Goal: Task Accomplishment & Management: Use online tool/utility

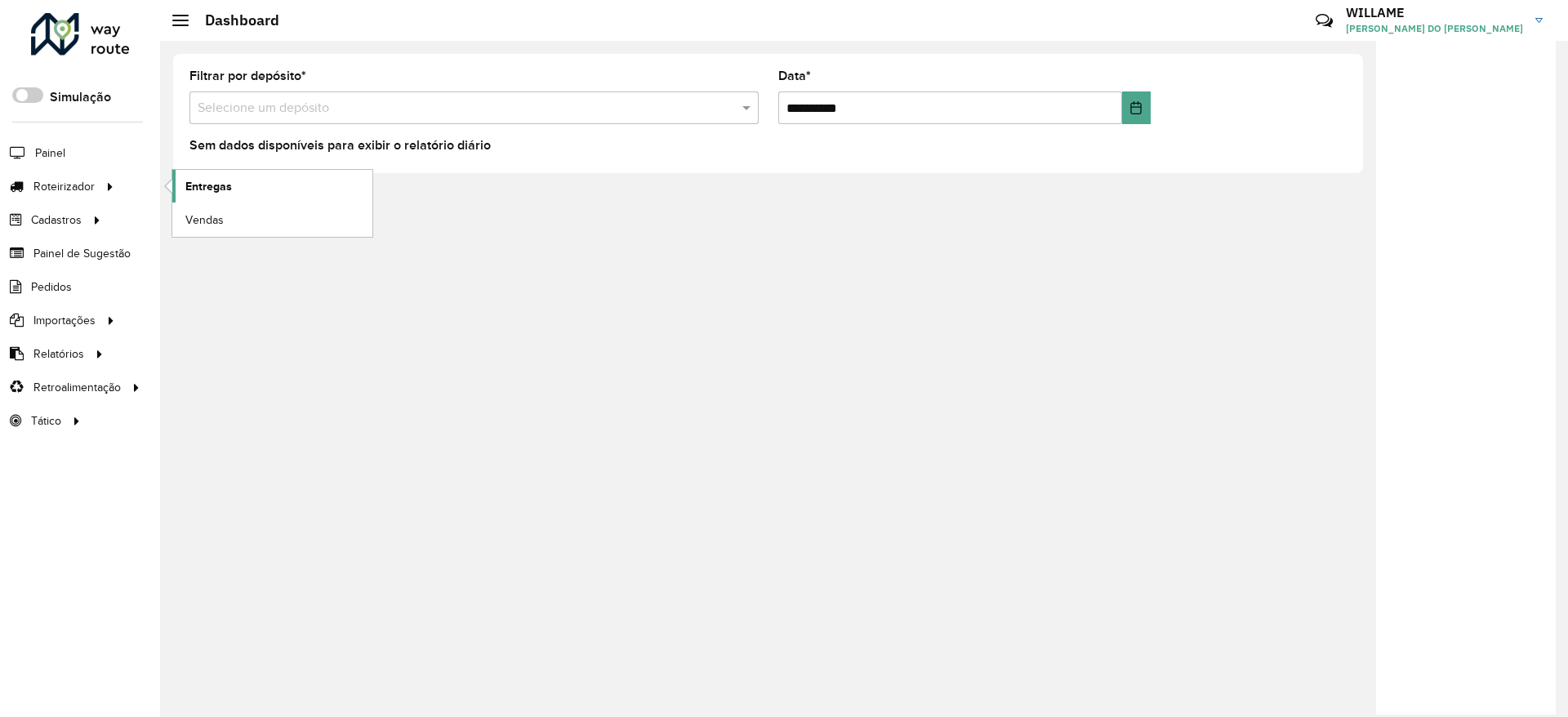
click at [191, 195] on span "Entregas" at bounding box center [208, 186] width 47 height 17
click at [195, 182] on span "Entregas" at bounding box center [208, 186] width 47 height 17
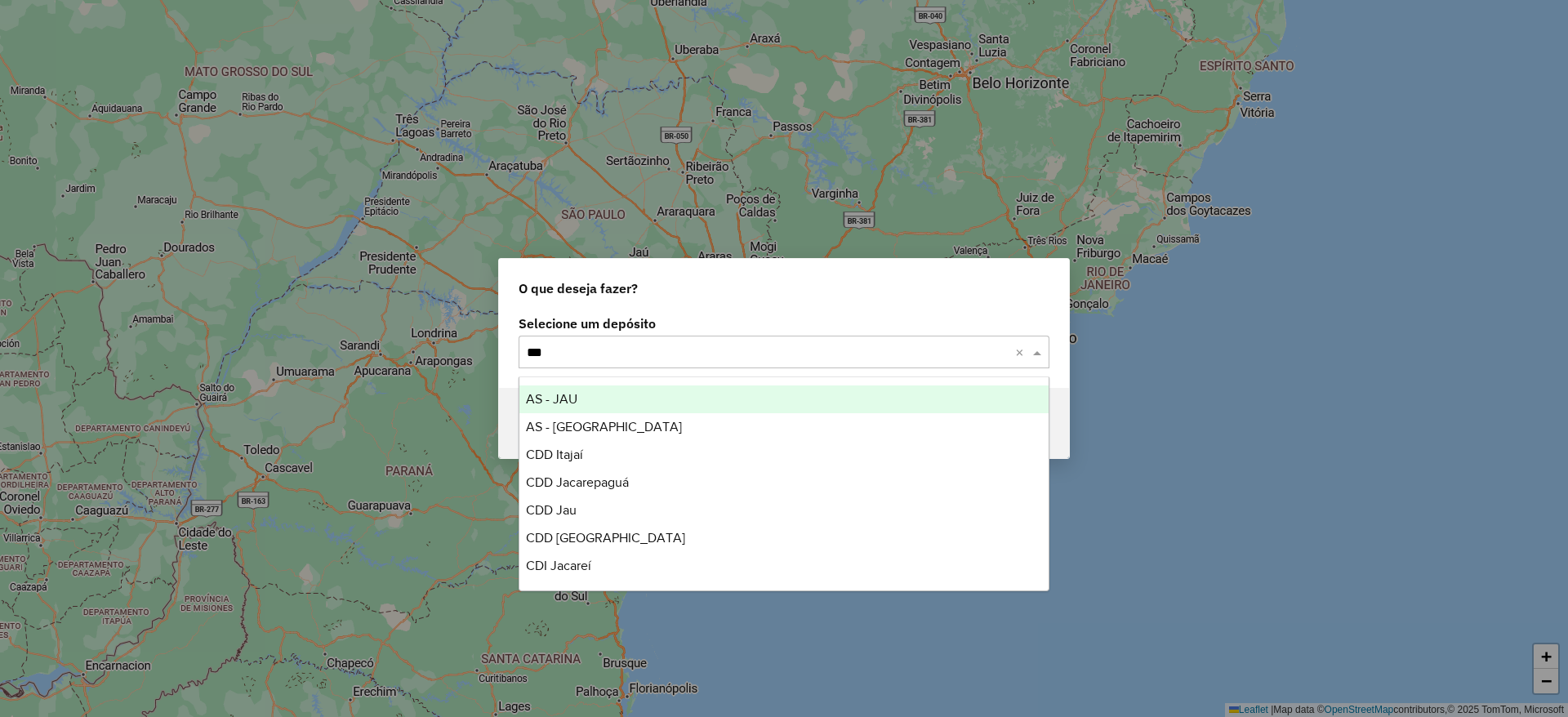
type input "****"
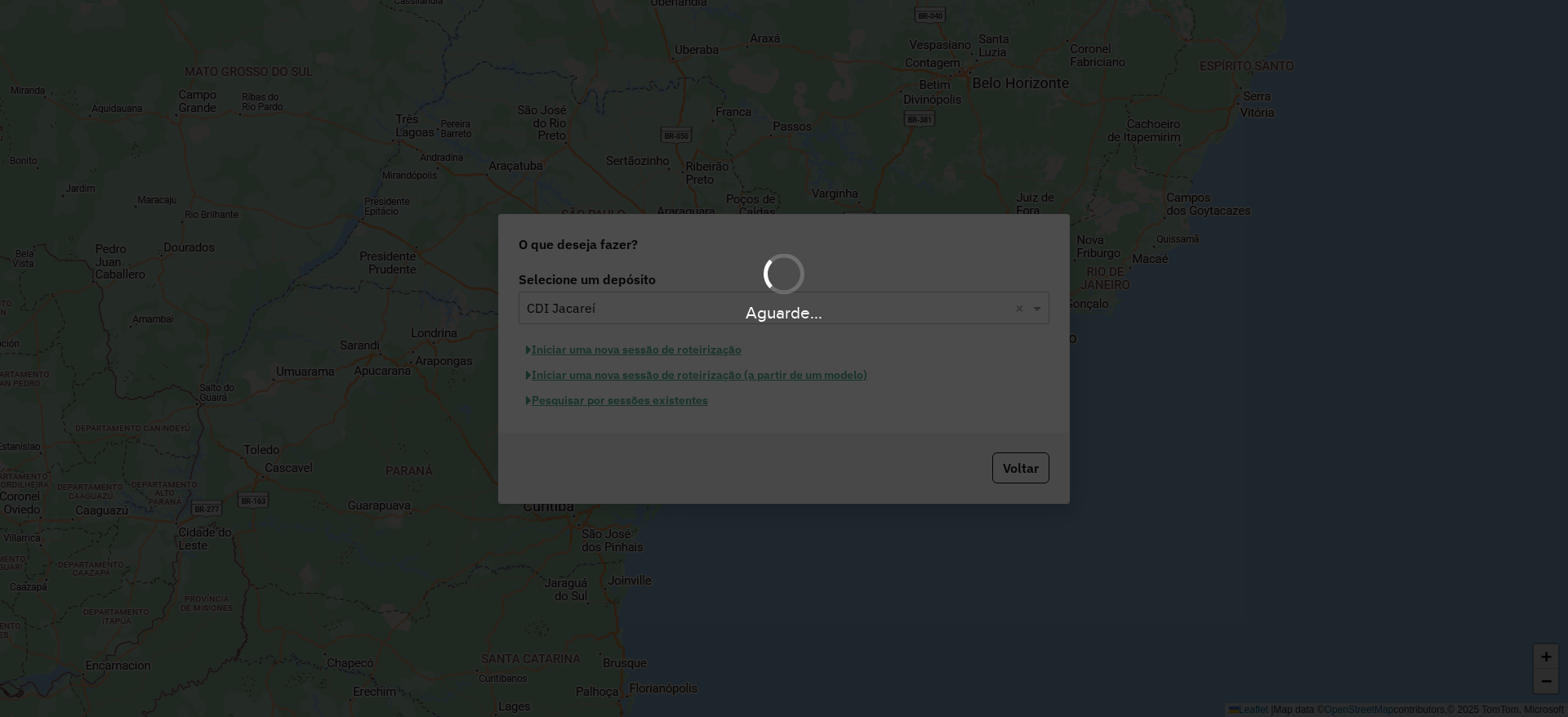
click at [672, 347] on div "Aguarde..." at bounding box center [784, 358] width 1568 height 717
click at [672, 347] on div "Aguarde..." at bounding box center [784, 358] width 1568 height 717
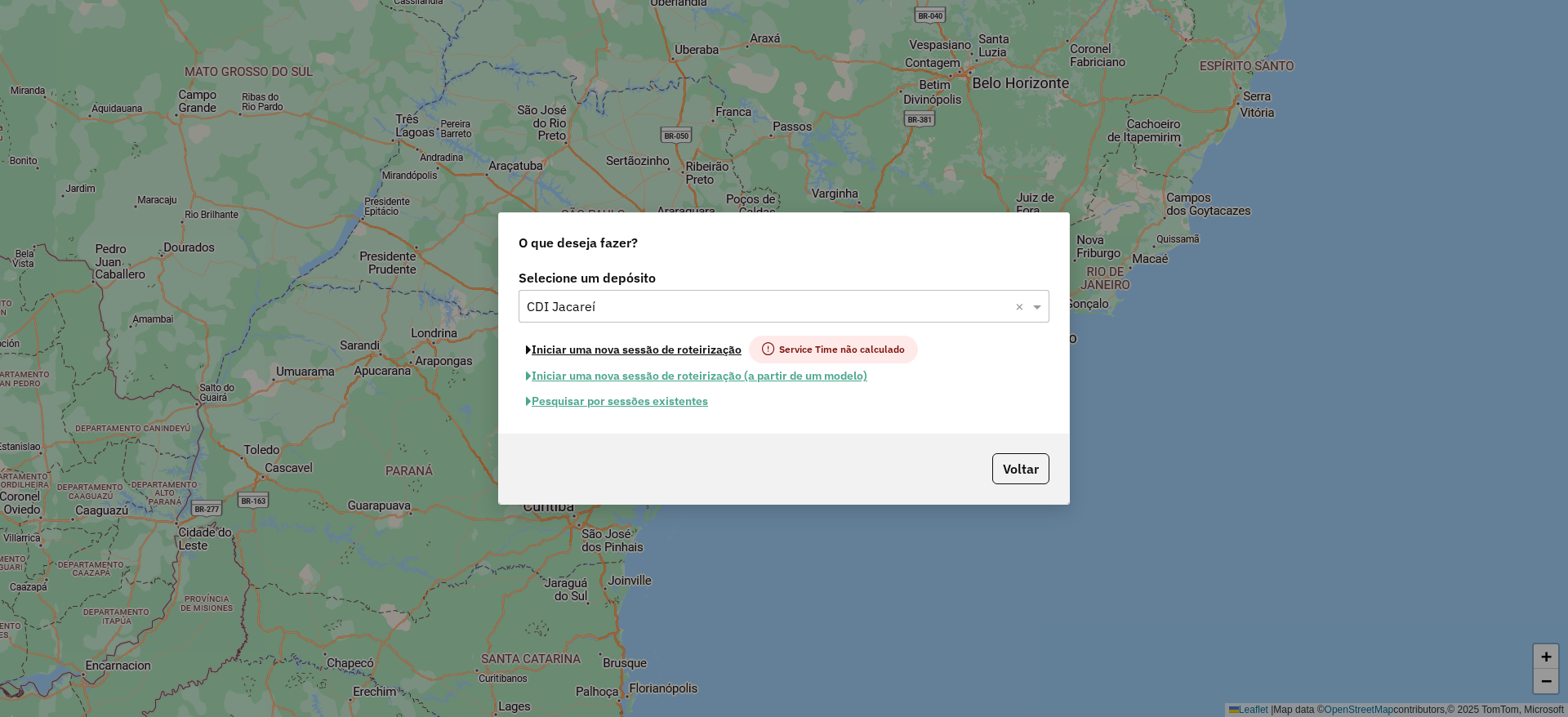
click at [672, 347] on button "Iniciar uma nova sessão de roteirização" at bounding box center [634, 349] width 231 height 28
select select "*"
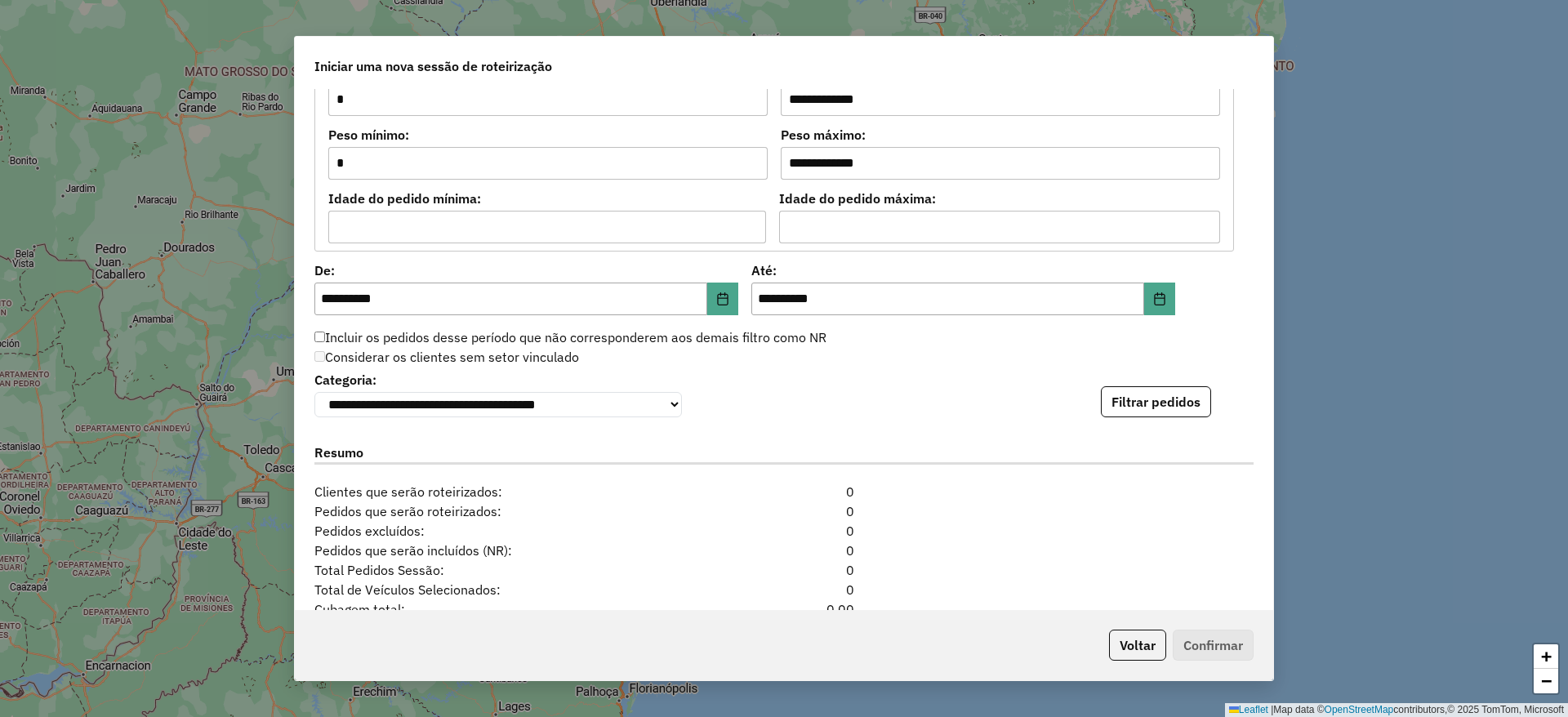
scroll to position [1634, 0]
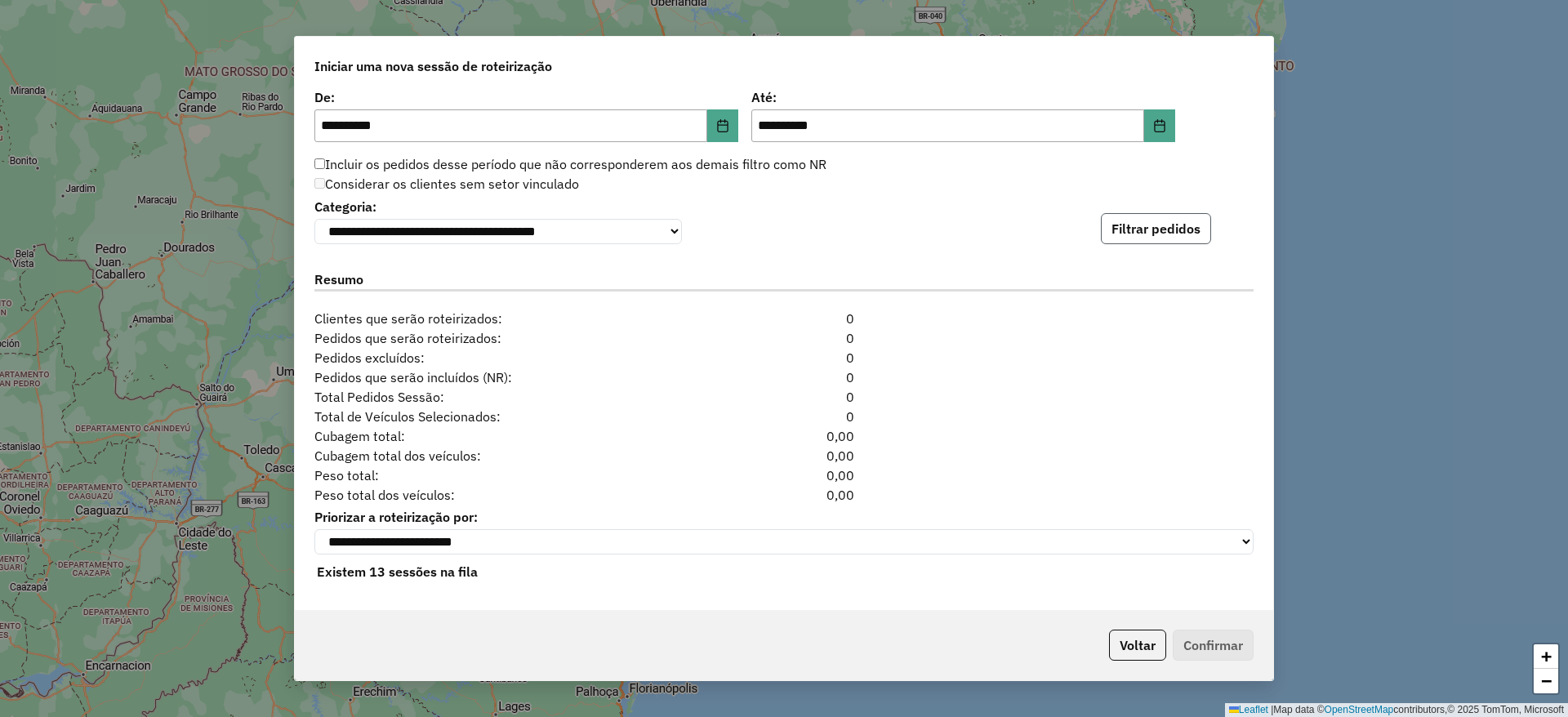
click at [1160, 224] on button "Filtrar pedidos" at bounding box center [1156, 229] width 110 height 31
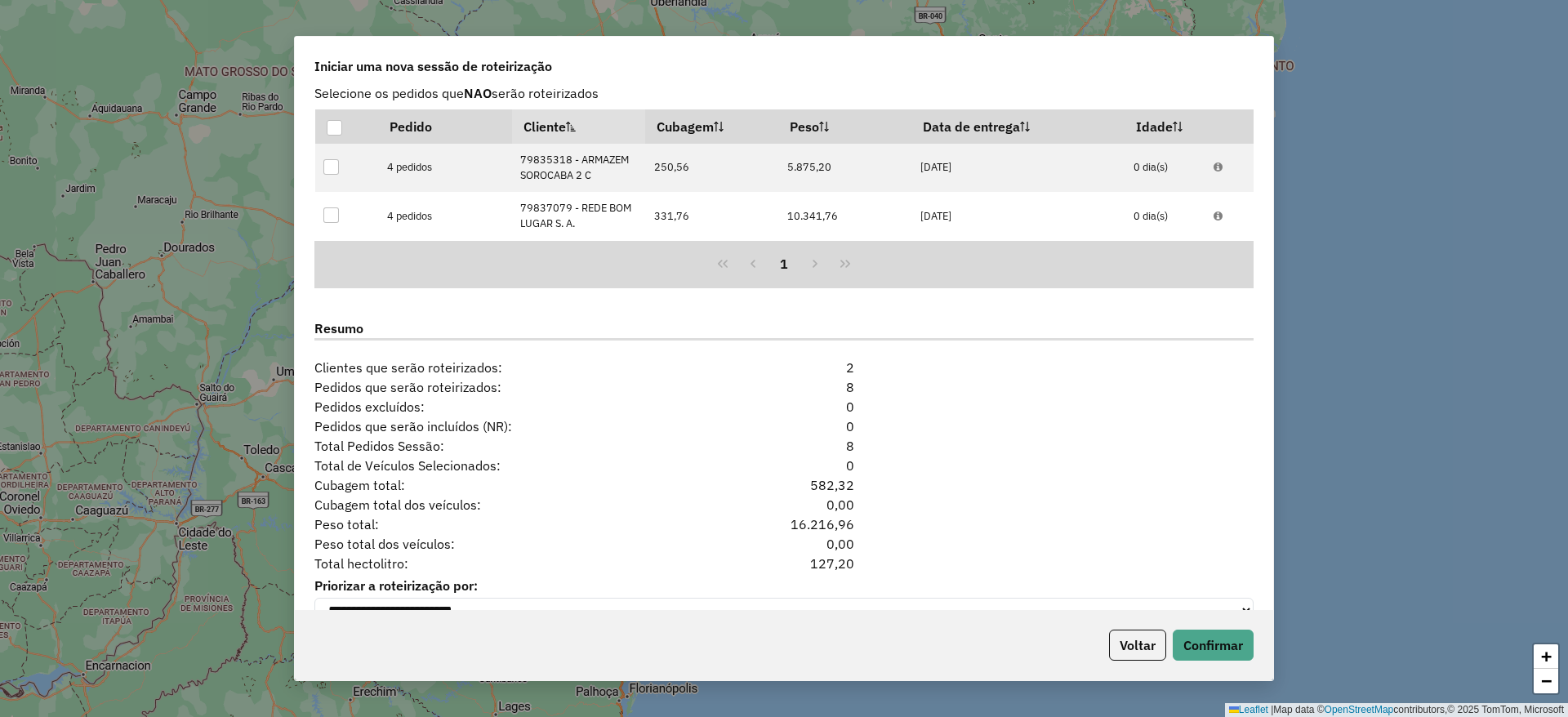
scroll to position [1876, 0]
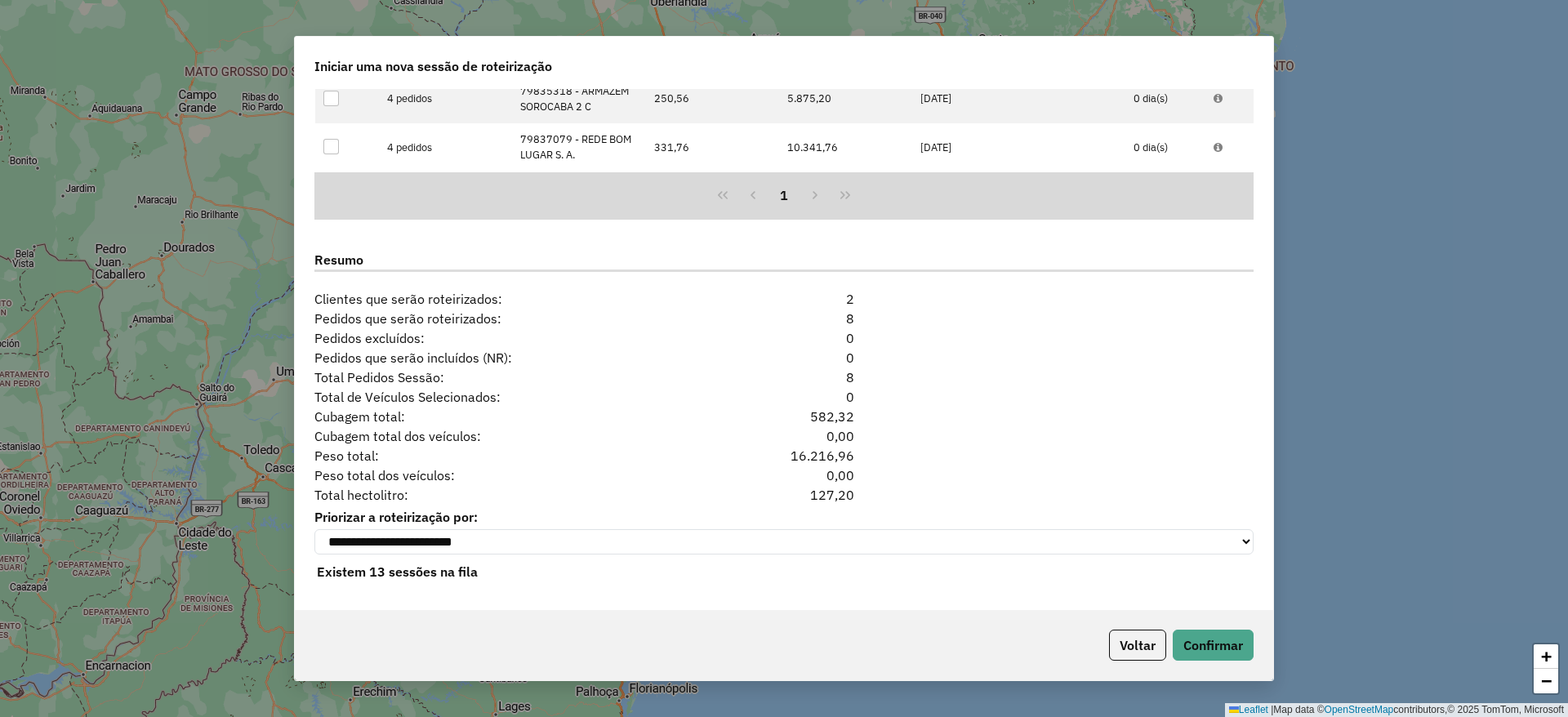
click at [1224, 625] on div "Voltar Confirmar" at bounding box center [784, 644] width 979 height 70
click at [1225, 629] on button "Confirmar" at bounding box center [1213, 644] width 81 height 31
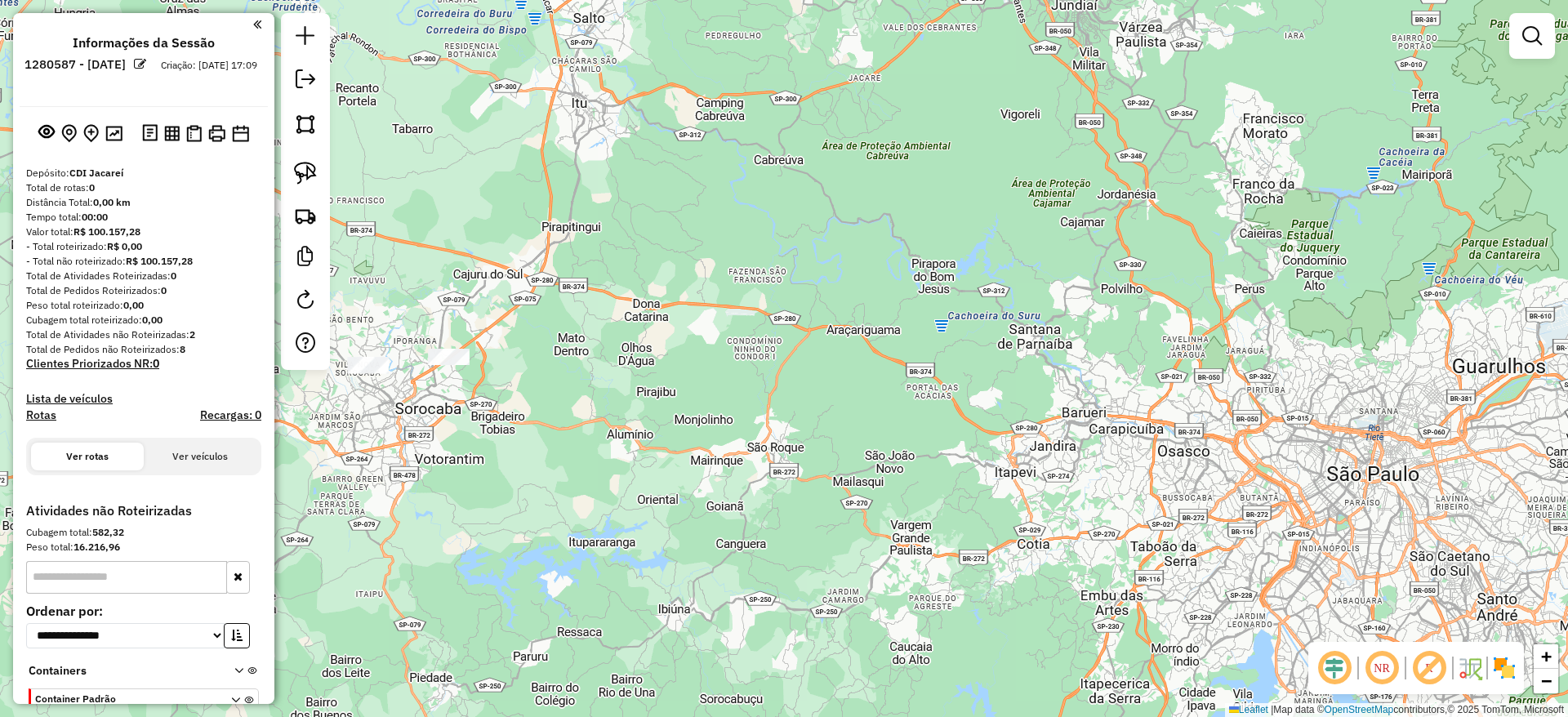
click at [452, 364] on div at bounding box center [448, 356] width 41 height 16
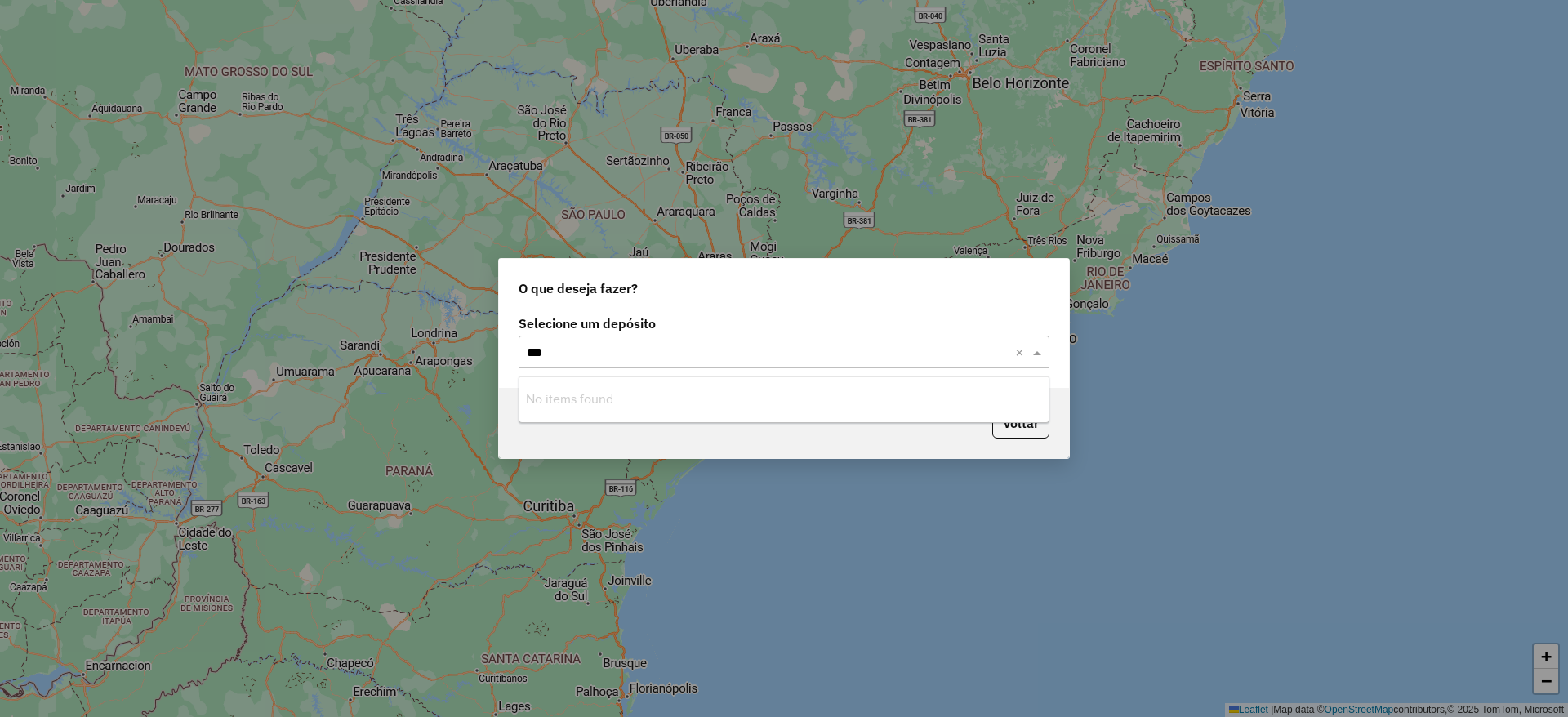
type input "****"
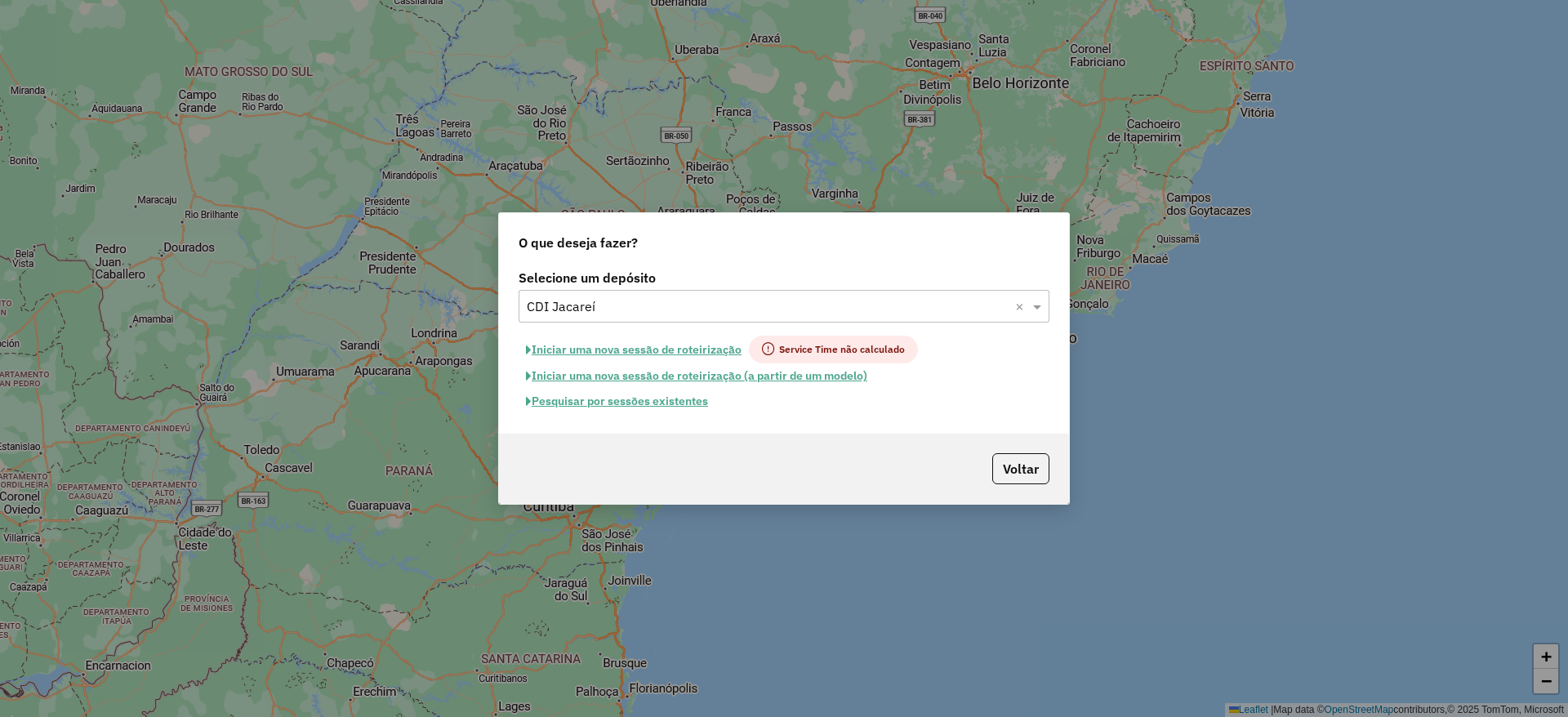
click at [698, 355] on button "Iniciar uma nova sessão de roteirização" at bounding box center [634, 349] width 231 height 28
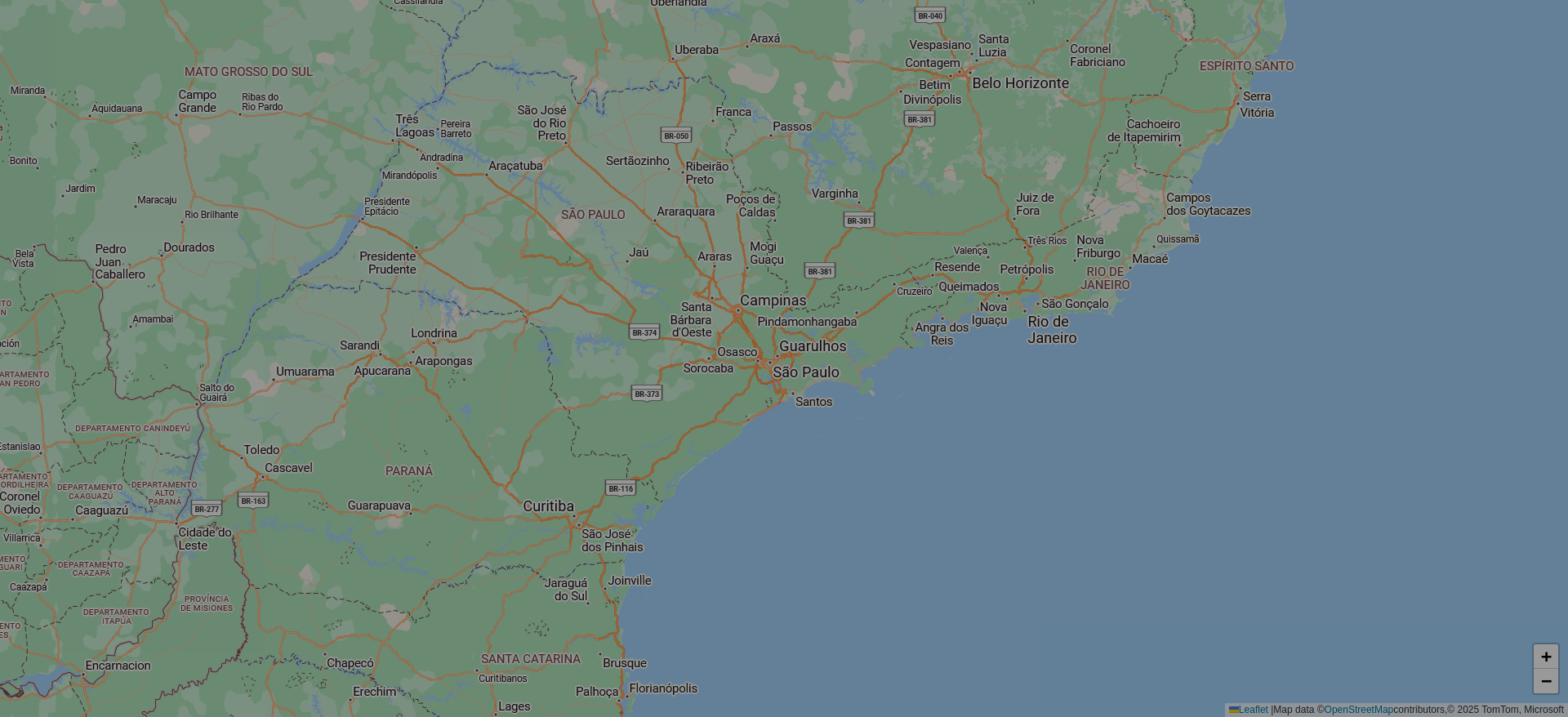
select select "*"
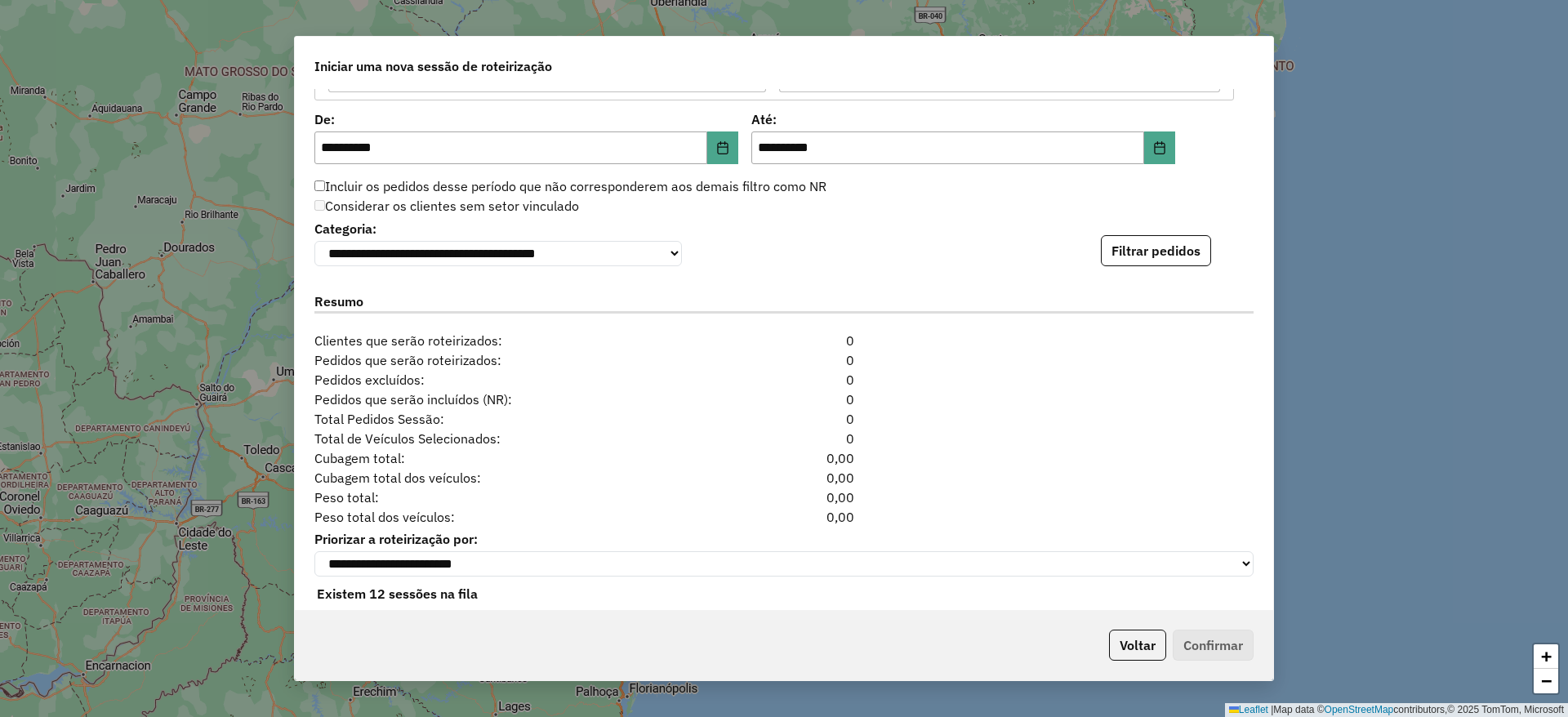
scroll to position [1634, 0]
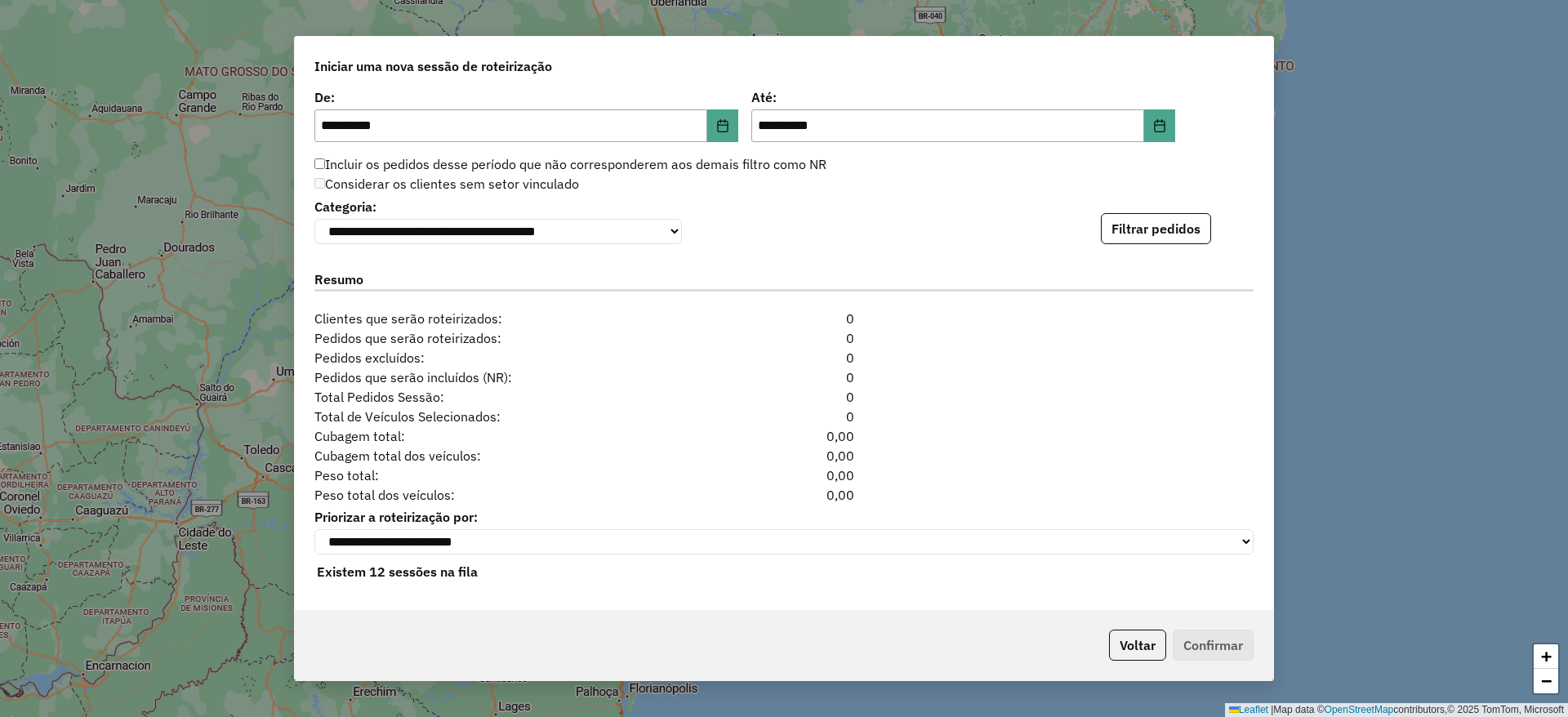
click at [1138, 219] on button "Filtrar pedidos" at bounding box center [1156, 229] width 110 height 31
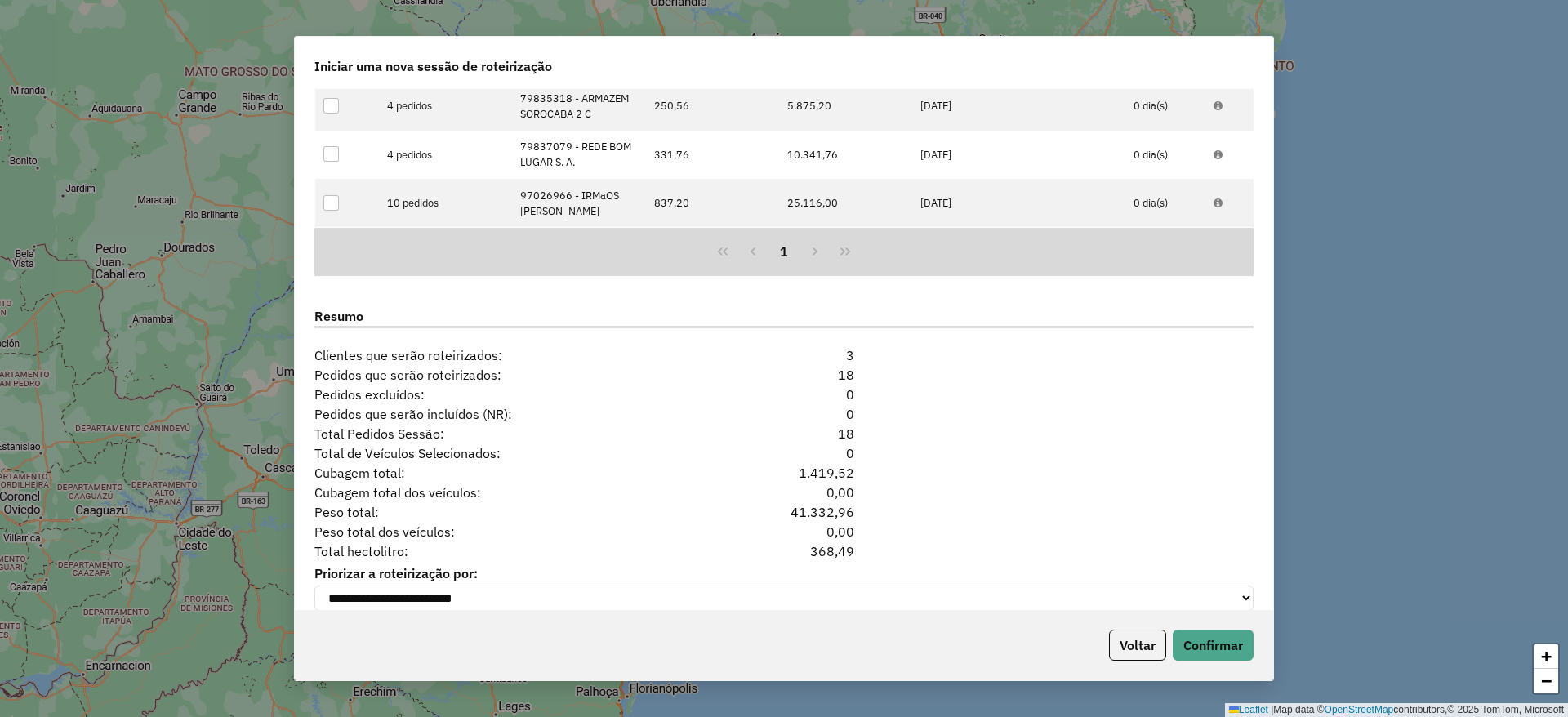
scroll to position [1925, 0]
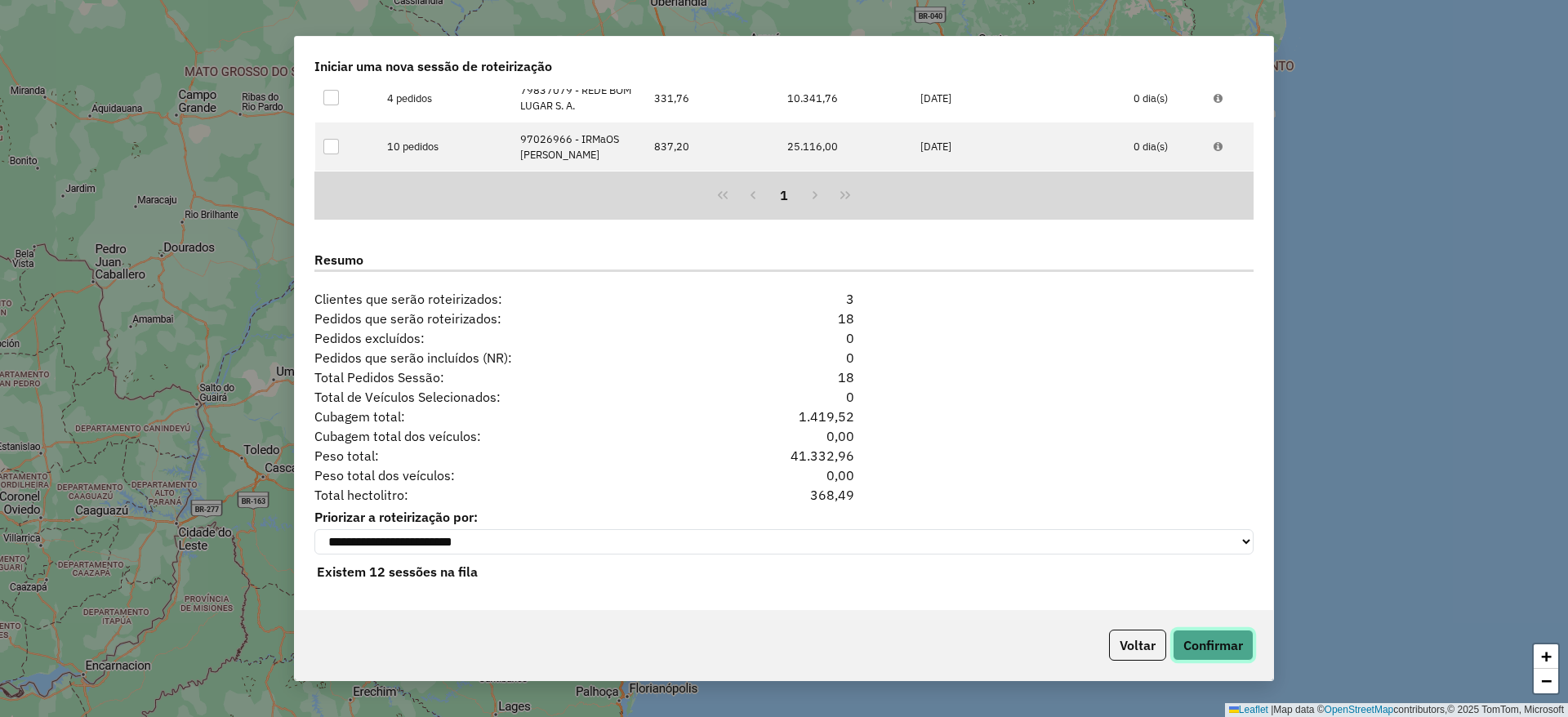
click at [1240, 656] on button "Confirmar" at bounding box center [1213, 644] width 81 height 31
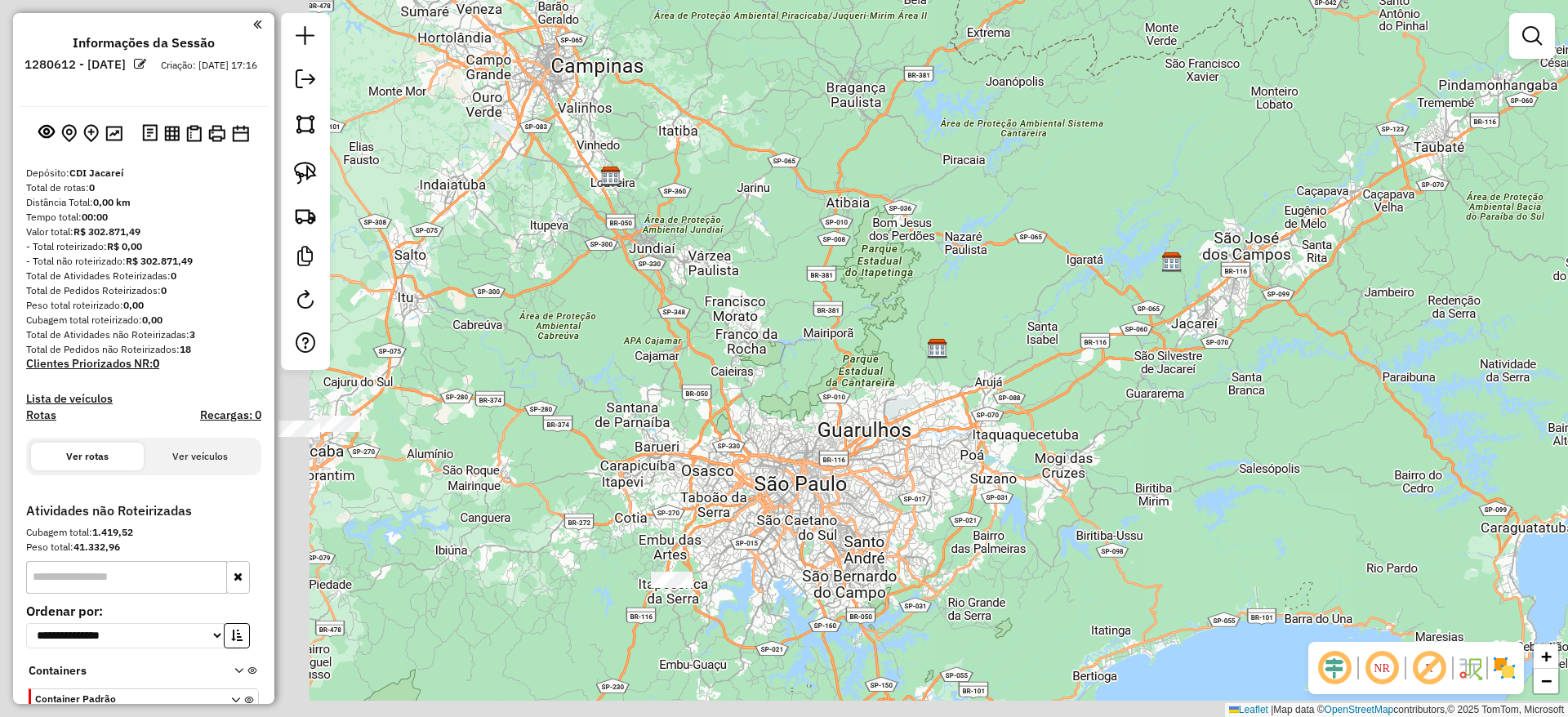
drag, startPoint x: 582, startPoint y: 457, endPoint x: 1110, endPoint y: 325, distance: 544.2
click at [1110, 325] on div "Janela de atendimento Grade de atendimento Capacidade Transportadoras Veículos …" at bounding box center [784, 358] width 1568 height 717
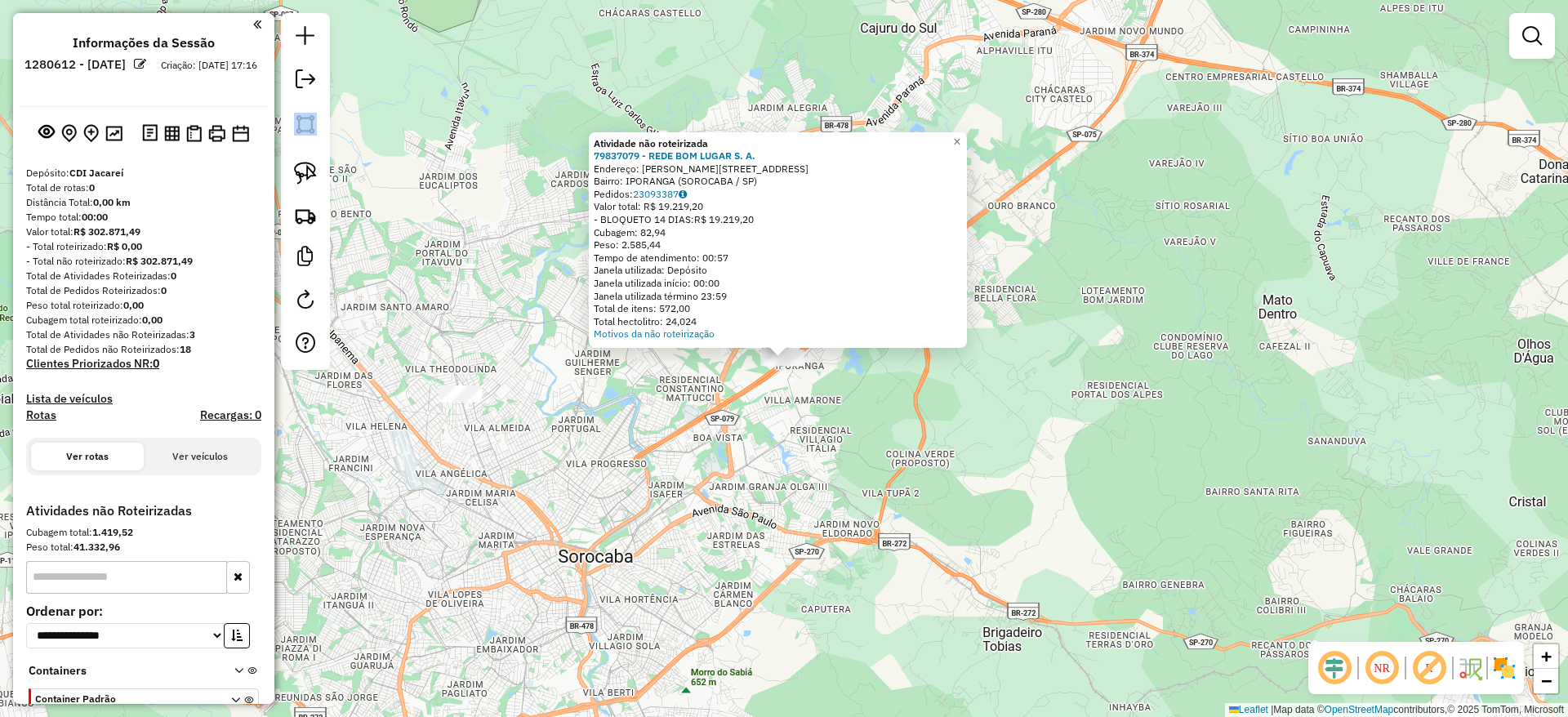
click at [310, 148] on div at bounding box center [305, 191] width 49 height 357
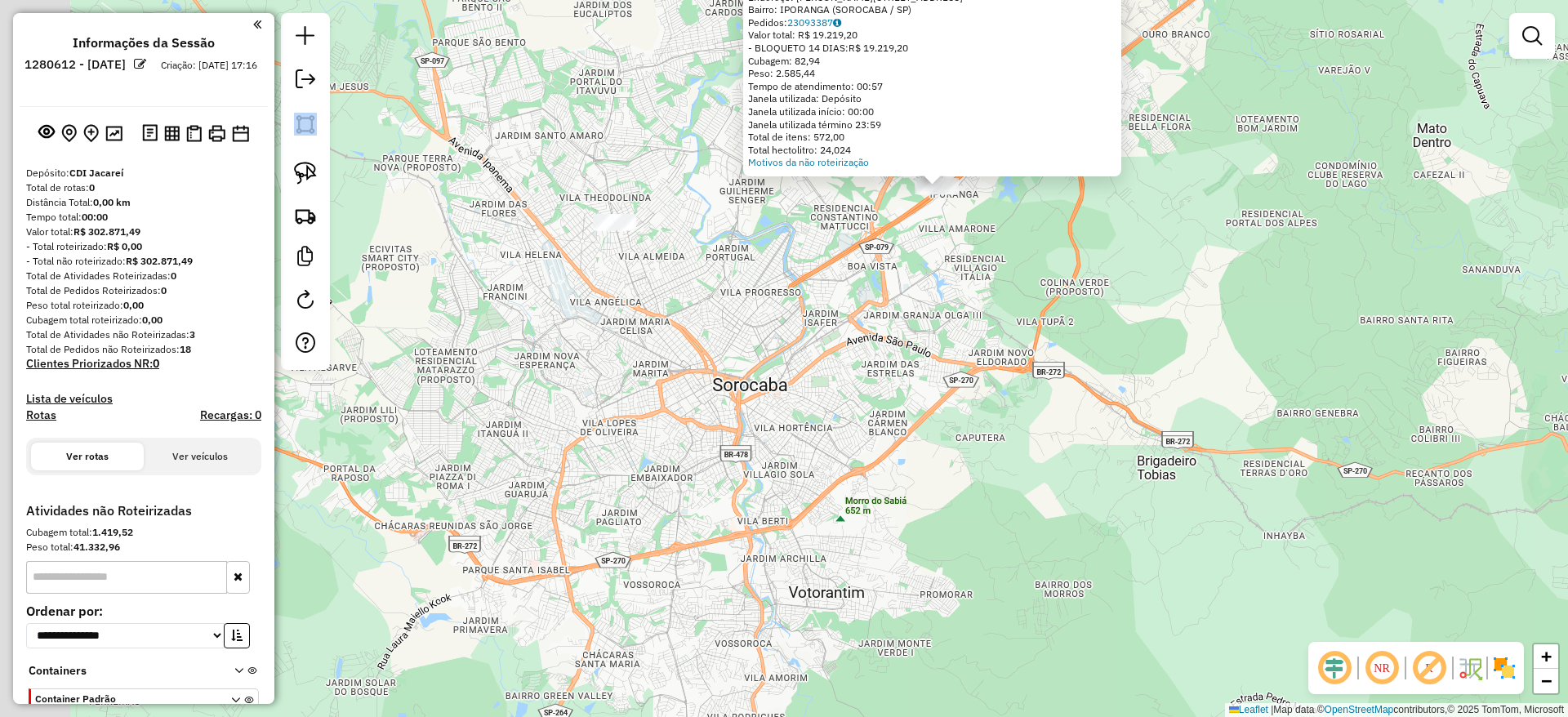
drag, startPoint x: 953, startPoint y: 477, endPoint x: 731, endPoint y: 355, distance: 253.3
click at [739, 360] on div "Atividade não roteirizada 79837079 - REDE BOM [PERSON_NAME] Endereço: [PERSON_N…" at bounding box center [784, 358] width 1568 height 717
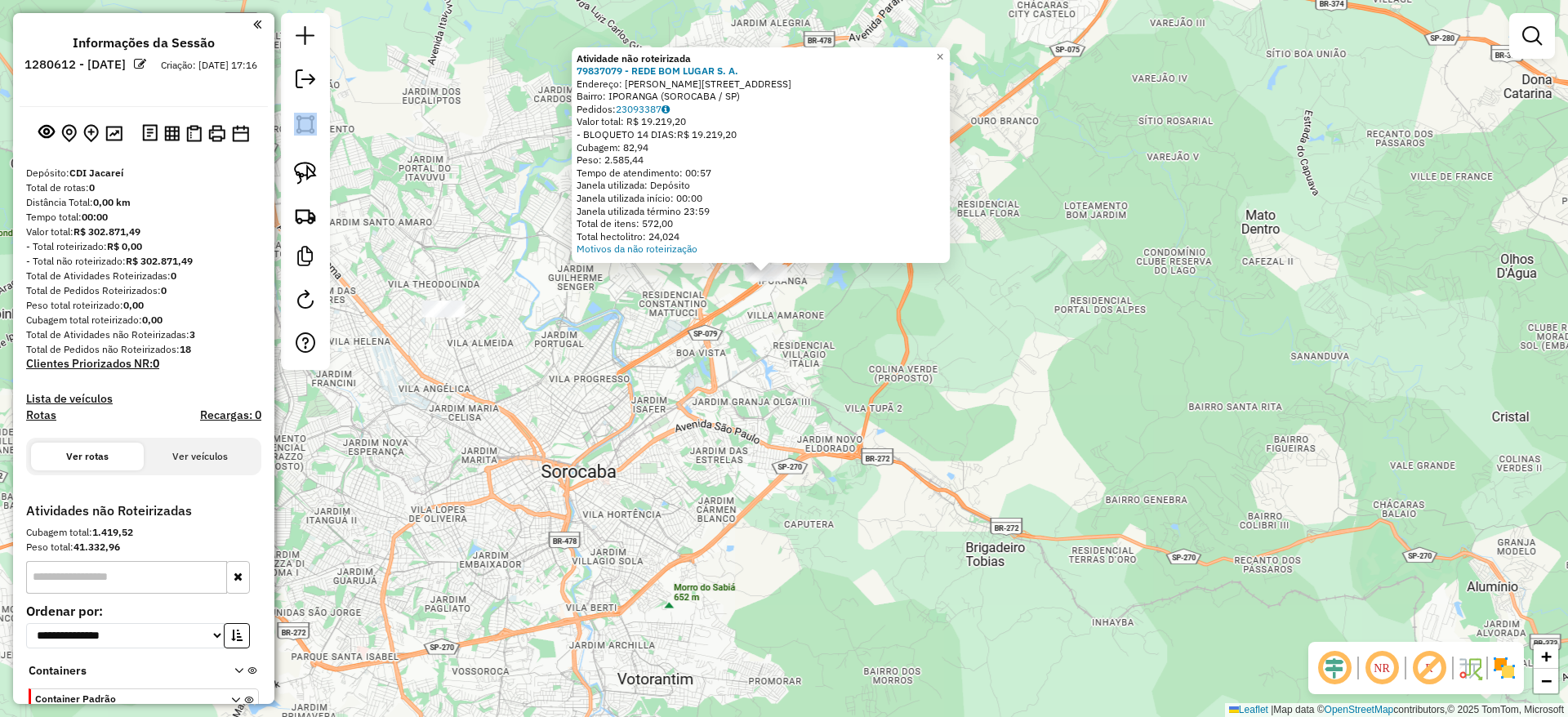
drag, startPoint x: 301, startPoint y: 176, endPoint x: 335, endPoint y: 196, distance: 39.4
click at [301, 175] on img at bounding box center [305, 172] width 23 height 23
drag, startPoint x: 664, startPoint y: 345, endPoint x: 739, endPoint y: 105, distance: 251.4
click at [739, 105] on div "Atividade não roteirizada 79837079 - REDE BOM [PERSON_NAME] Endereço: [PERSON_N…" at bounding box center [784, 358] width 1568 height 717
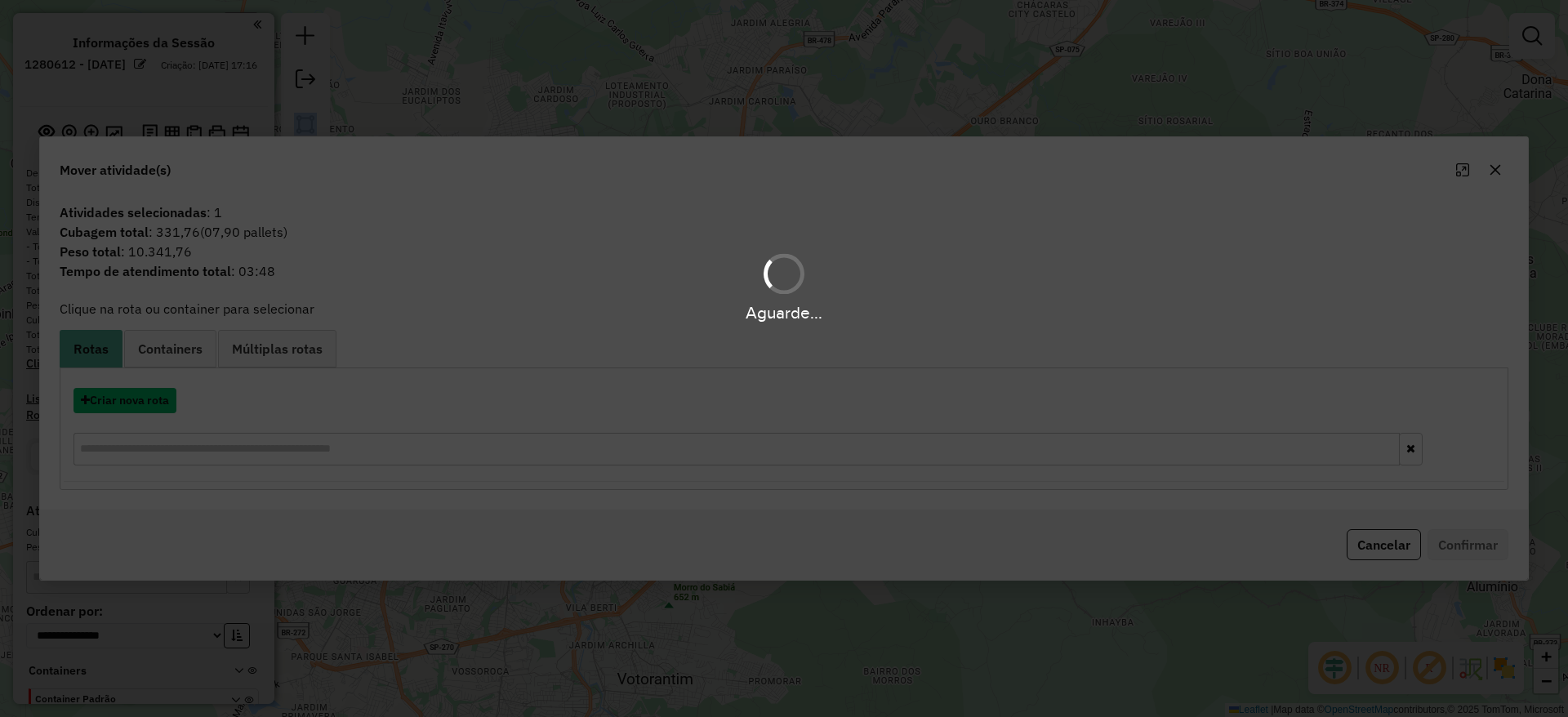
click at [127, 396] on button "Criar nova rota" at bounding box center [125, 400] width 102 height 26
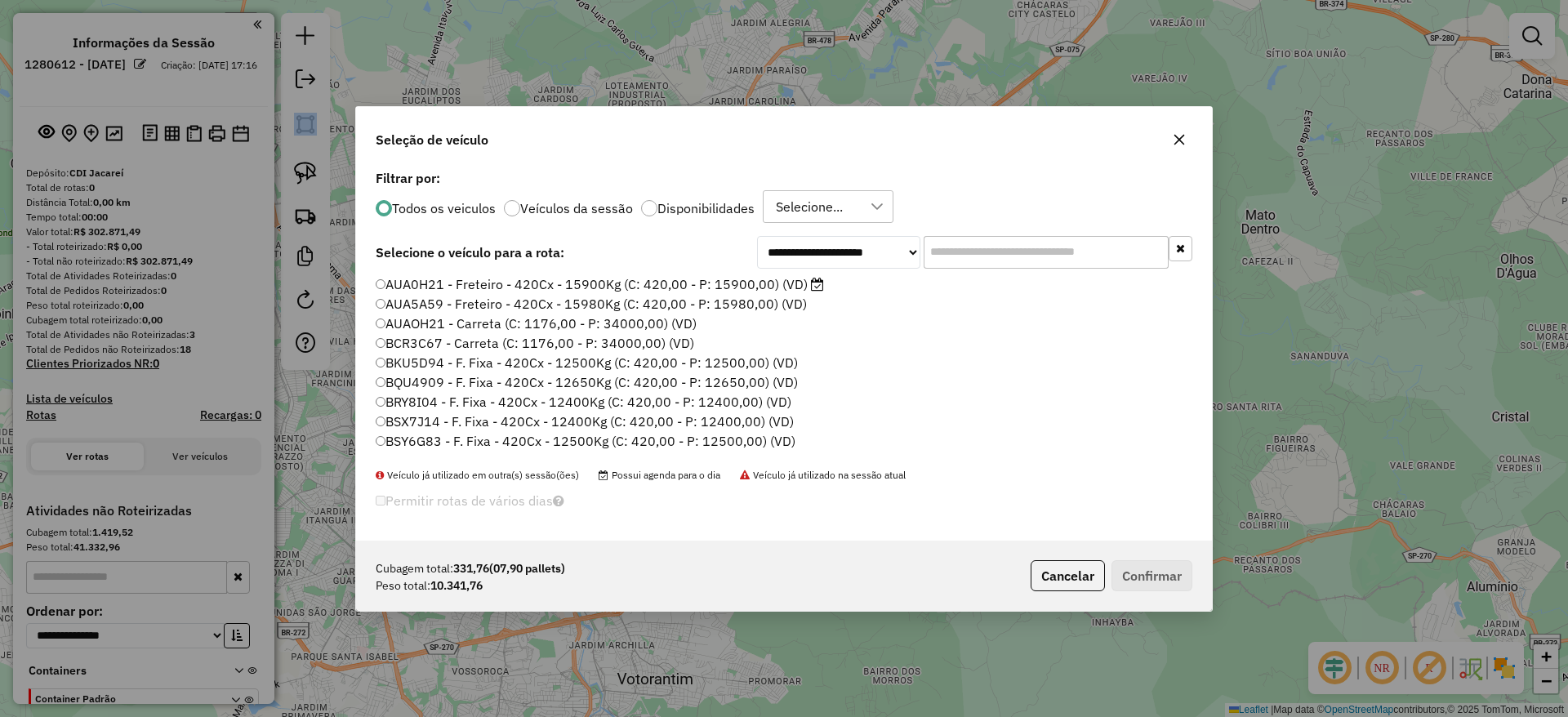
click at [127, 396] on div "**********" at bounding box center [784, 358] width 1568 height 717
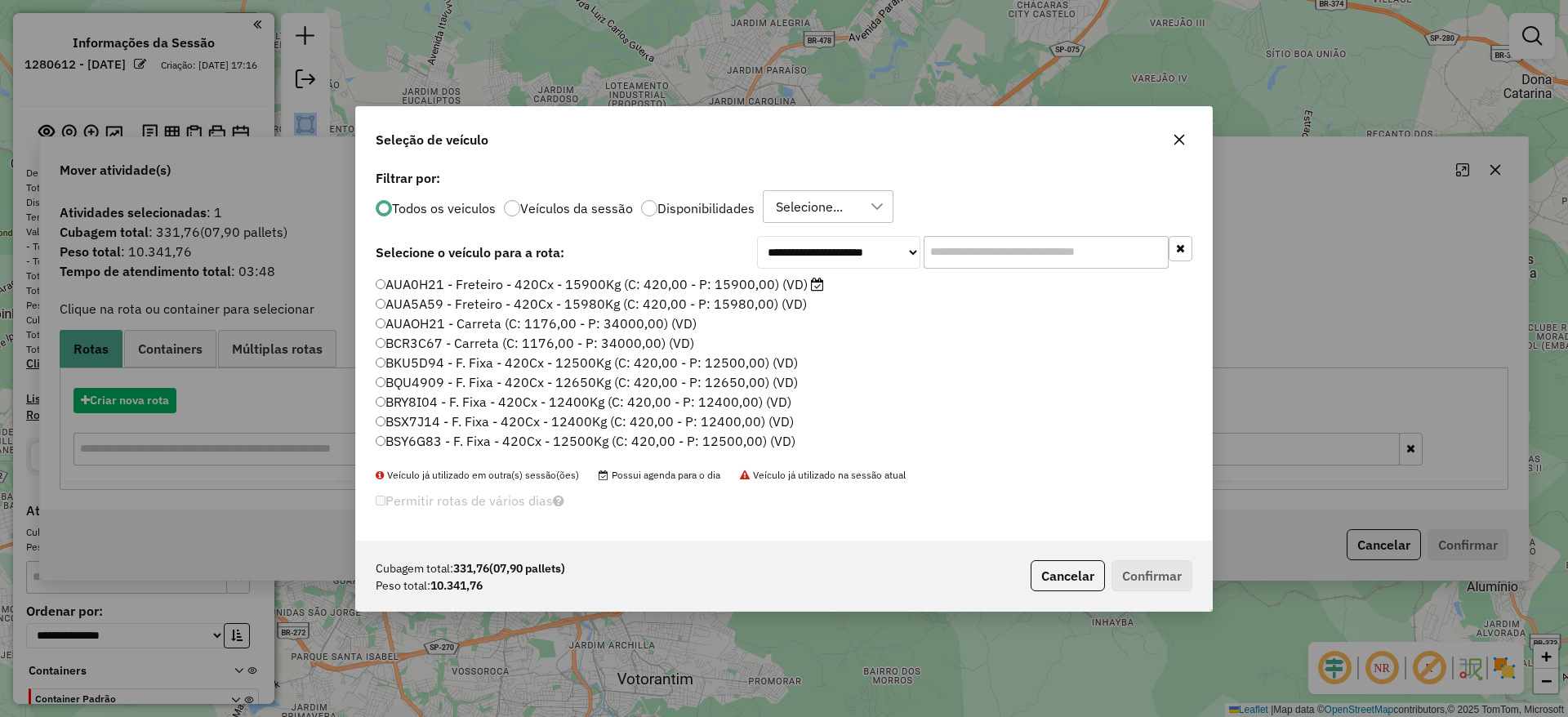
scroll to position [9, 5]
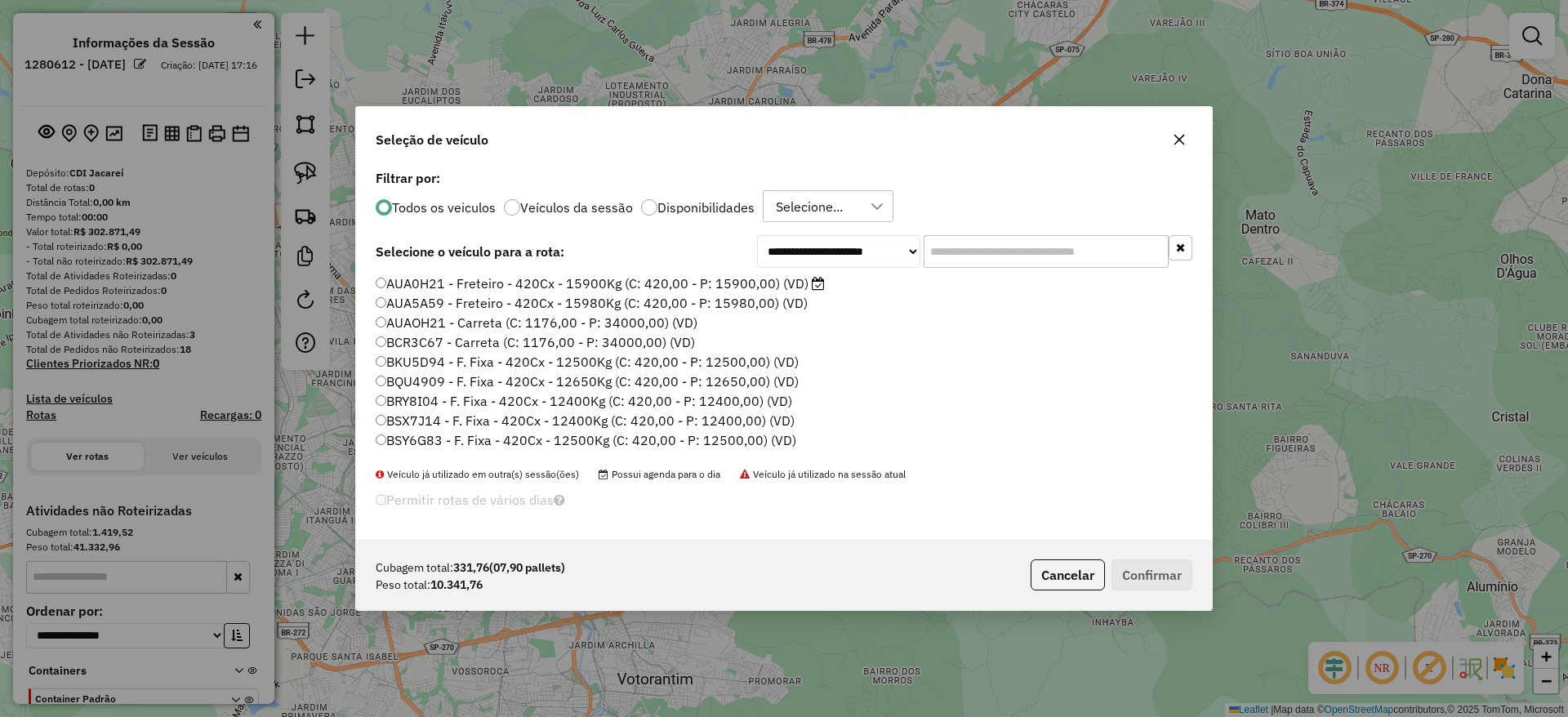
drag, startPoint x: 1007, startPoint y: 265, endPoint x: 967, endPoint y: 271, distance: 40.4
click at [1004, 264] on input "text" at bounding box center [1046, 251] width 245 height 32
paste input "*******"
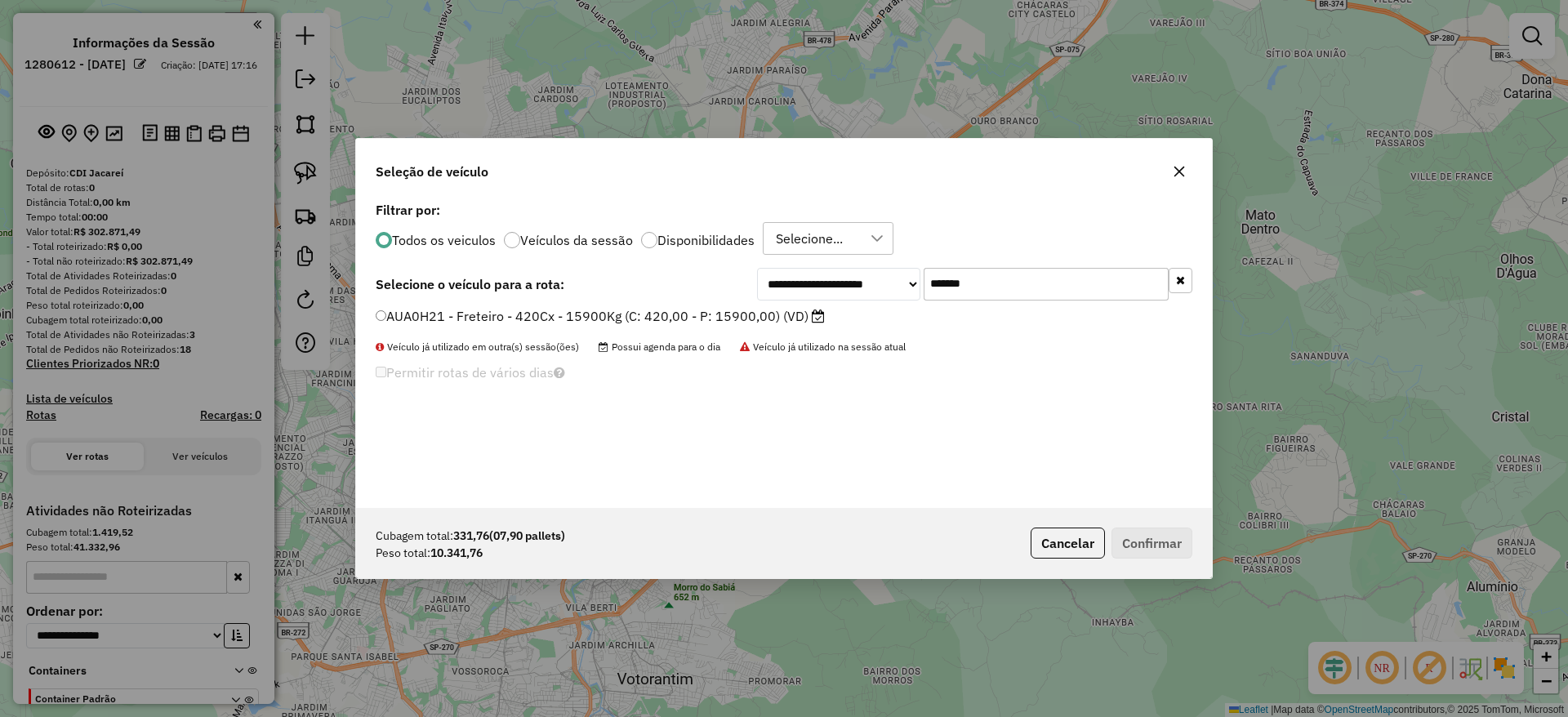
type input "*******"
click at [682, 317] on label "AUA0H21 - Freteiro - 420Cx - 15900Kg (C: 420,00 - P: 15900,00) (VD)" at bounding box center [600, 316] width 449 height 20
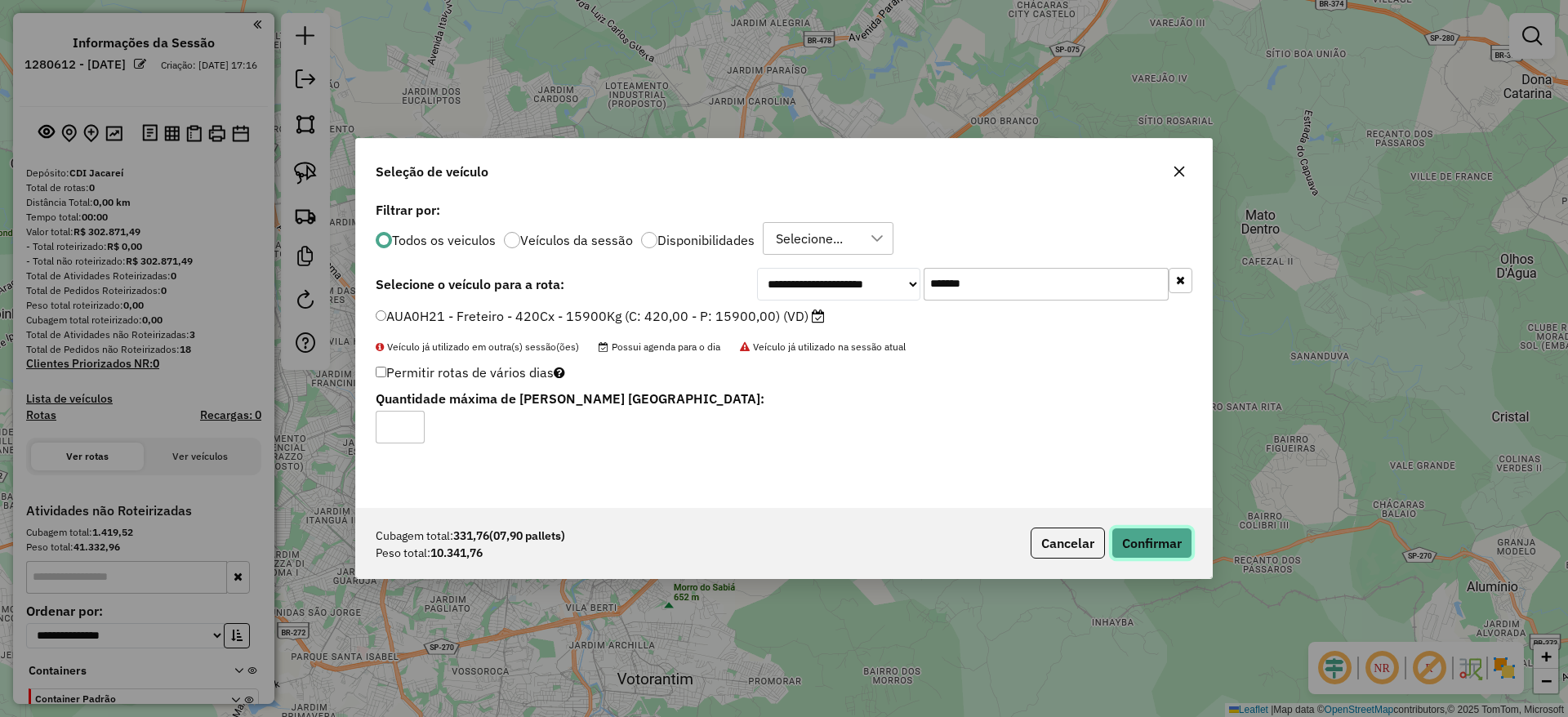
click at [1167, 552] on button "Confirmar" at bounding box center [1152, 543] width 81 height 31
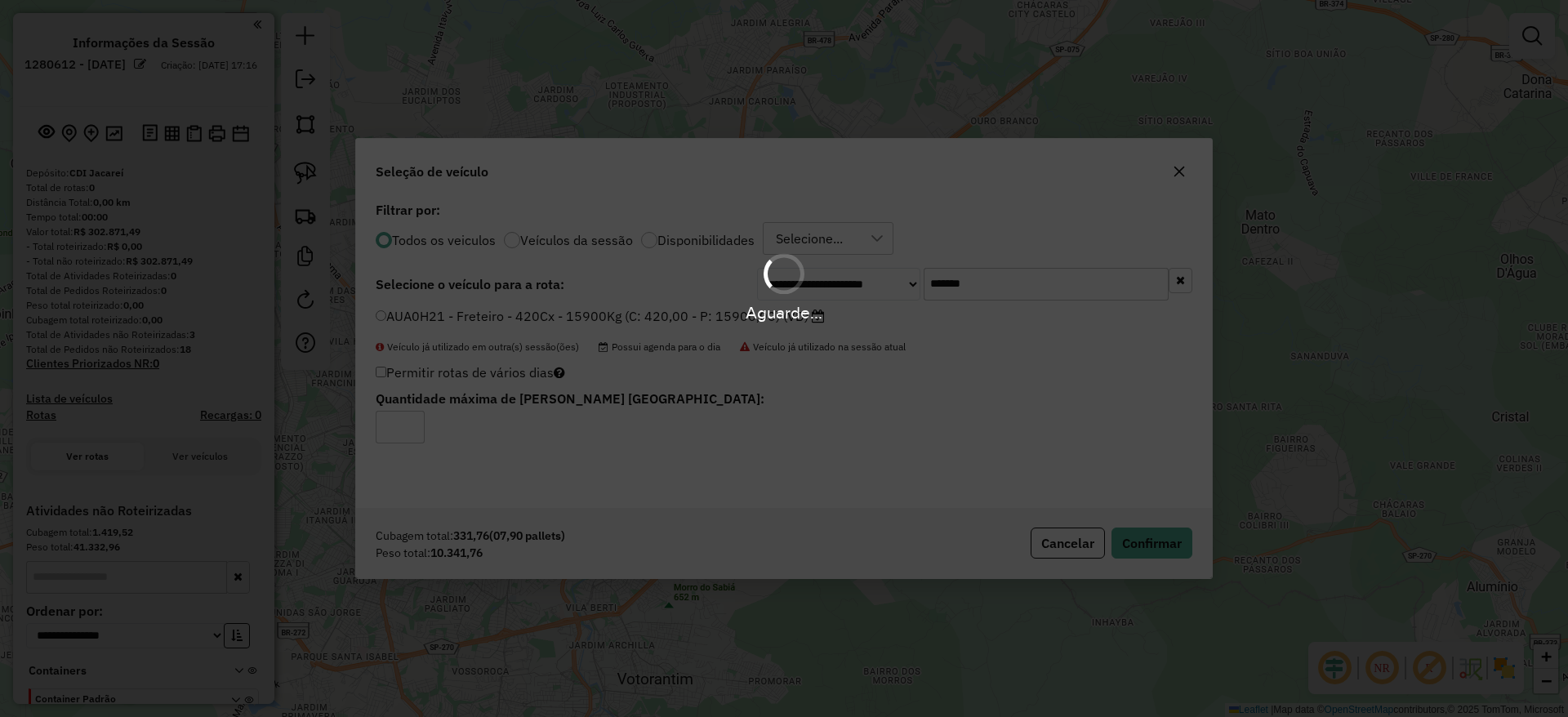
click at [1162, 548] on div "Aguarde..." at bounding box center [784, 358] width 1568 height 717
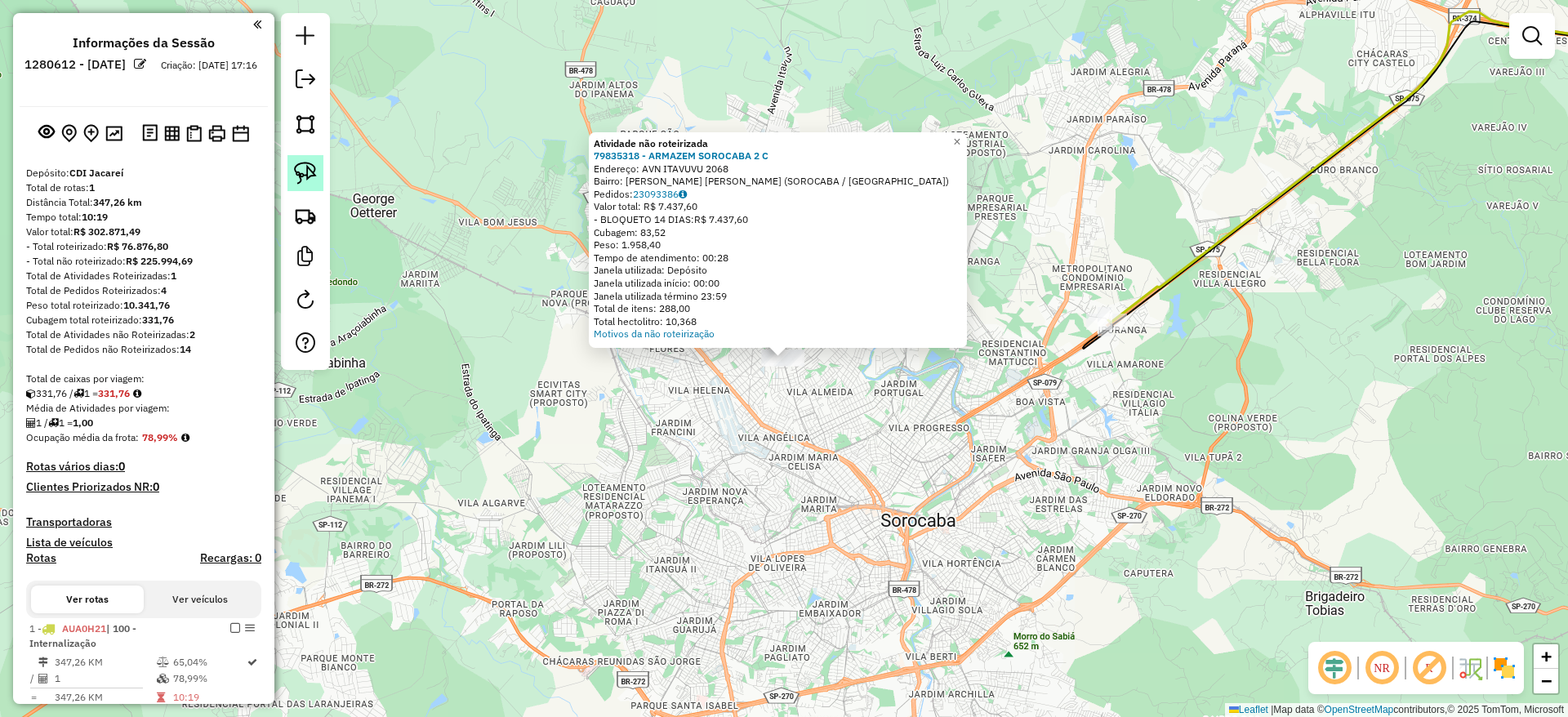
click at [308, 180] on img at bounding box center [305, 172] width 23 height 23
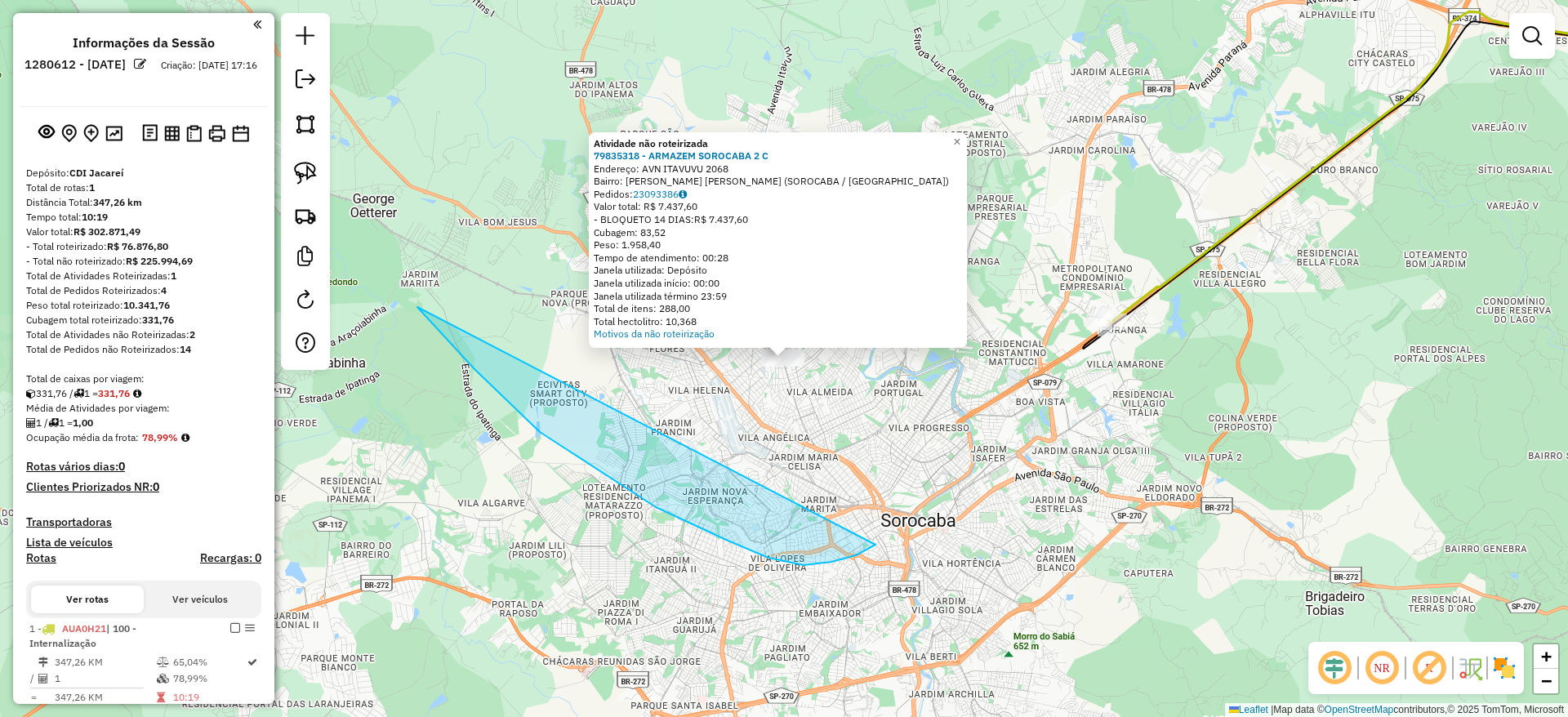
drag, startPoint x: 540, startPoint y: 432, endPoint x: 846, endPoint y: 308, distance: 330.2
click at [846, 308] on div "Atividade não roteirizada 79835318 - ARMAZEM SOROCABA 2 C Endereço: AVN ITAVUVU…" at bounding box center [784, 358] width 1568 height 717
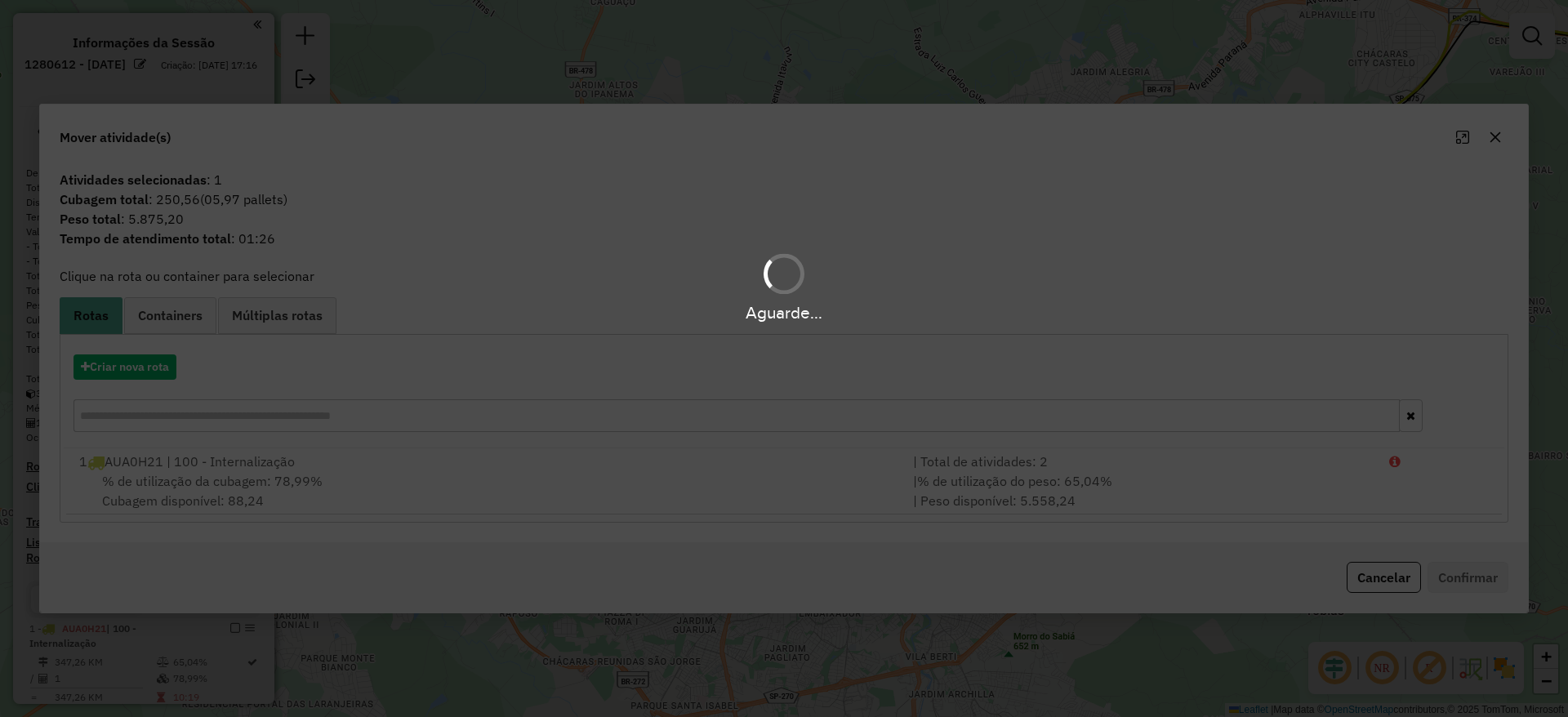
click at [149, 364] on div "Aguarde..." at bounding box center [784, 358] width 1568 height 717
click at [149, 364] on hb-app "Aguarde... Pop-up bloqueado! Seu navegador bloqueou automáticamente a abertura …" at bounding box center [784, 358] width 1568 height 717
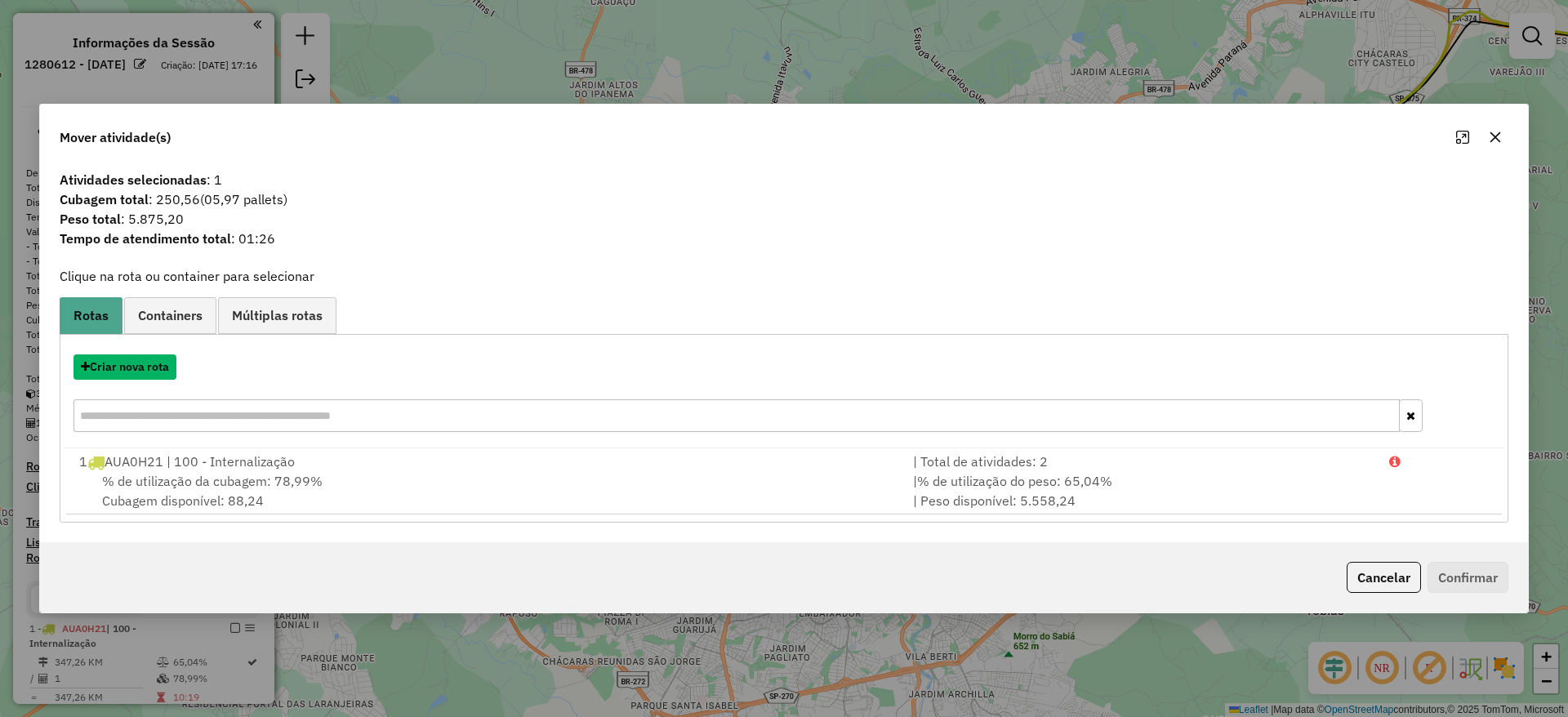
click at [149, 364] on button "Criar nova rota" at bounding box center [125, 367] width 102 height 26
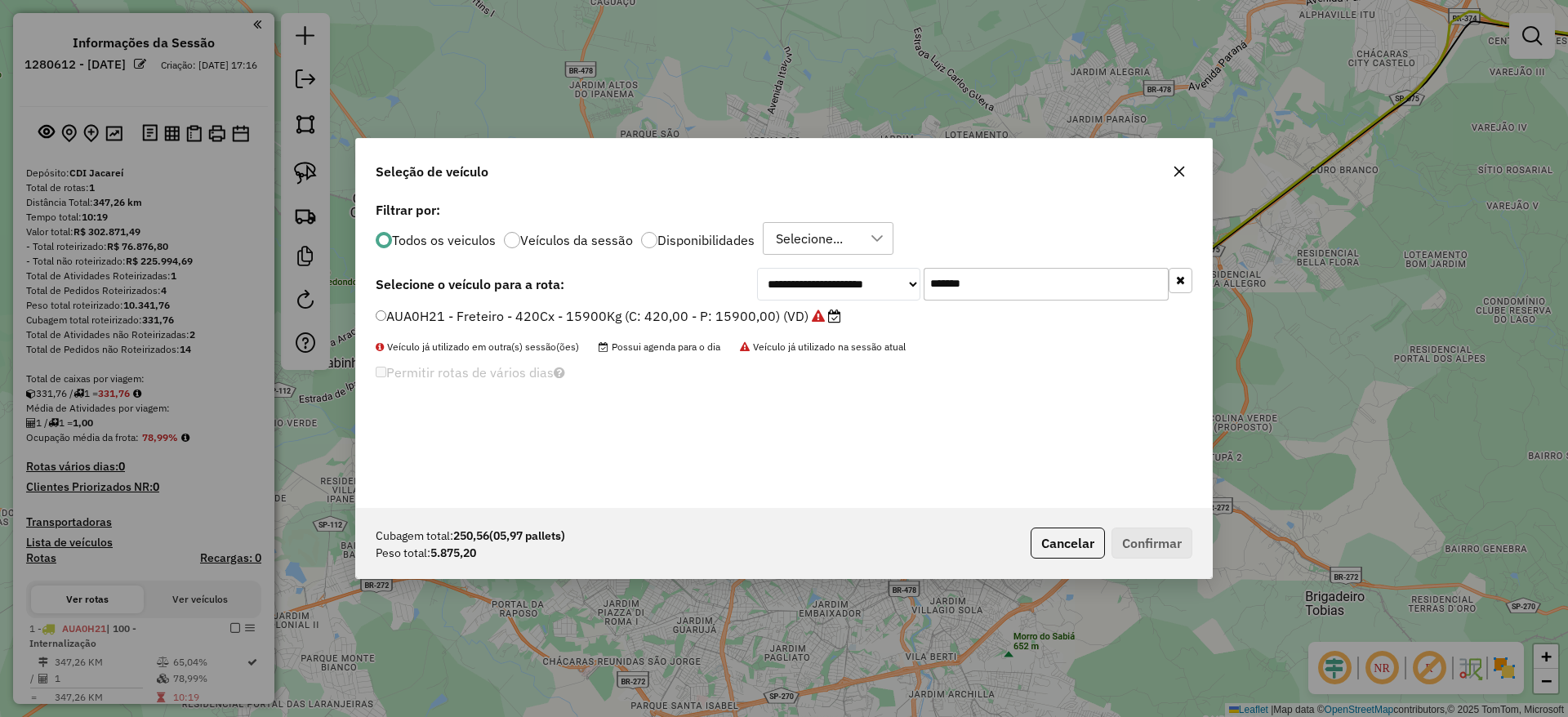
drag, startPoint x: 984, startPoint y: 273, endPoint x: 732, endPoint y: 289, distance: 252.5
click at [733, 289] on div "**********" at bounding box center [784, 284] width 816 height 32
paste input "text"
type input "*******"
drag, startPoint x: 656, startPoint y: 313, endPoint x: 824, endPoint y: 364, distance: 175.6
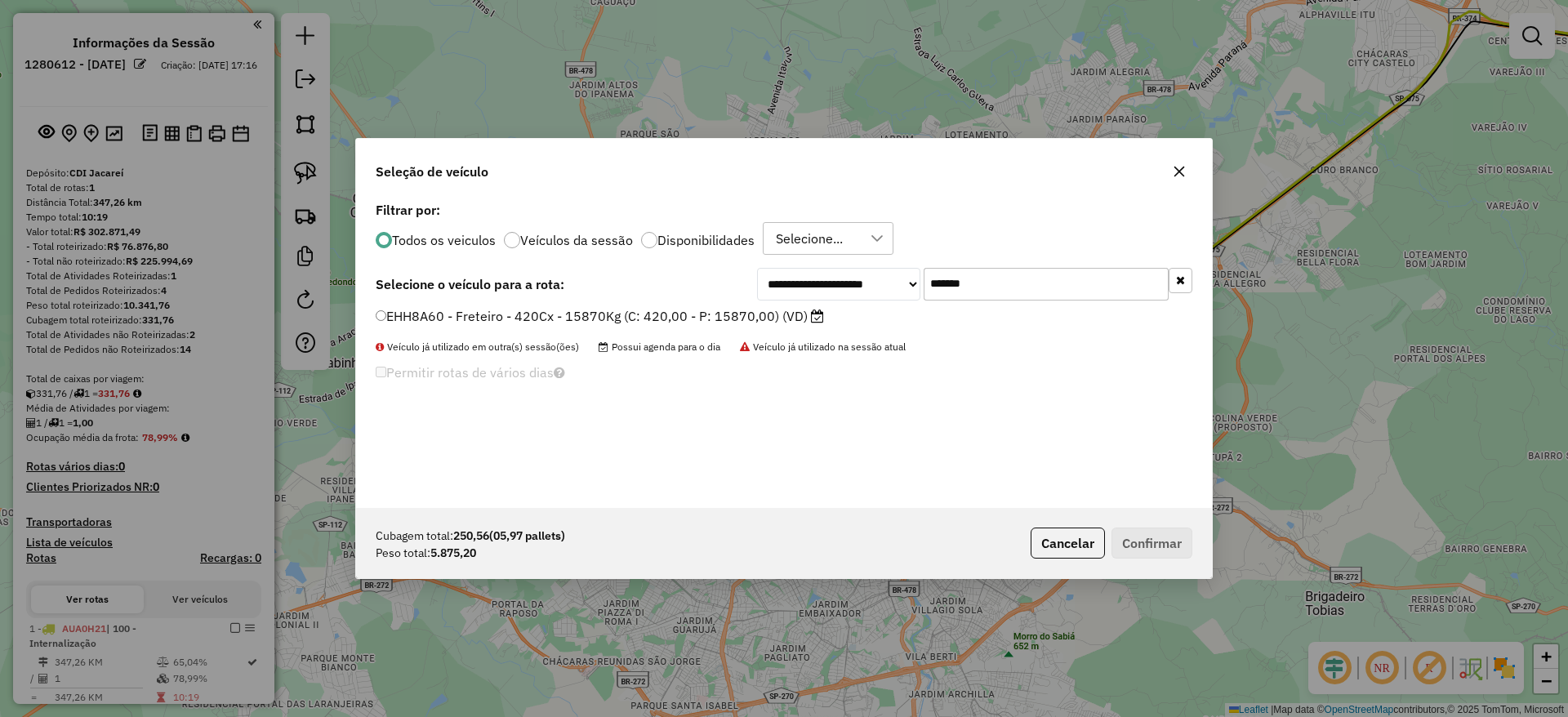
click at [656, 315] on label "EHH8A60 - Freteiro - 420Cx - 15870Kg (C: 420,00 - P: 15870,00) (VD)" at bounding box center [600, 316] width 448 height 20
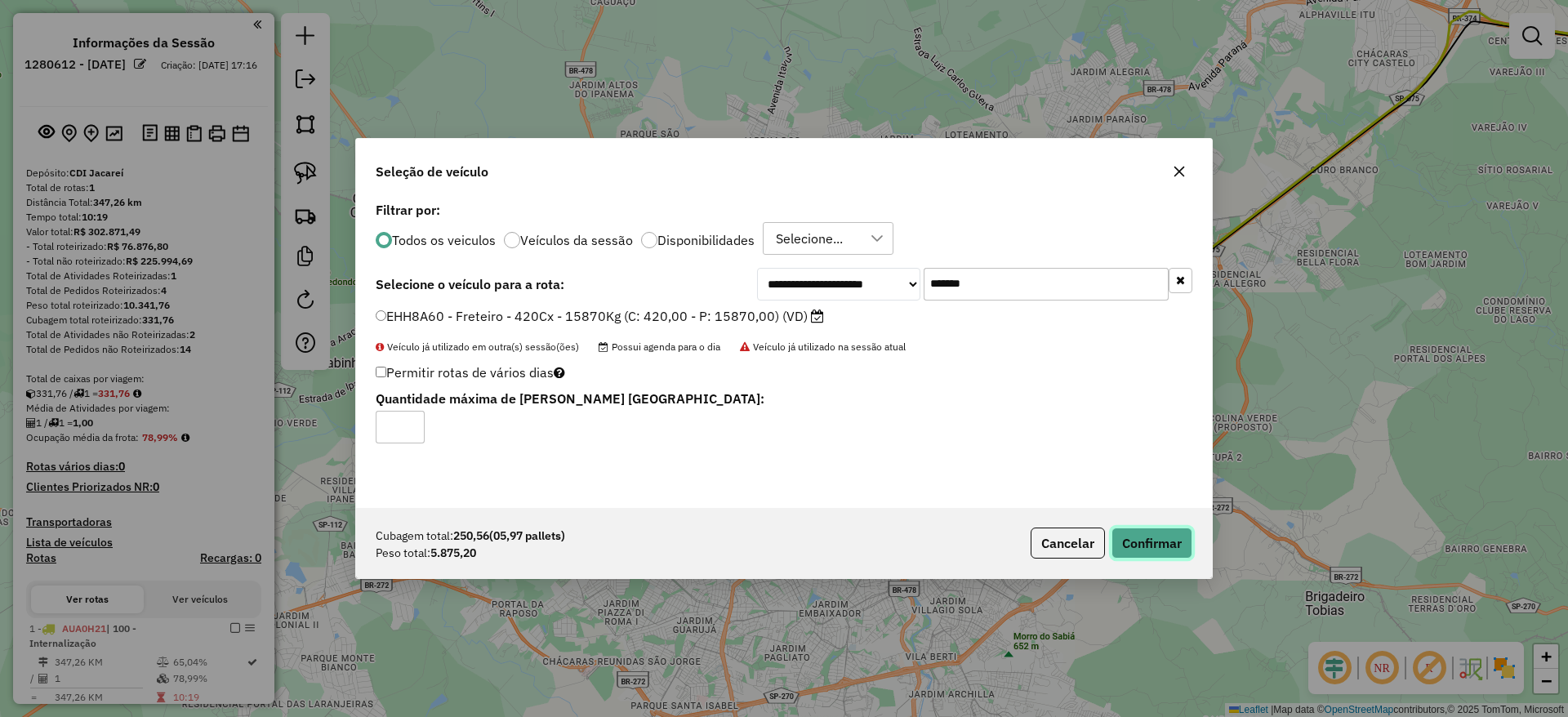
click at [1157, 535] on button "Confirmar" at bounding box center [1152, 543] width 81 height 31
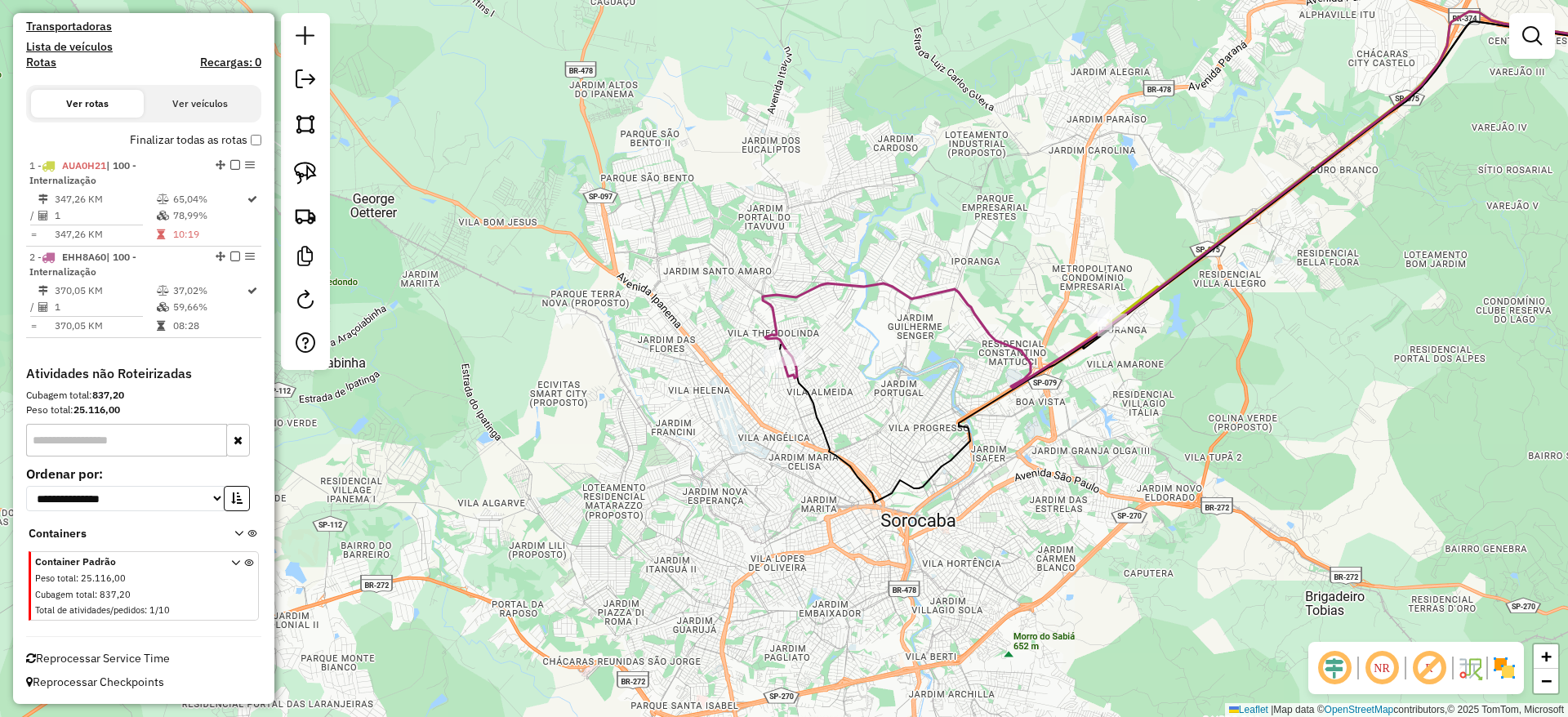
scroll to position [357, 0]
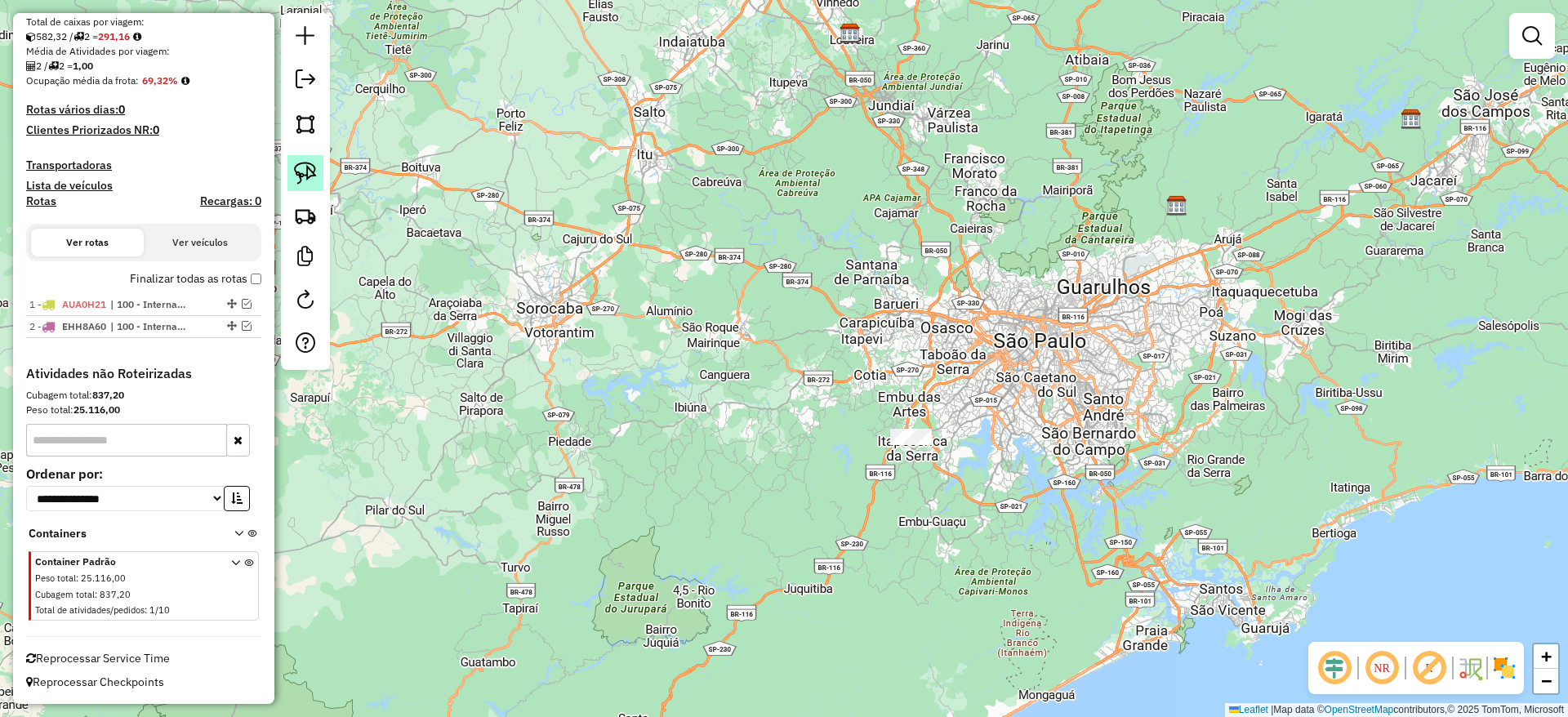
click at [308, 173] on img at bounding box center [305, 172] width 23 height 23
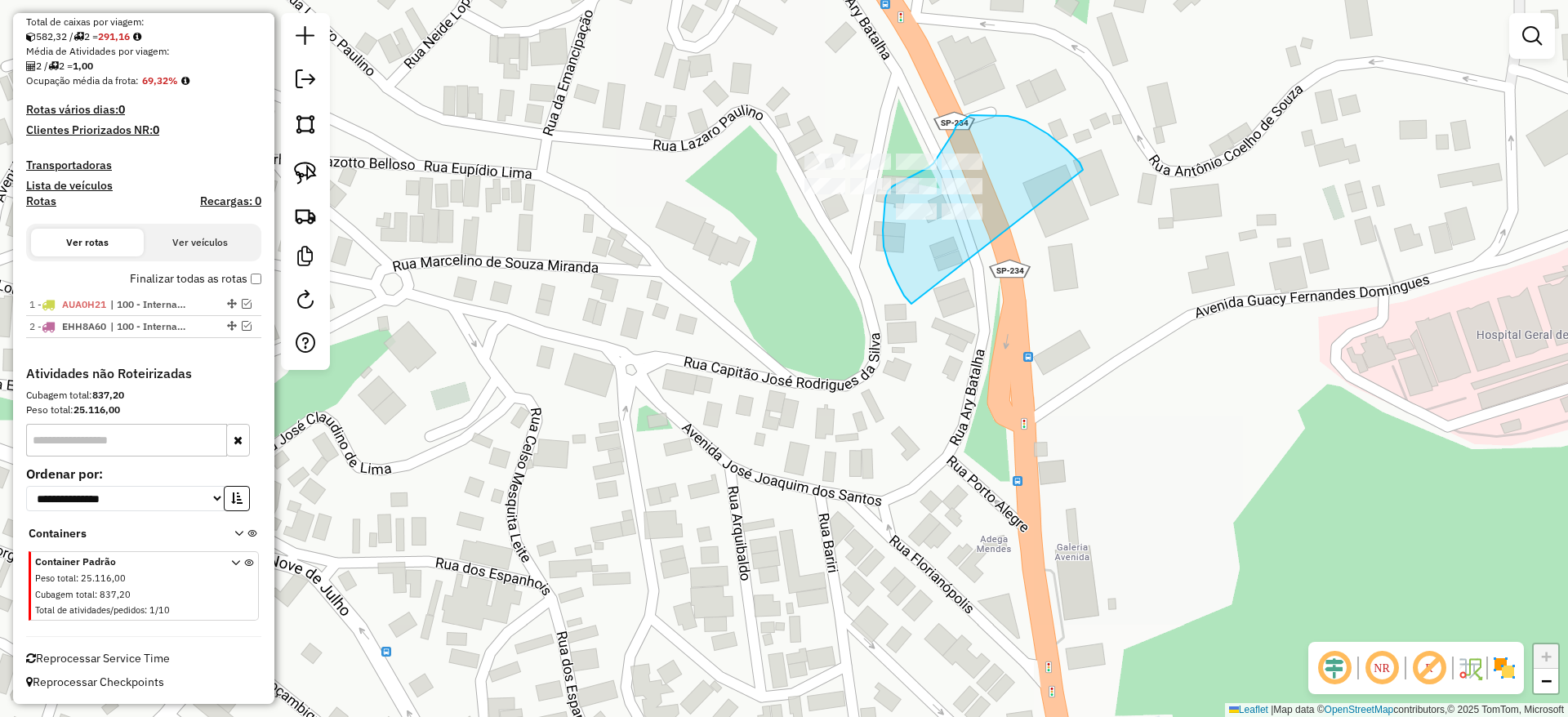
drag, startPoint x: 1083, startPoint y: 170, endPoint x: 983, endPoint y: 393, distance: 244.4
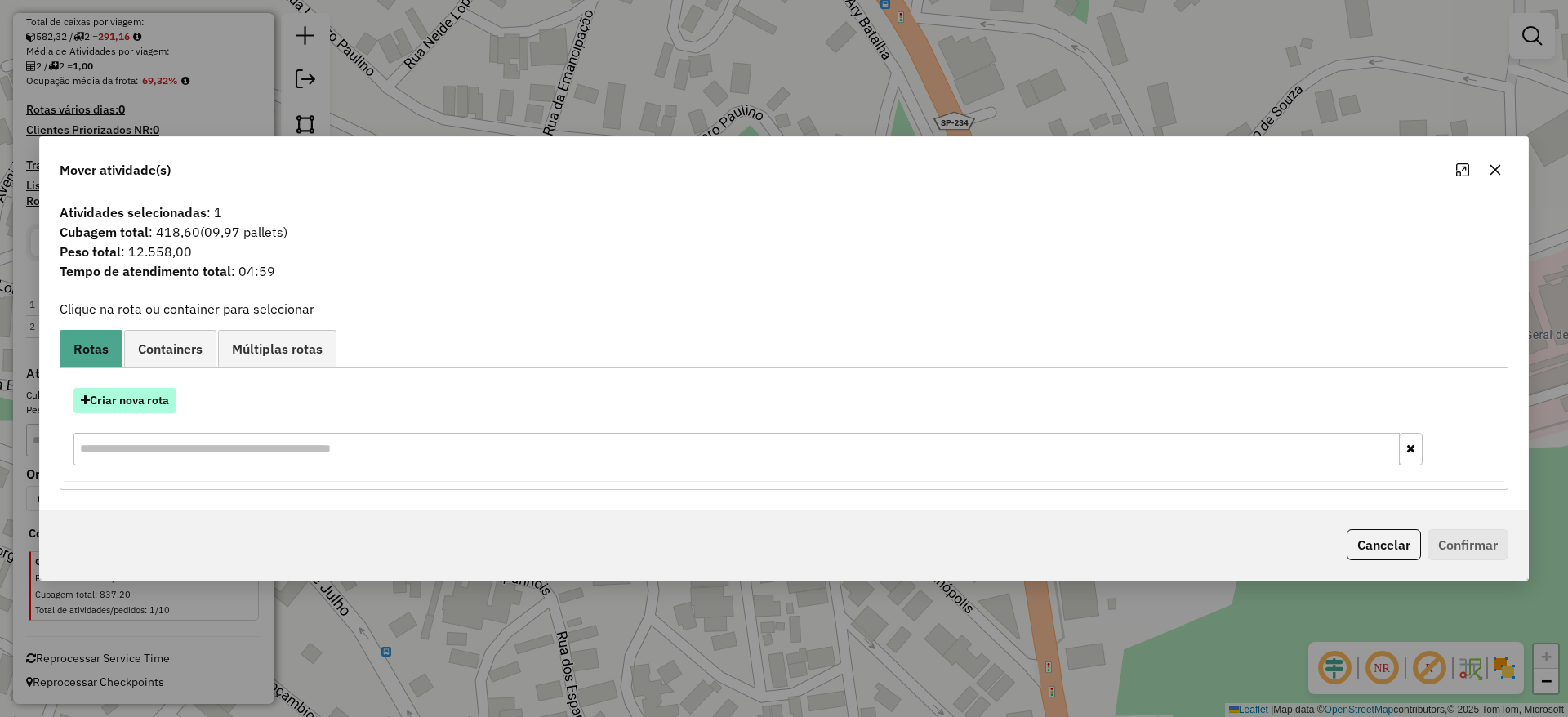
click at [154, 412] on div "Criar nova rota" at bounding box center [784, 428] width 1441 height 106
click at [103, 404] on button "Criar nova rota" at bounding box center [125, 400] width 102 height 26
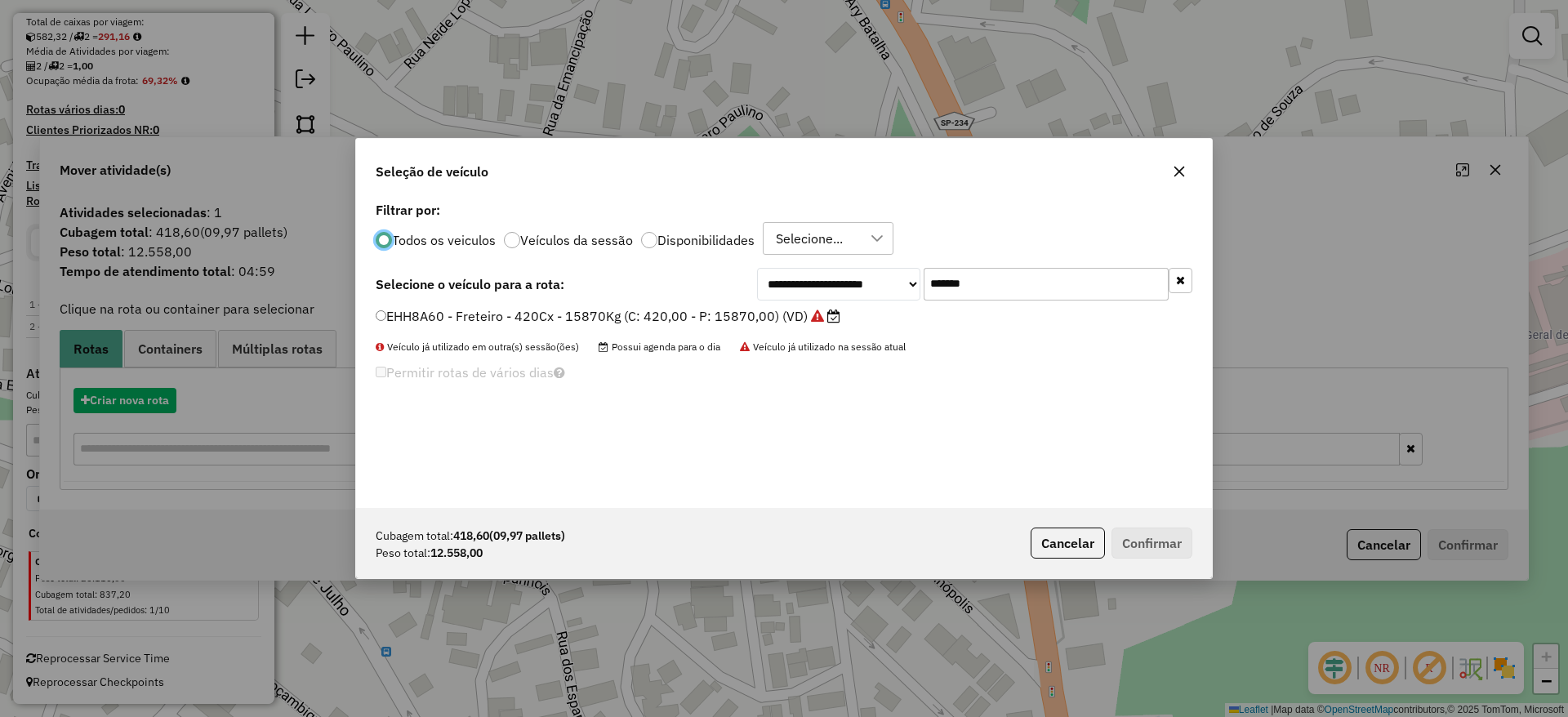
scroll to position [9, 5]
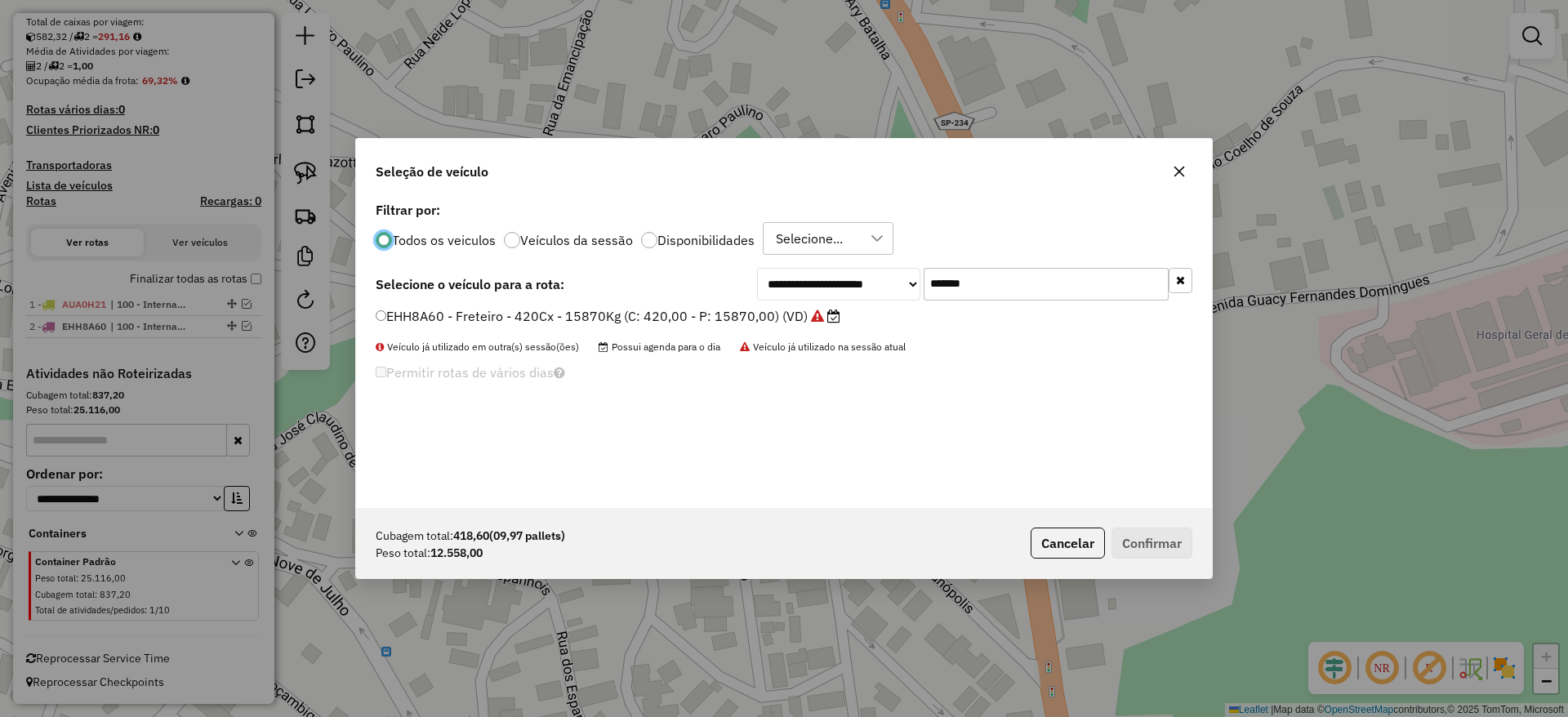
click at [1043, 270] on div "**********" at bounding box center [784, 352] width 856 height 310
drag, startPoint x: 1021, startPoint y: 286, endPoint x: 682, endPoint y: 277, distance: 339.1
click at [700, 259] on div "**********" at bounding box center [784, 352] width 856 height 310
paste input "text"
type input "*******"
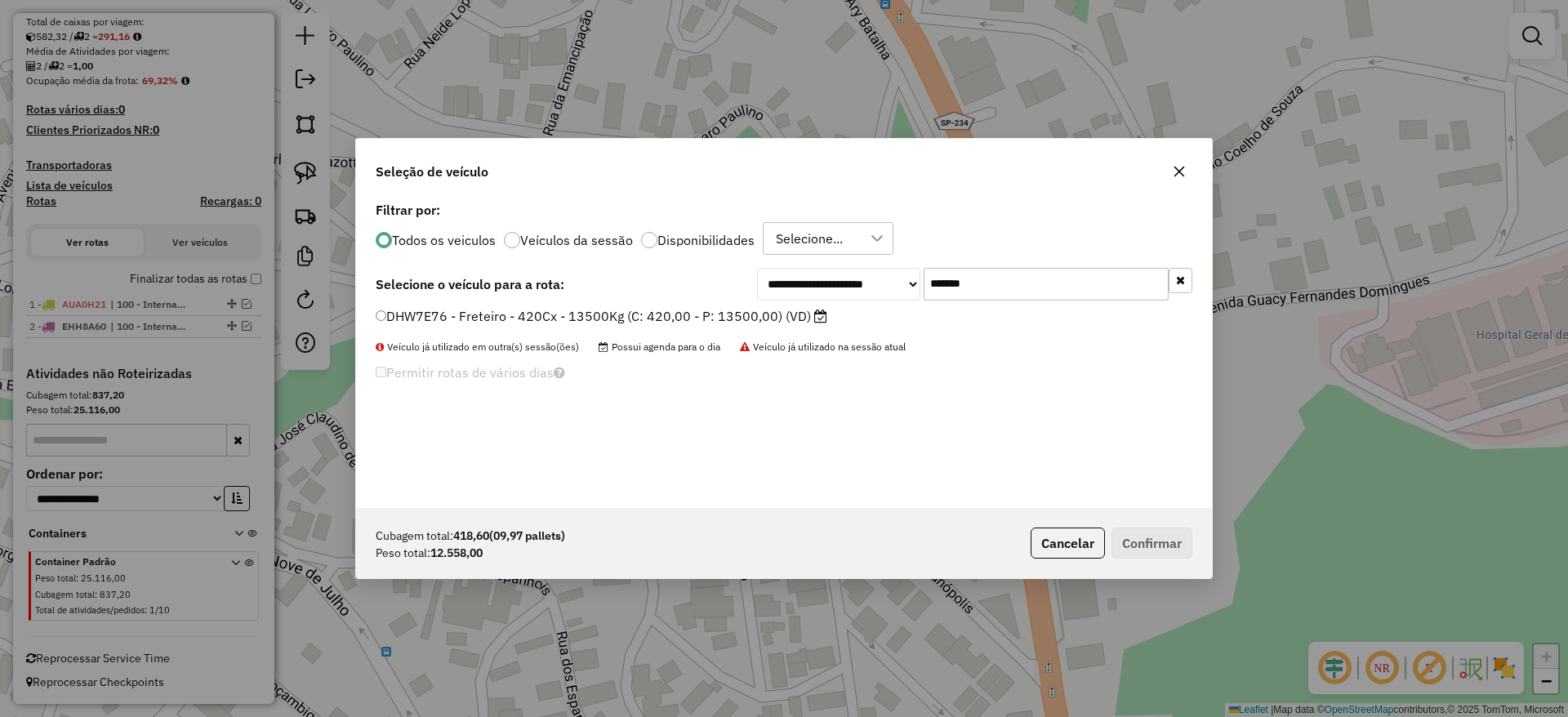
drag, startPoint x: 658, startPoint y: 306, endPoint x: 702, endPoint y: 319, distance: 45.9
click at [655, 311] on label "DHW7E76 - Freteiro - 420Cx - 13500Kg (C: 420,00 - P: 13500,00) (VD)" at bounding box center [601, 316] width 452 height 20
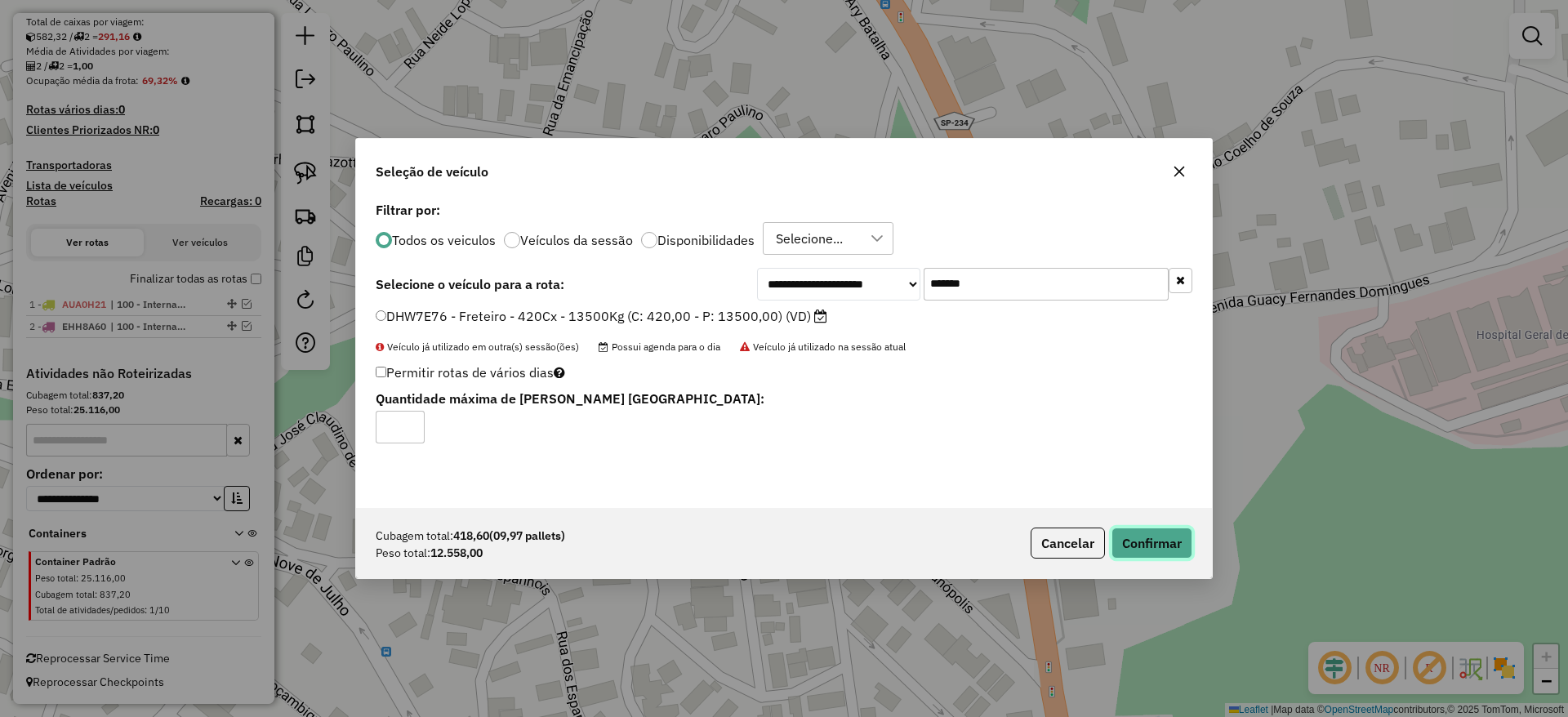
click at [1126, 537] on button "Confirmar" at bounding box center [1152, 543] width 81 height 31
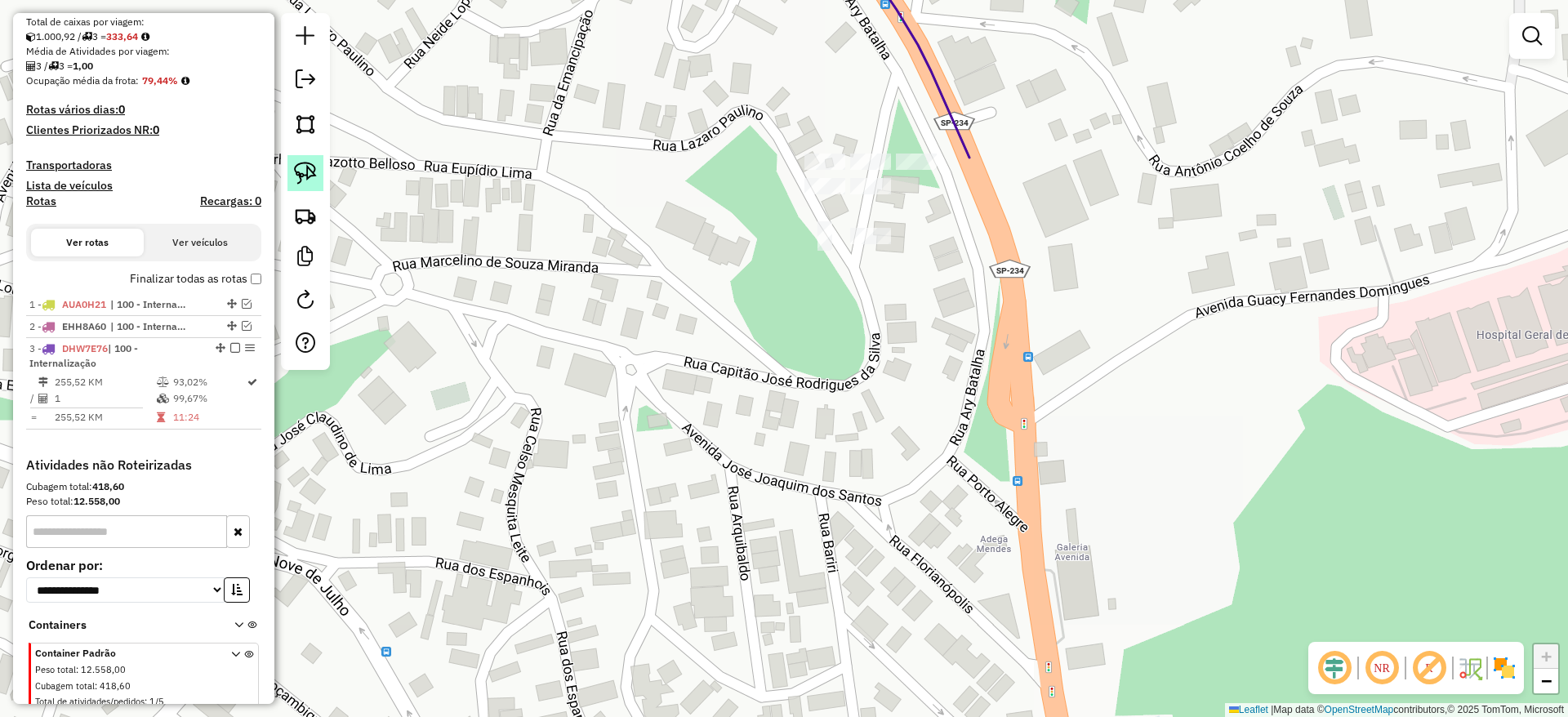
click at [297, 161] on img at bounding box center [305, 172] width 23 height 23
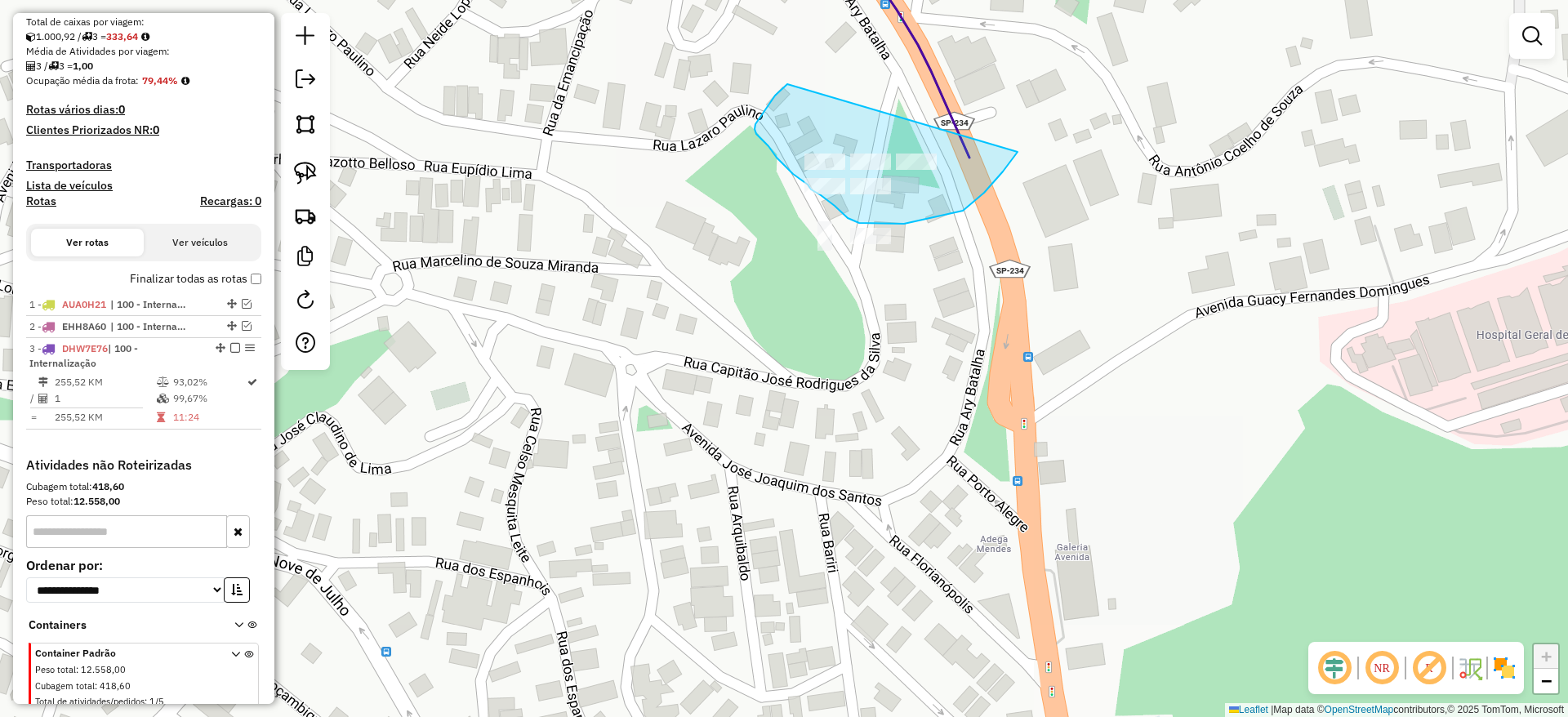
drag, startPoint x: 787, startPoint y: 85, endPoint x: 1018, endPoint y: 152, distance: 240.5
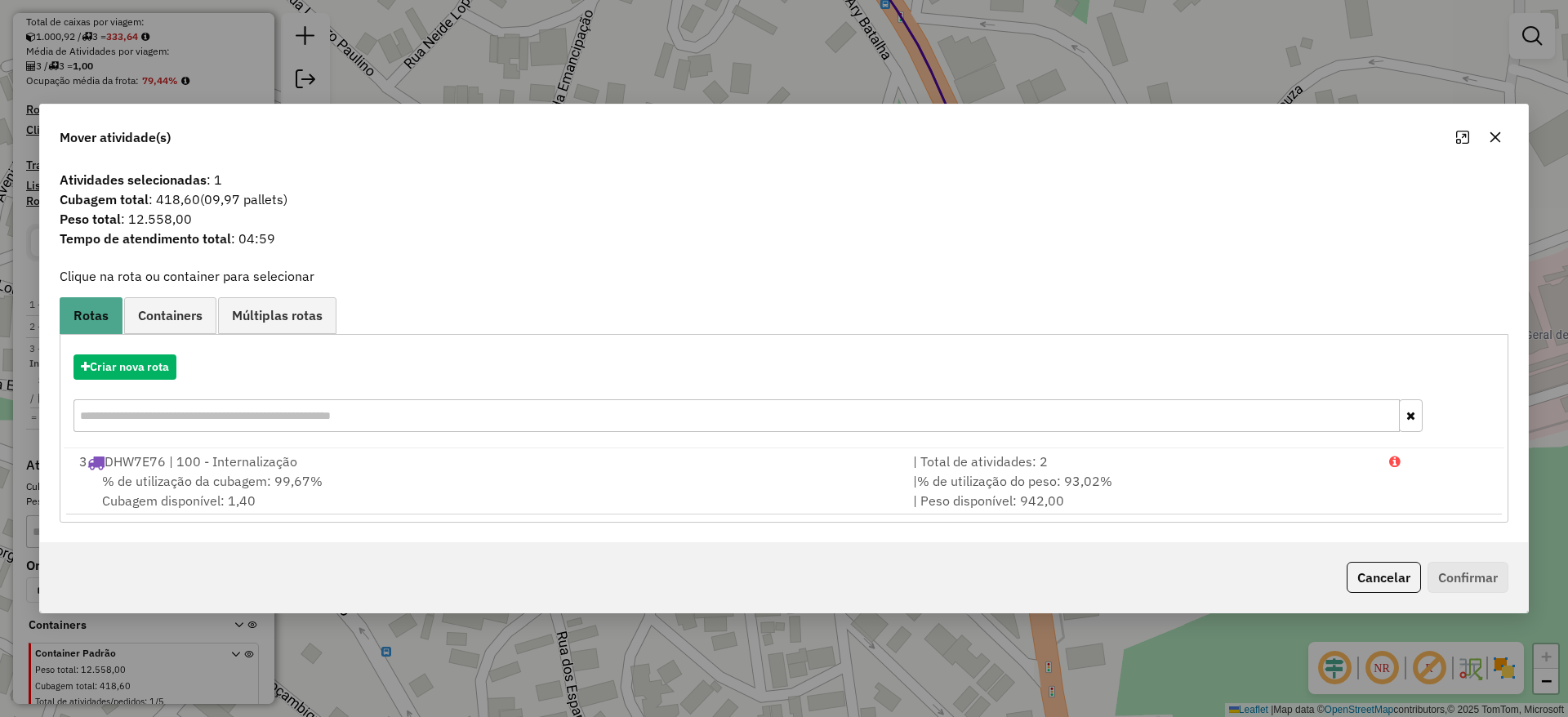
click at [158, 348] on div "Criar nova rota" at bounding box center [784, 395] width 1441 height 106
click at [158, 349] on div "Criar nova rota" at bounding box center [784, 395] width 1441 height 106
drag, startPoint x: 158, startPoint y: 350, endPoint x: 155, endPoint y: 365, distance: 15.3
click at [158, 353] on div "Criar nova rota" at bounding box center [784, 395] width 1441 height 106
click at [155, 365] on button "Criar nova rota" at bounding box center [125, 367] width 102 height 26
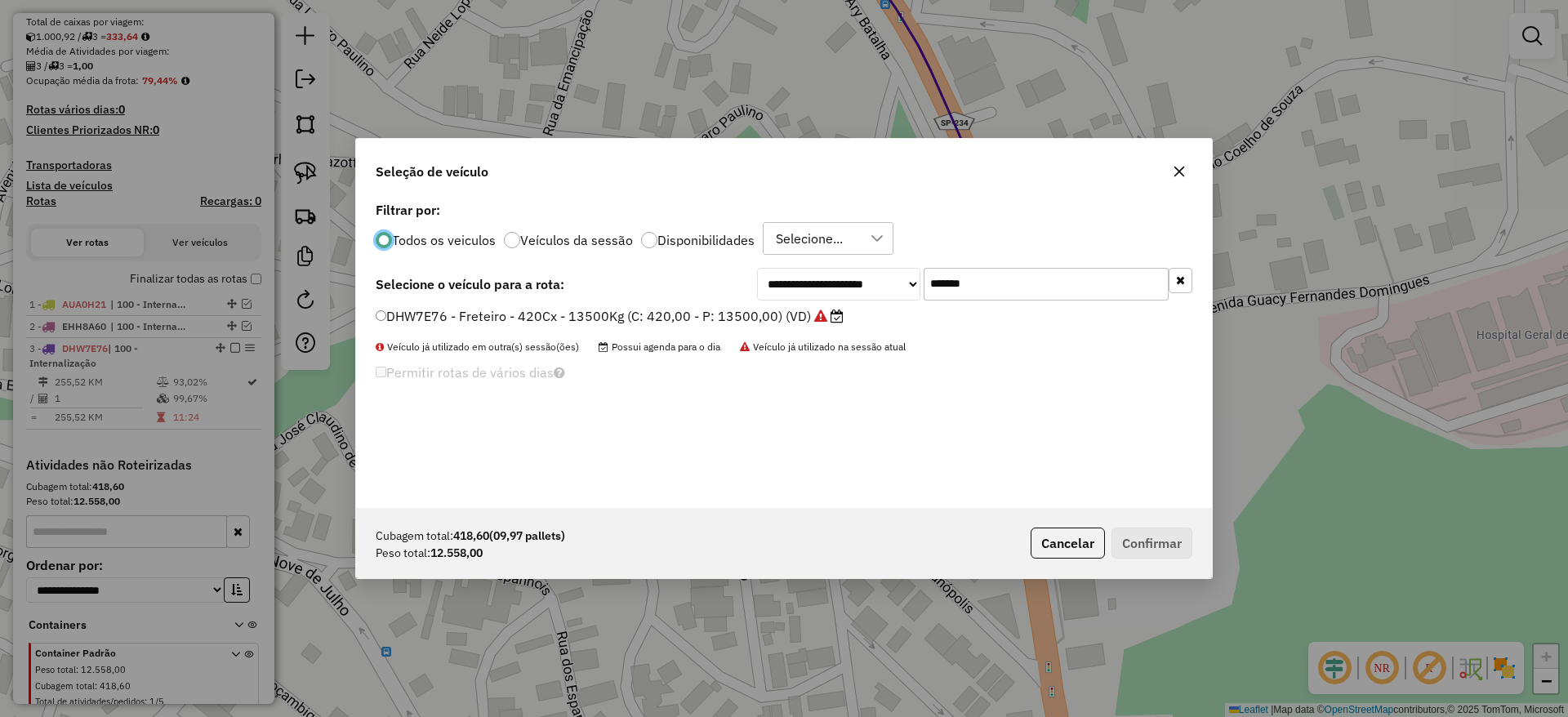
drag, startPoint x: 771, startPoint y: 282, endPoint x: 696, endPoint y: 305, distance: 78.4
click at [716, 293] on div "**********" at bounding box center [784, 284] width 816 height 32
paste input "text"
type input "*******"
drag, startPoint x: 675, startPoint y: 318, endPoint x: 762, endPoint y: 345, distance: 91.1
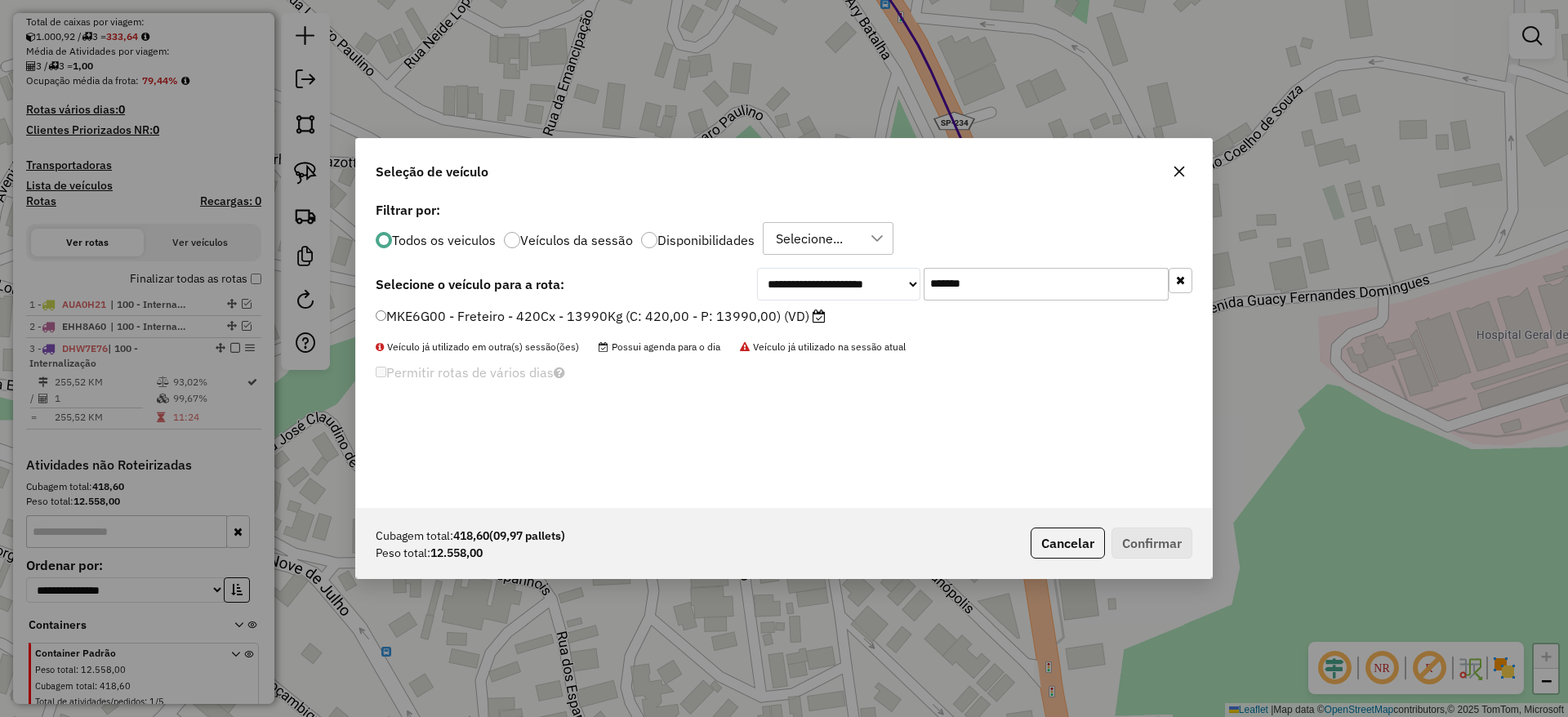
click at [675, 319] on label "MKE6G00 - Freteiro - 420Cx - 13990Kg (C: 420,00 - P: 13990,00) (VD)" at bounding box center [600, 316] width 450 height 20
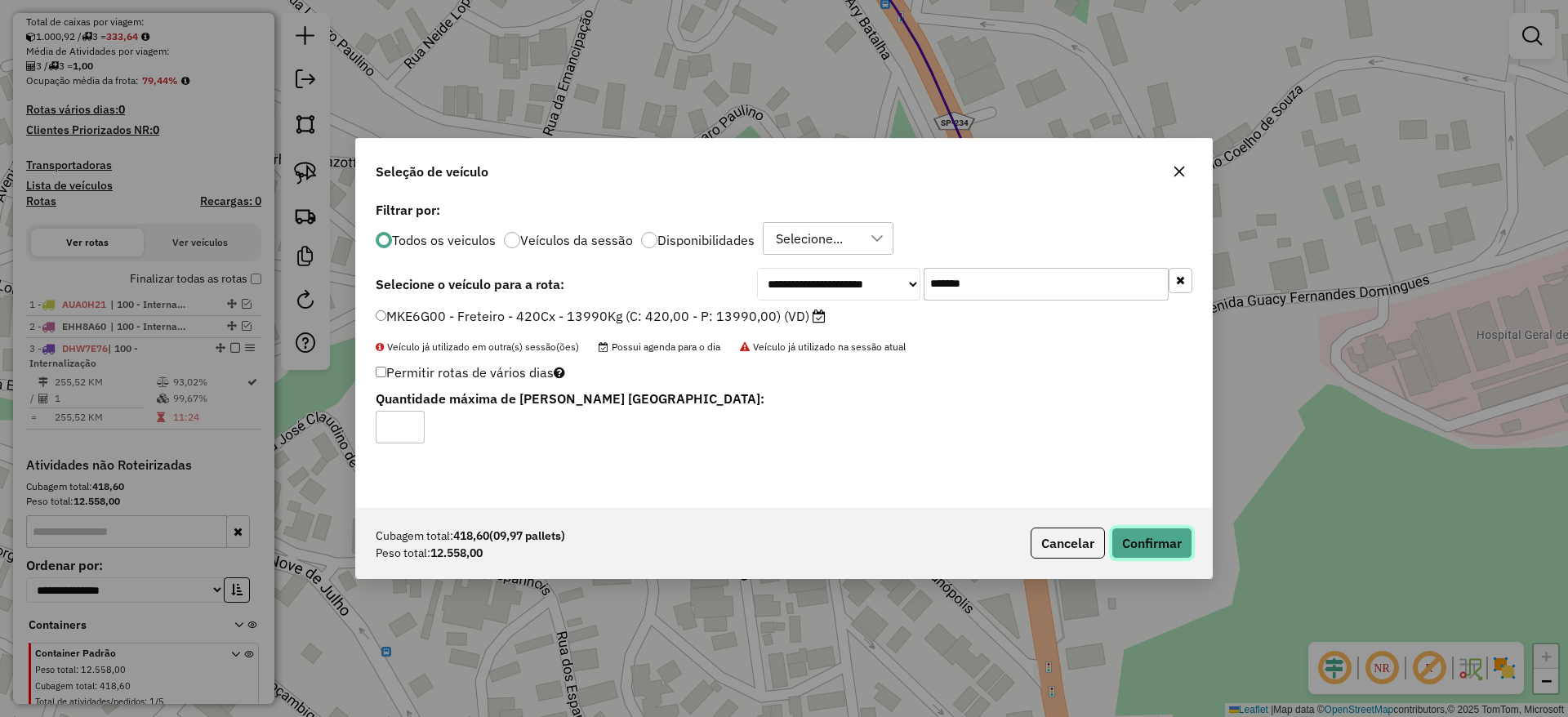
click at [1168, 533] on button "Confirmar" at bounding box center [1152, 543] width 81 height 31
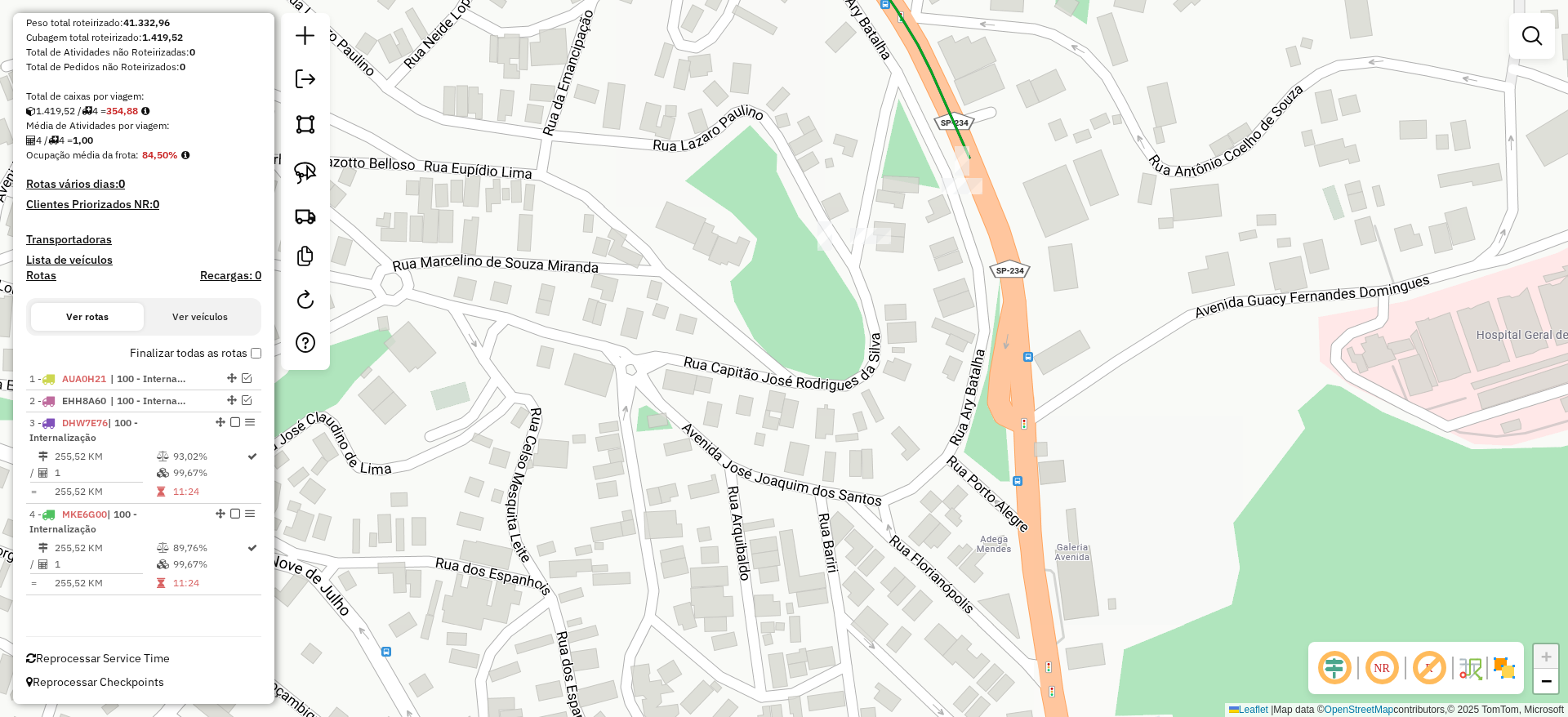
scroll to position [143, 0]
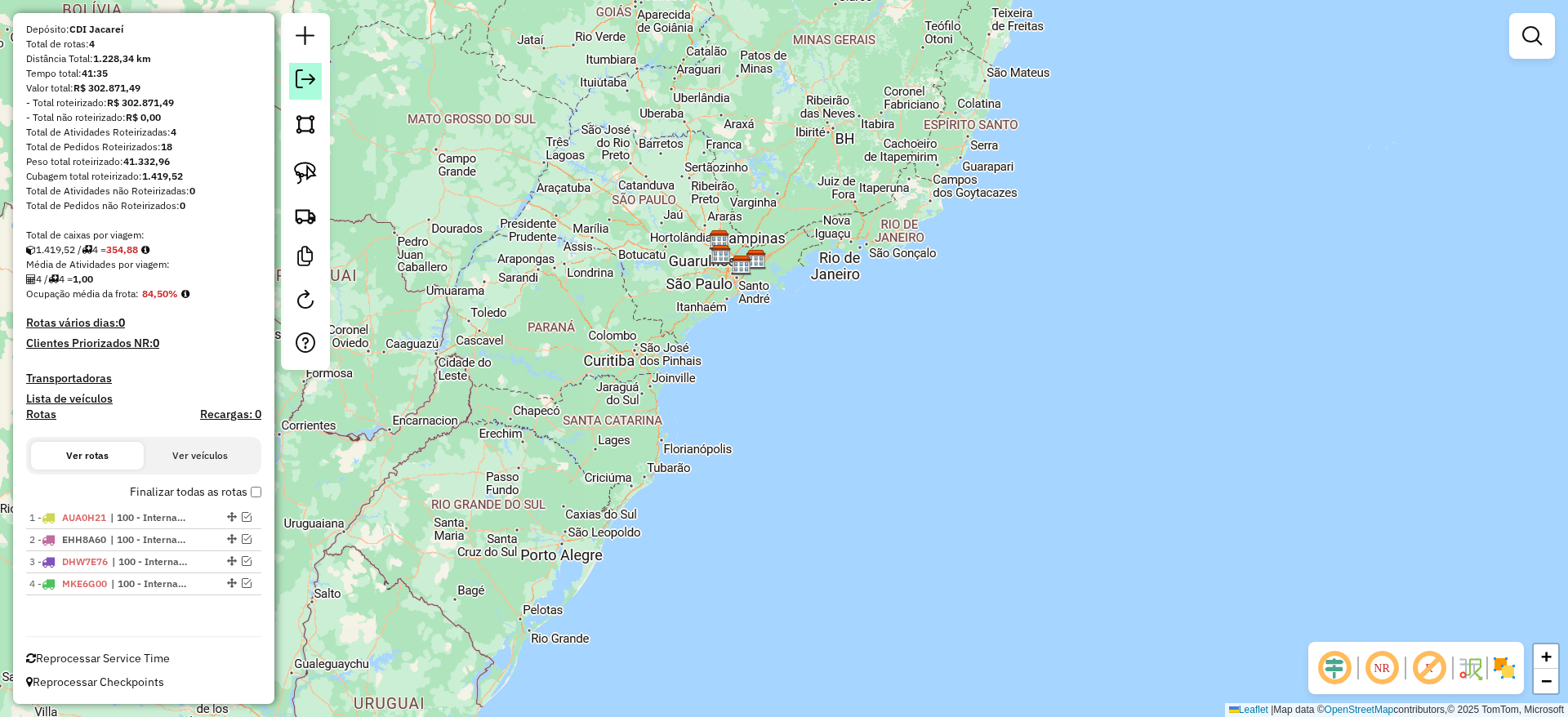
click at [308, 69] on em at bounding box center [305, 79] width 20 height 20
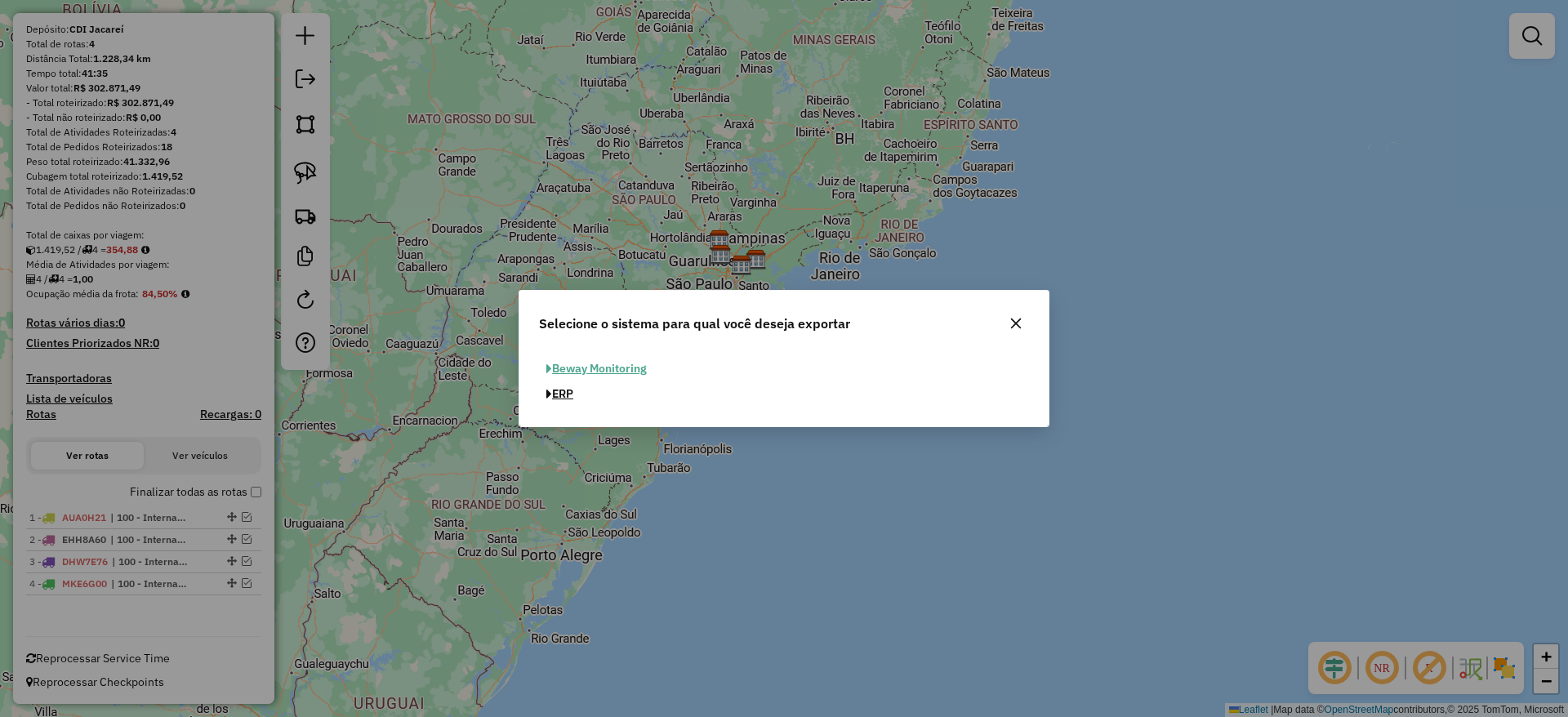
click at [564, 393] on button "ERP" at bounding box center [559, 394] width 42 height 26
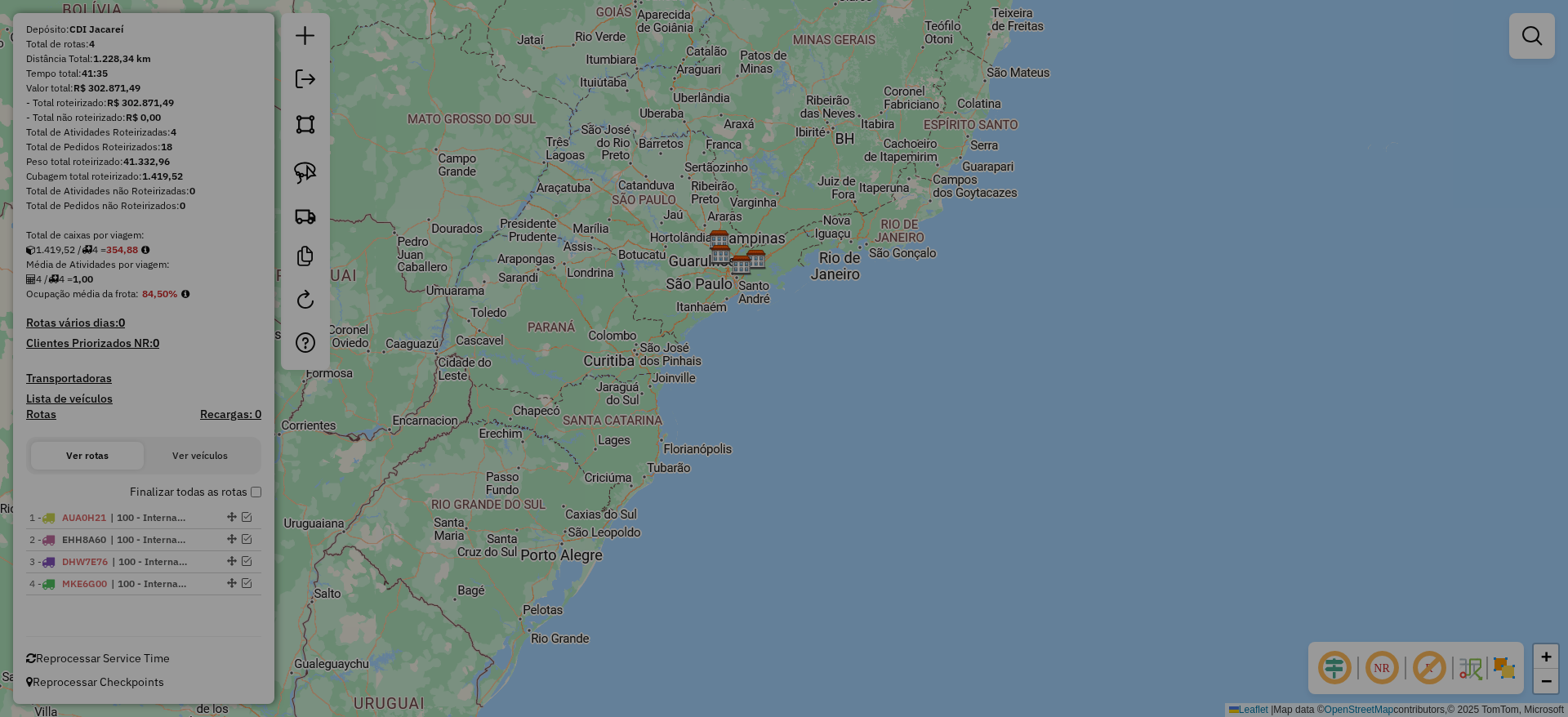
select select "**"
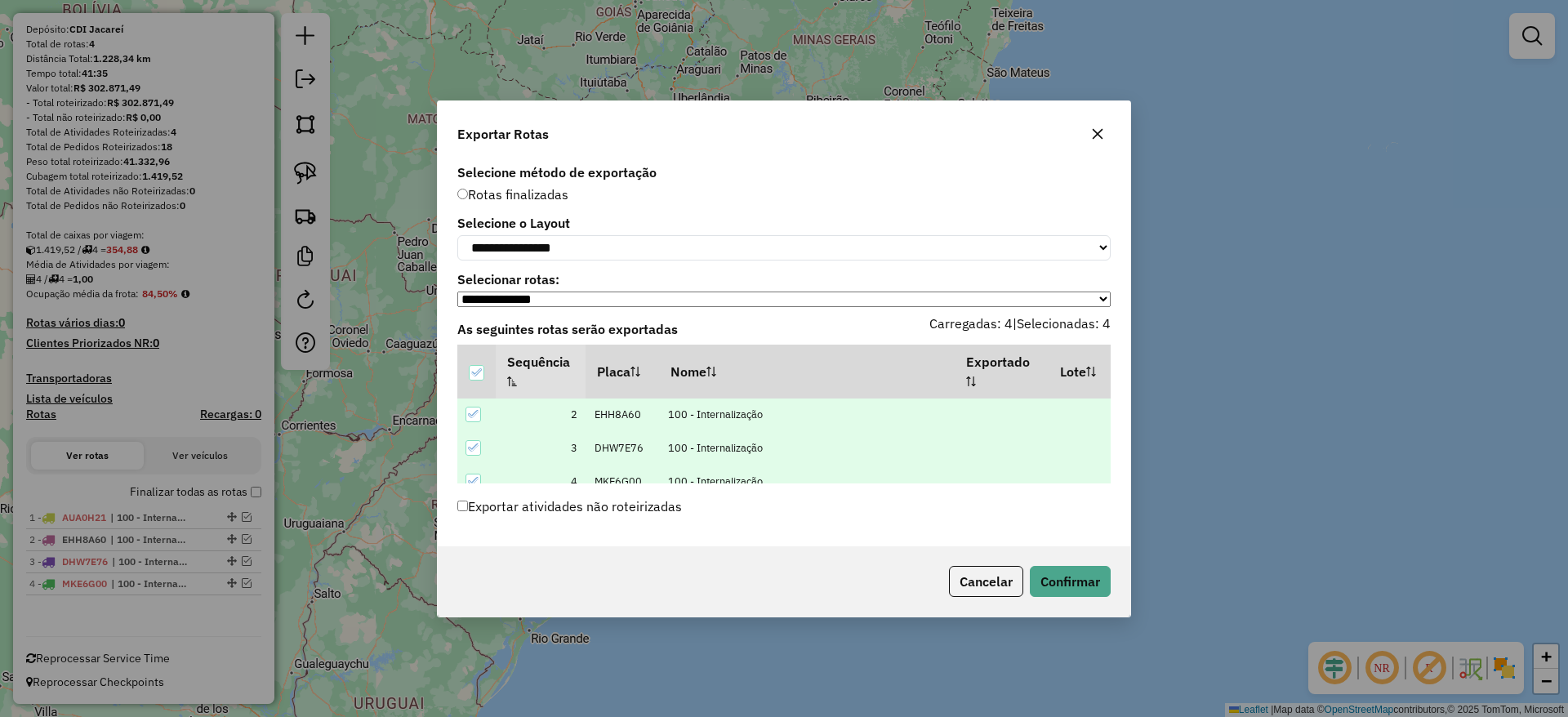
scroll to position [49, 0]
click at [1098, 577] on button "Confirmar" at bounding box center [1070, 581] width 81 height 31
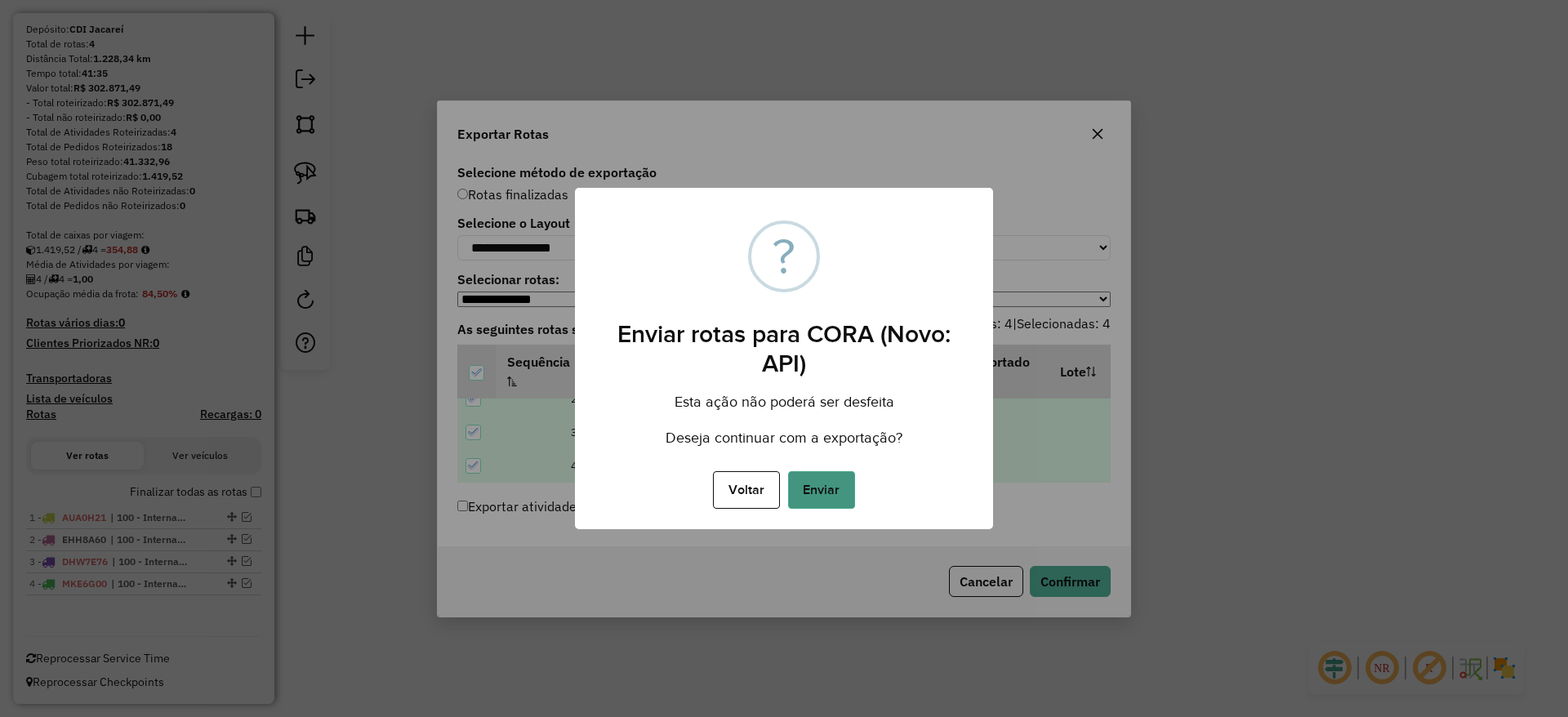
click at [818, 494] on button "Enviar" at bounding box center [822, 490] width 67 height 38
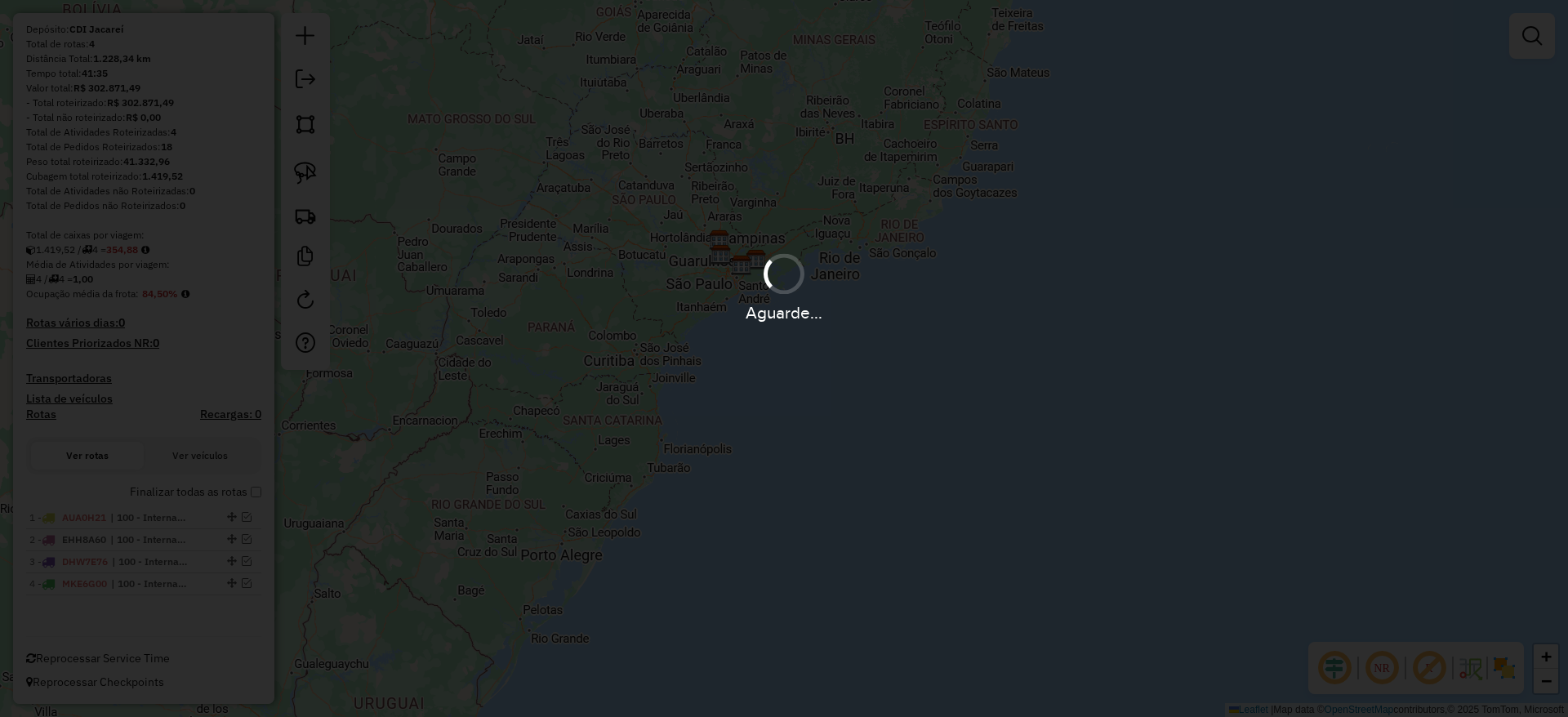
scroll to position [188, 0]
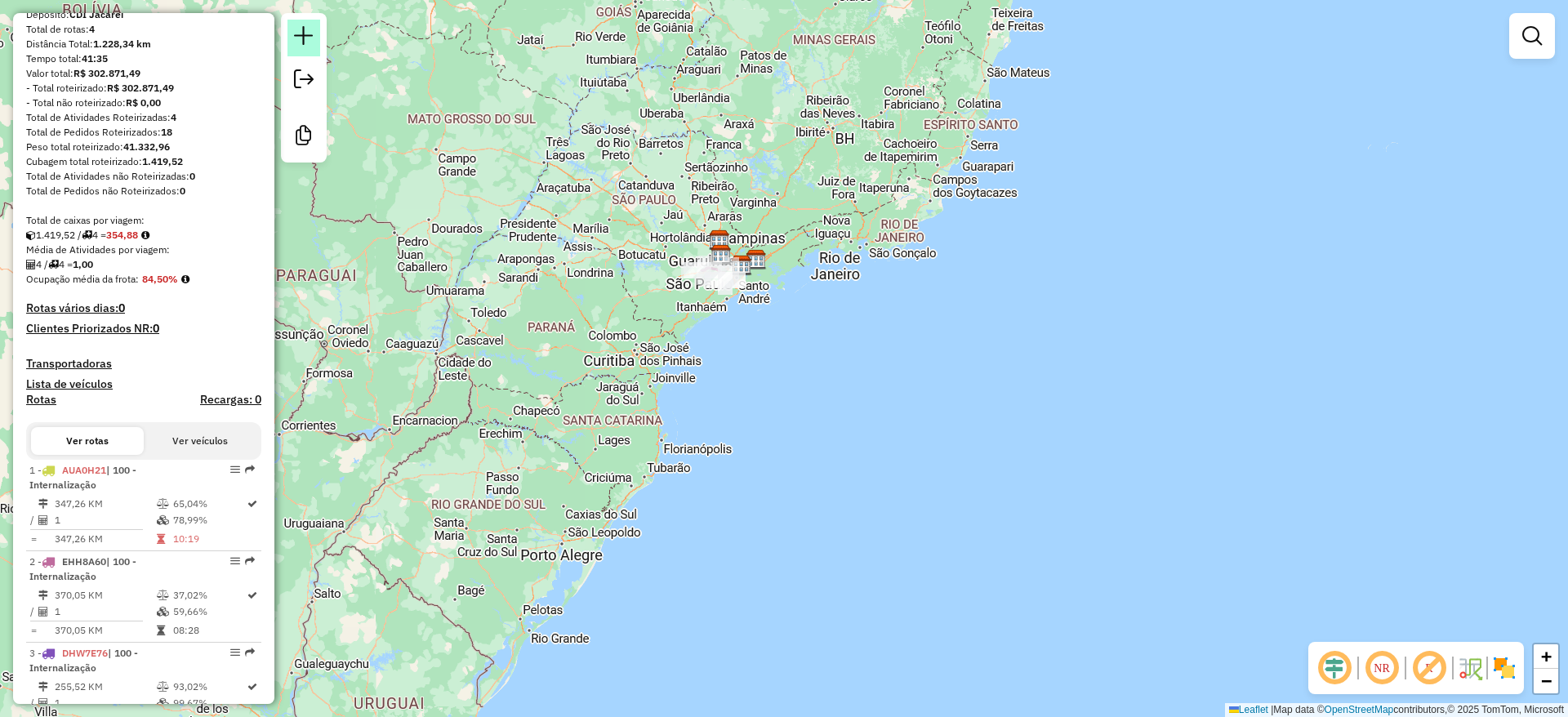
click at [303, 47] on link at bounding box center [304, 38] width 32 height 37
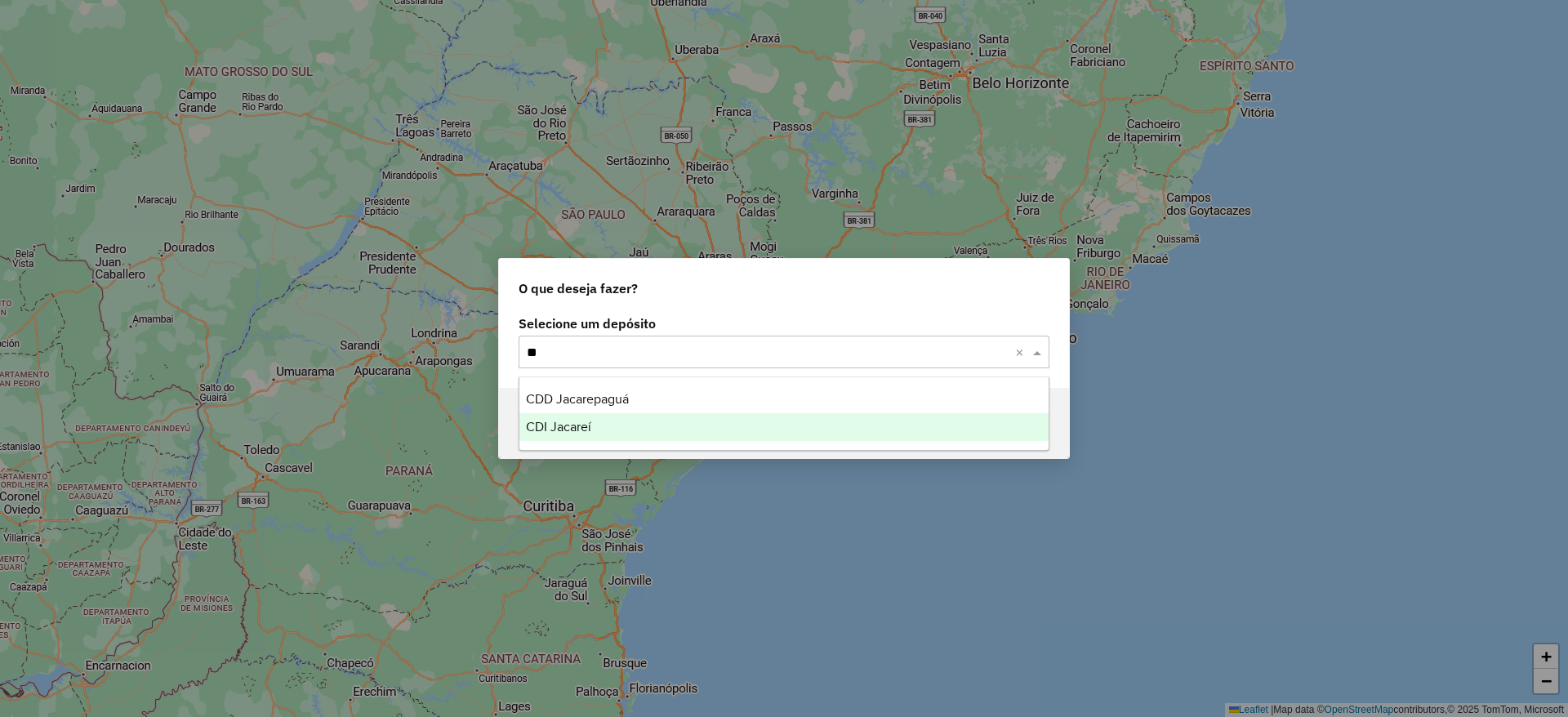
type input "*"
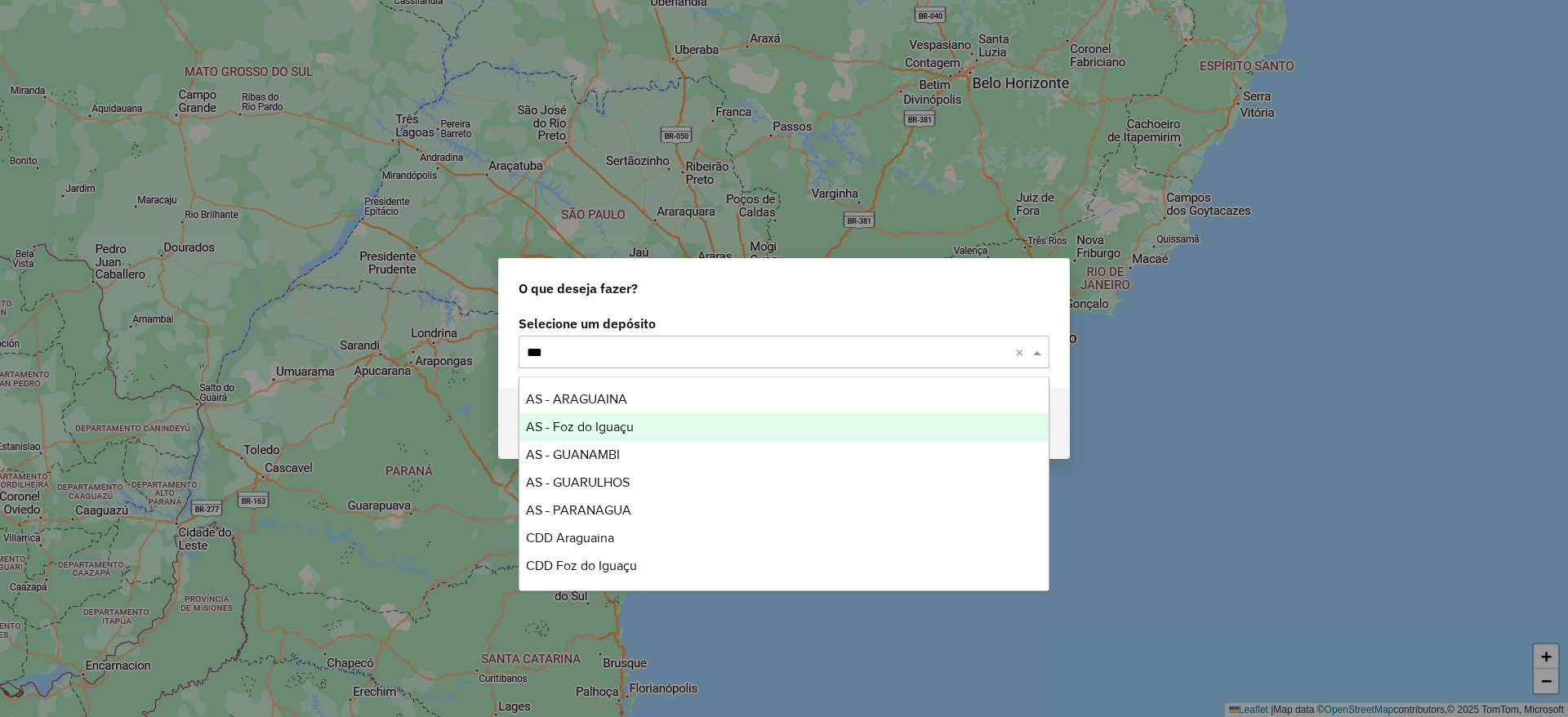
type input "****"
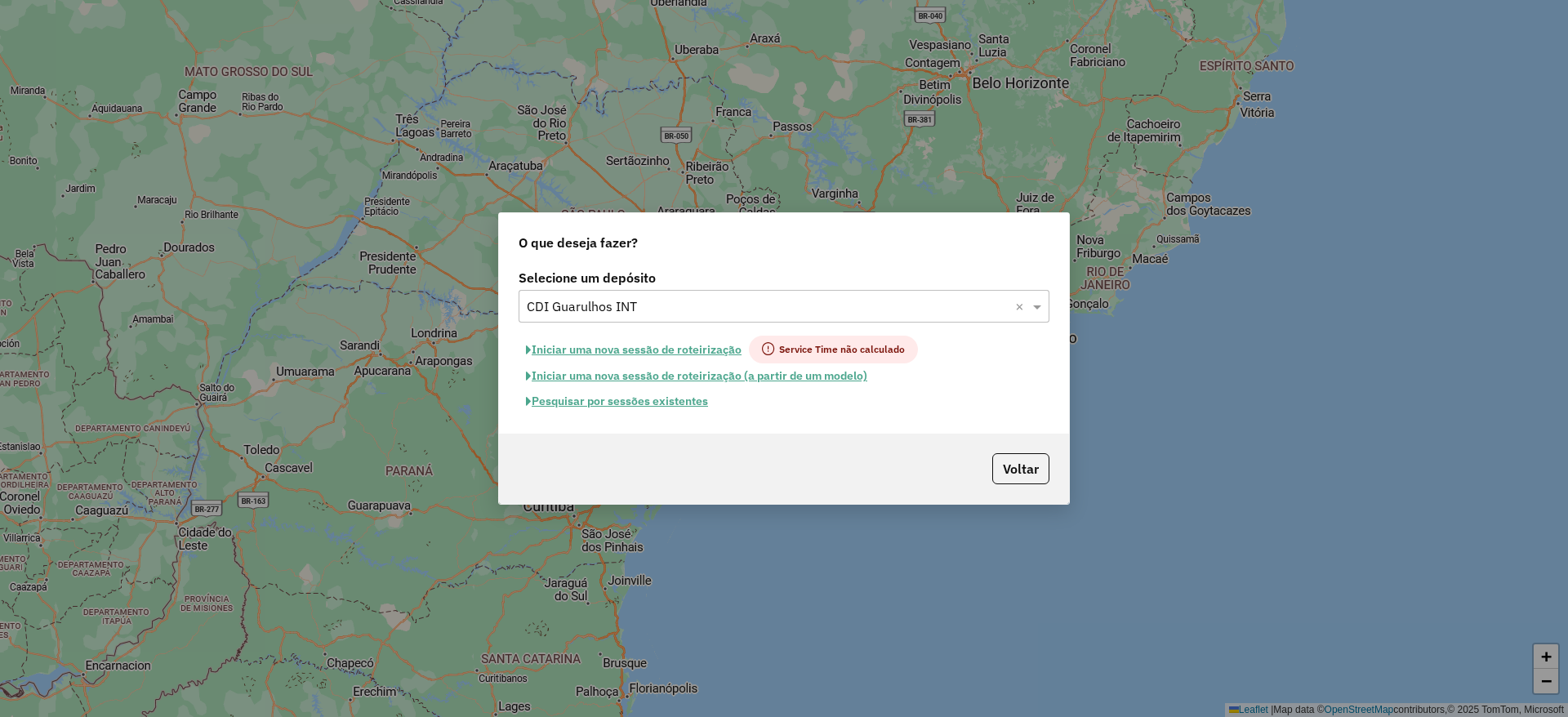
click at [614, 348] on button "Iniciar uma nova sessão de roteirização" at bounding box center [634, 349] width 231 height 28
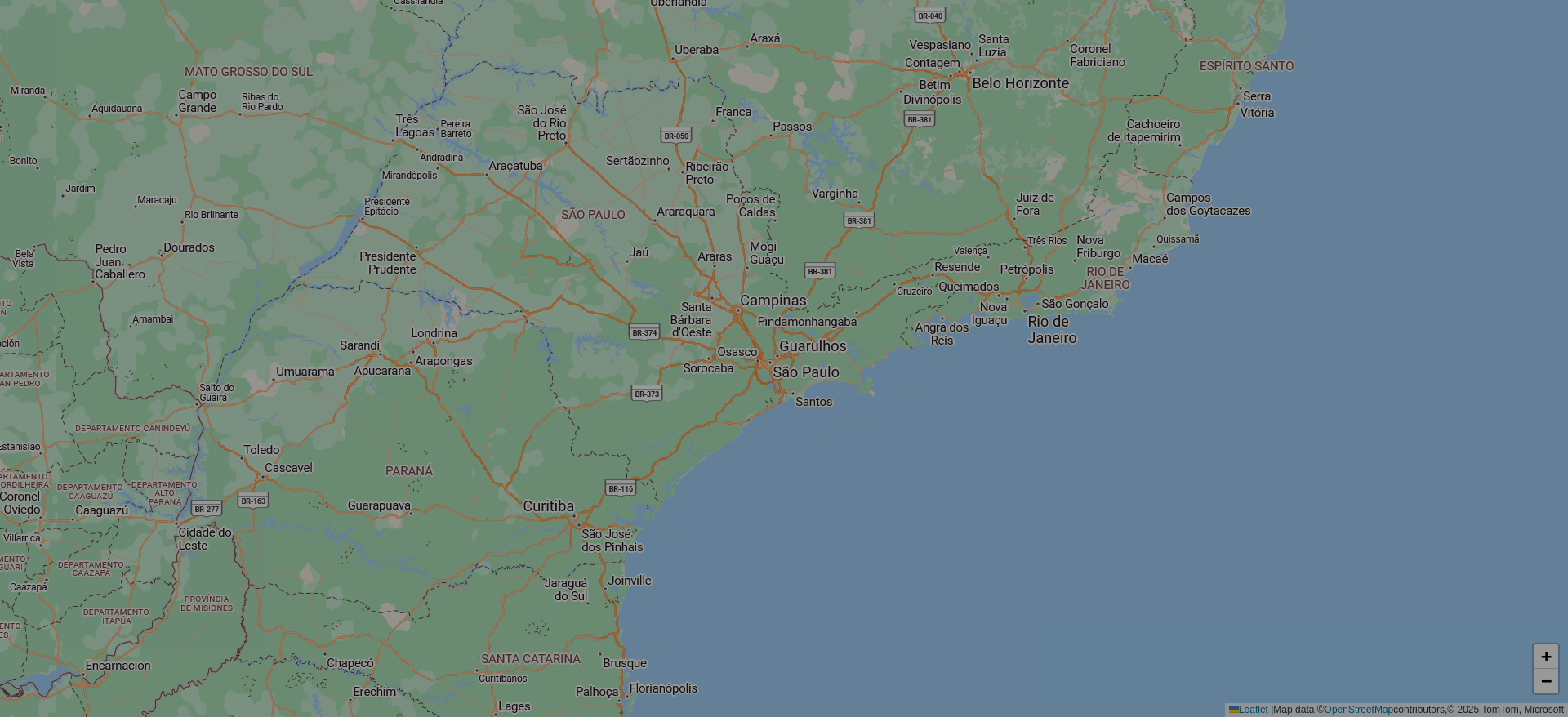
select select "*"
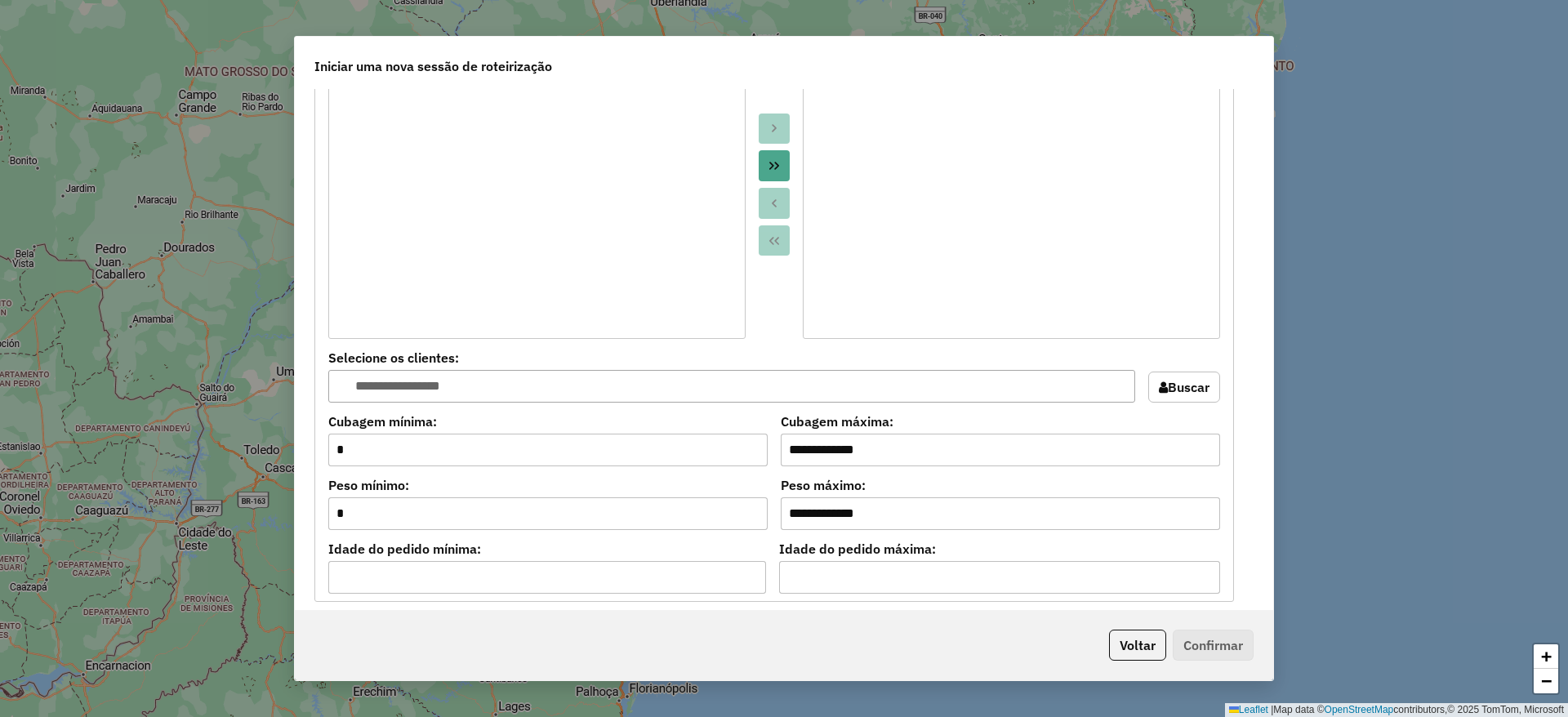
scroll to position [1634, 0]
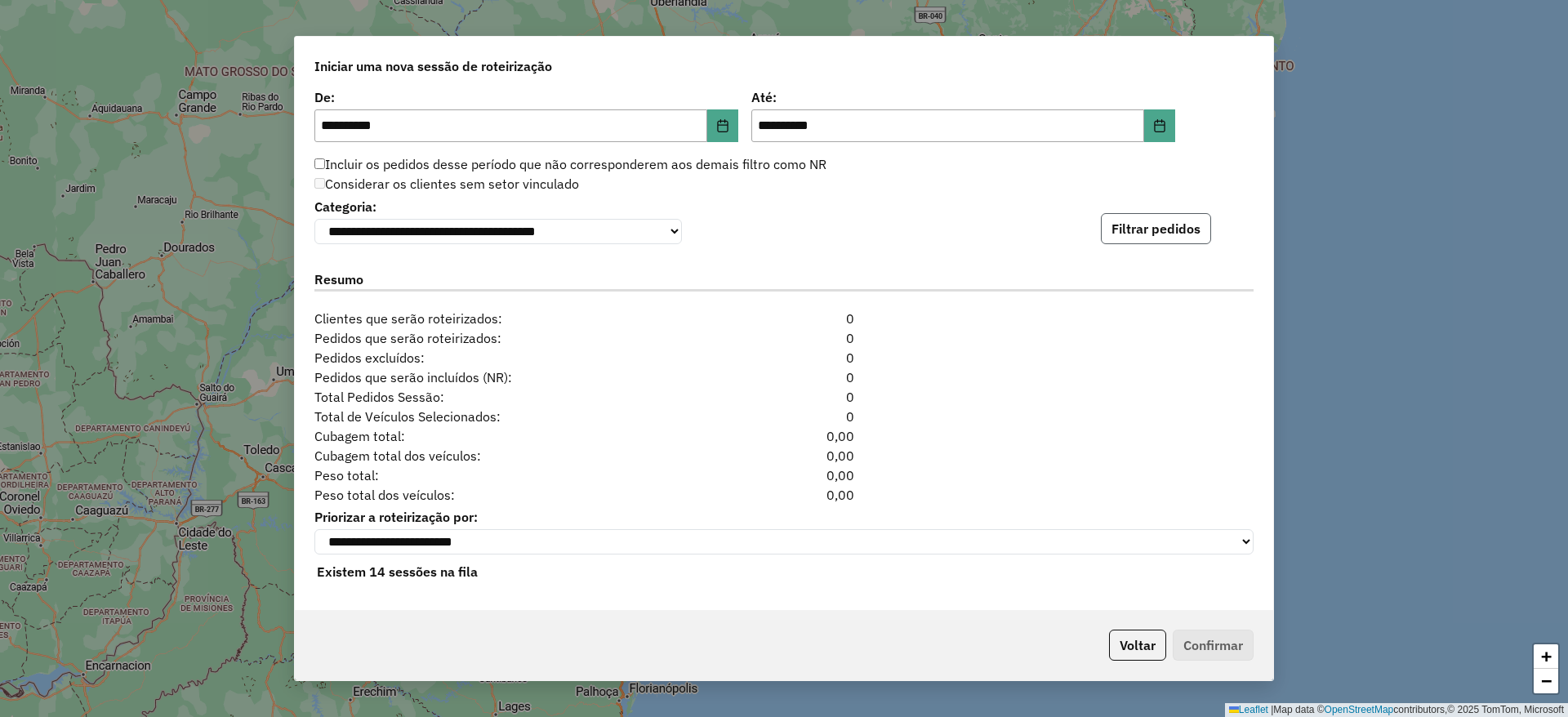
click at [1162, 235] on button "Filtrar pedidos" at bounding box center [1156, 229] width 110 height 31
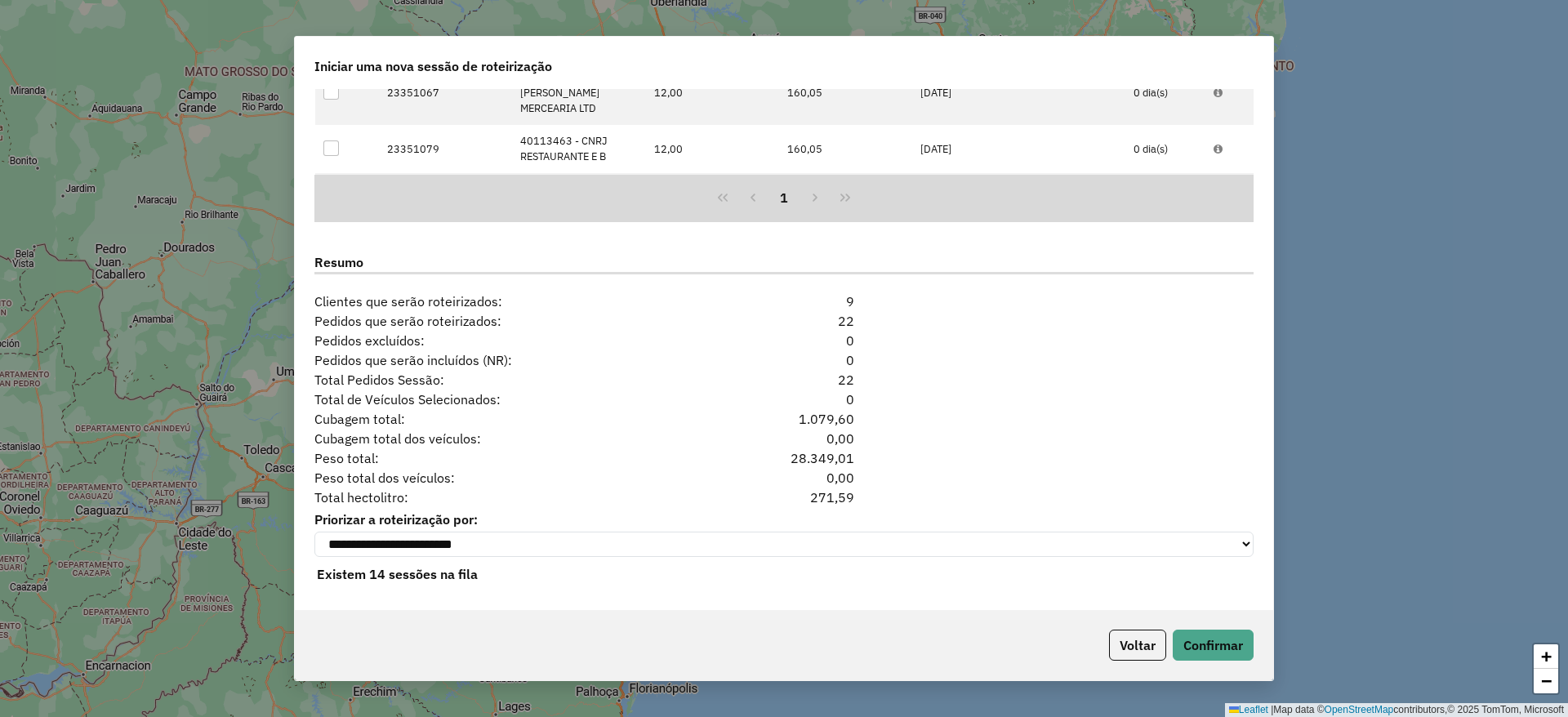
scroll to position [1990, 0]
click at [1190, 634] on button "Confirmar" at bounding box center [1213, 644] width 81 height 31
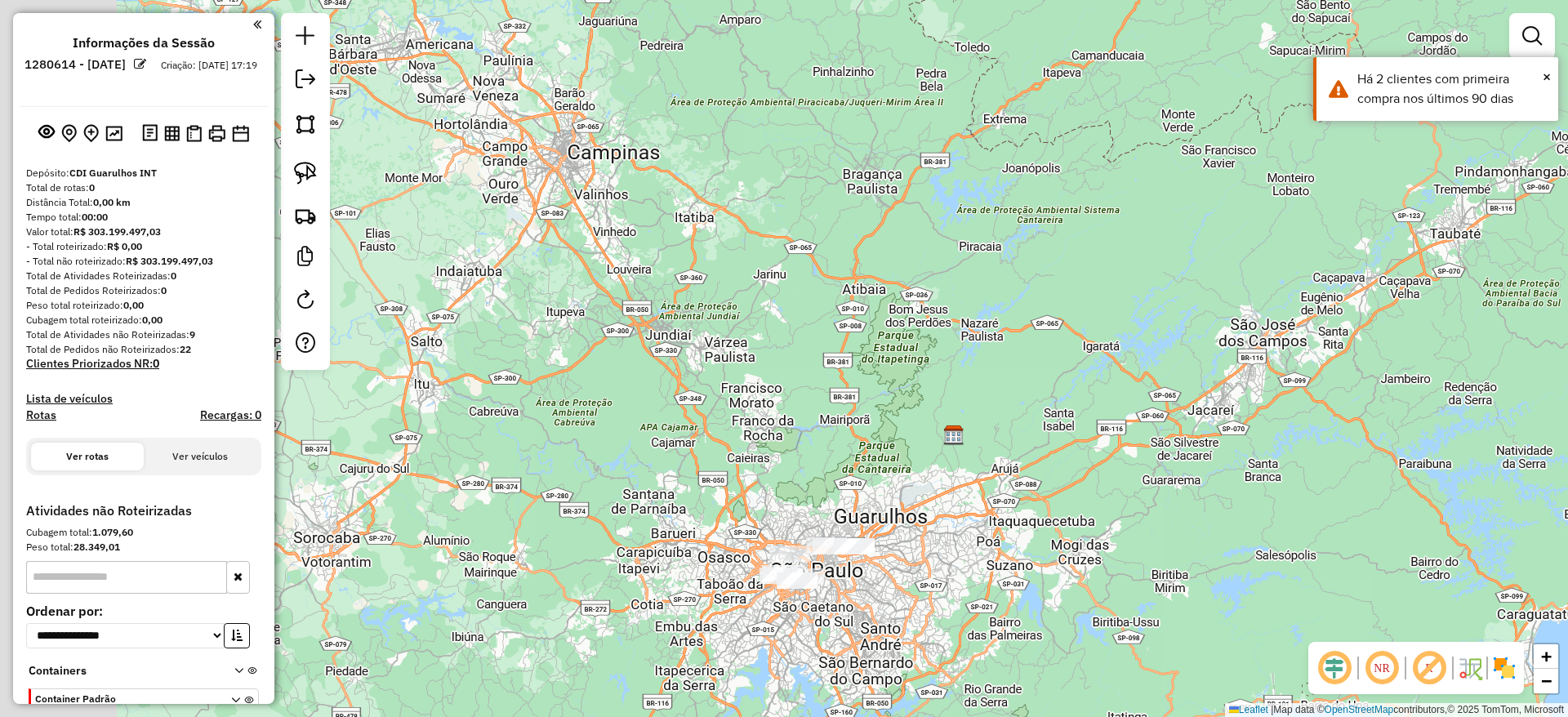
drag, startPoint x: 541, startPoint y: 421, endPoint x: 781, endPoint y: 538, distance: 267.0
click at [711, 499] on div "Janela de atendimento Grade de atendimento Capacidade Transportadoras Veículos …" at bounding box center [784, 358] width 1568 height 717
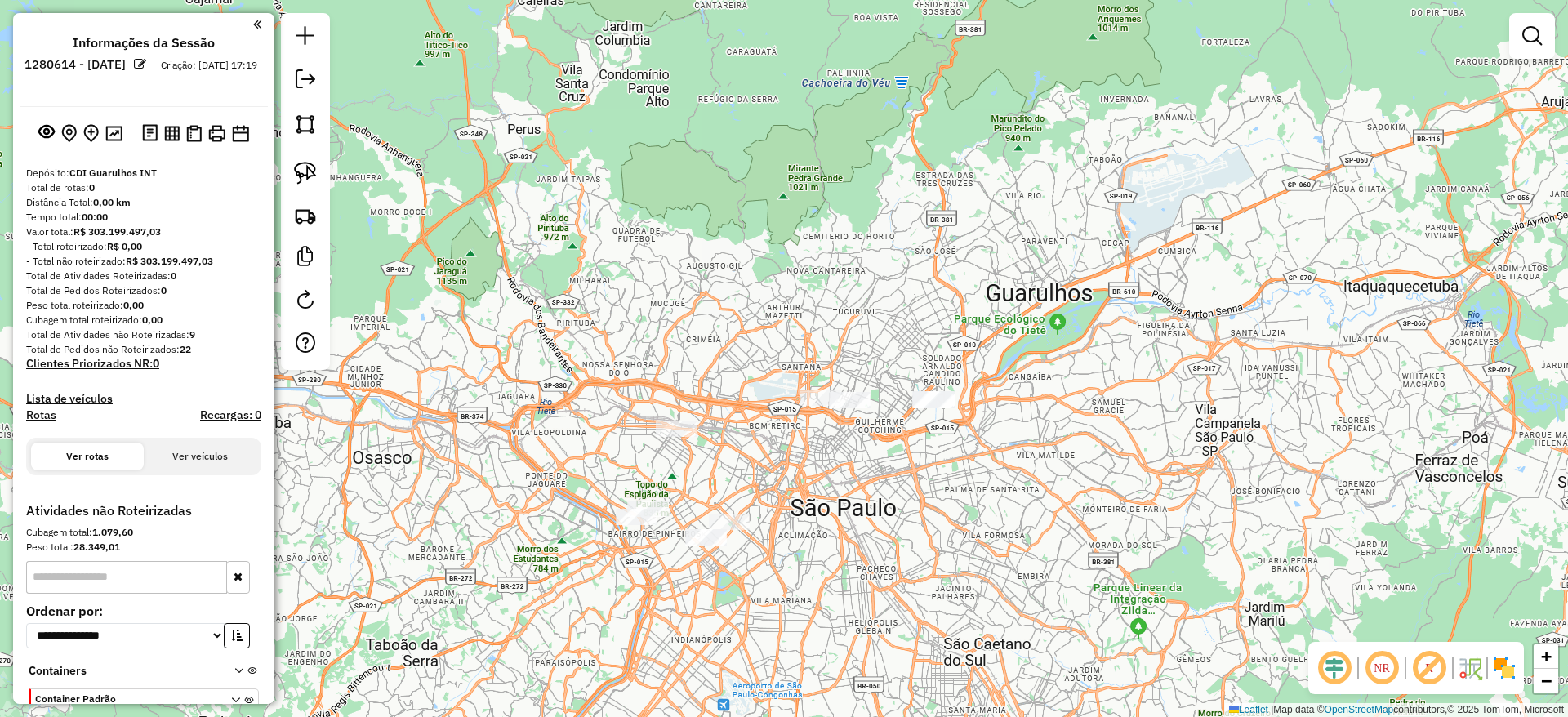
drag, startPoint x: 865, startPoint y: 594, endPoint x: 860, endPoint y: 475, distance: 119.1
click at [860, 475] on div "Janela de atendimento Grade de atendimento Capacidade Transportadoras Veículos …" at bounding box center [784, 358] width 1568 height 717
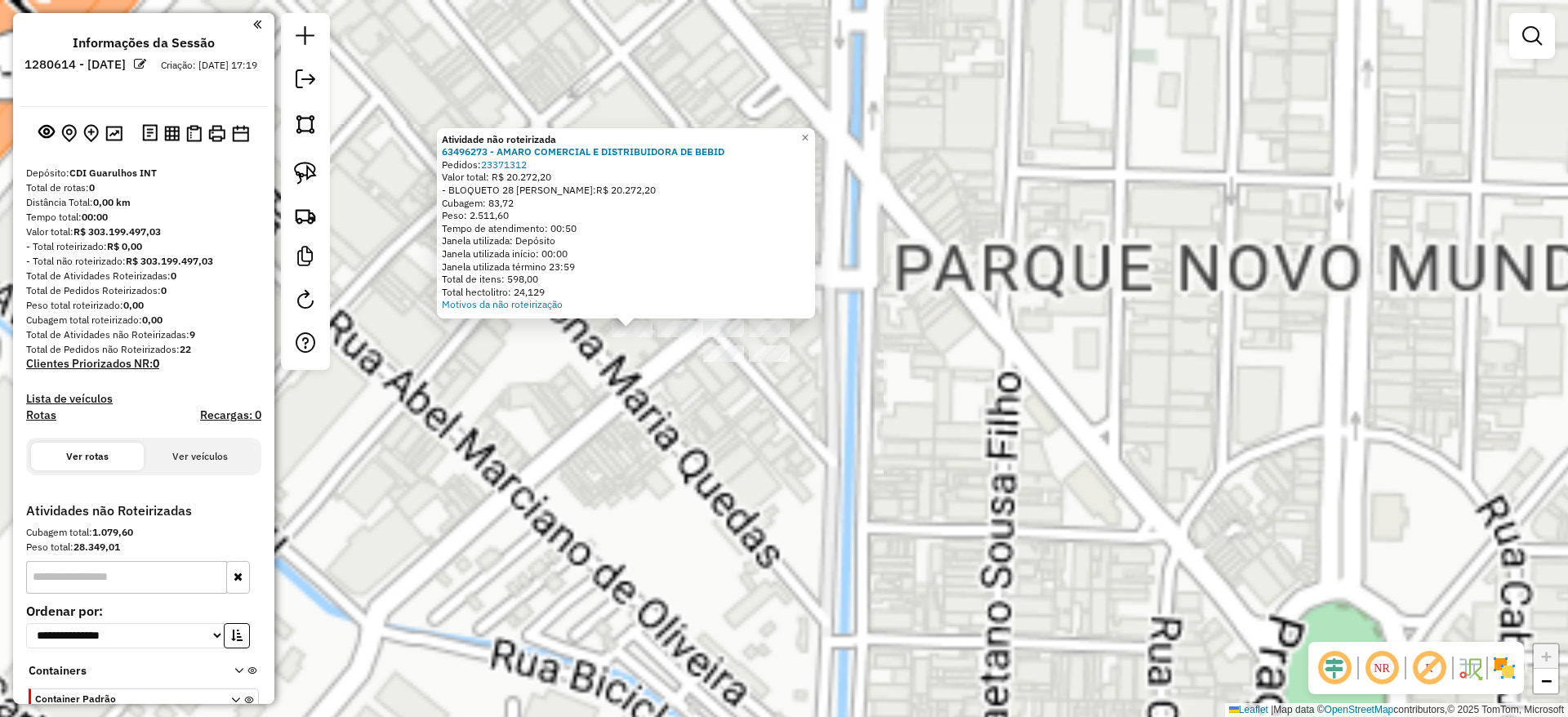
click at [641, 491] on div "Atividade não roteirizada 63496273 - [PERSON_NAME] COMERCIAL E DISTRIBUIDORA DE…" at bounding box center [784, 358] width 1568 height 717
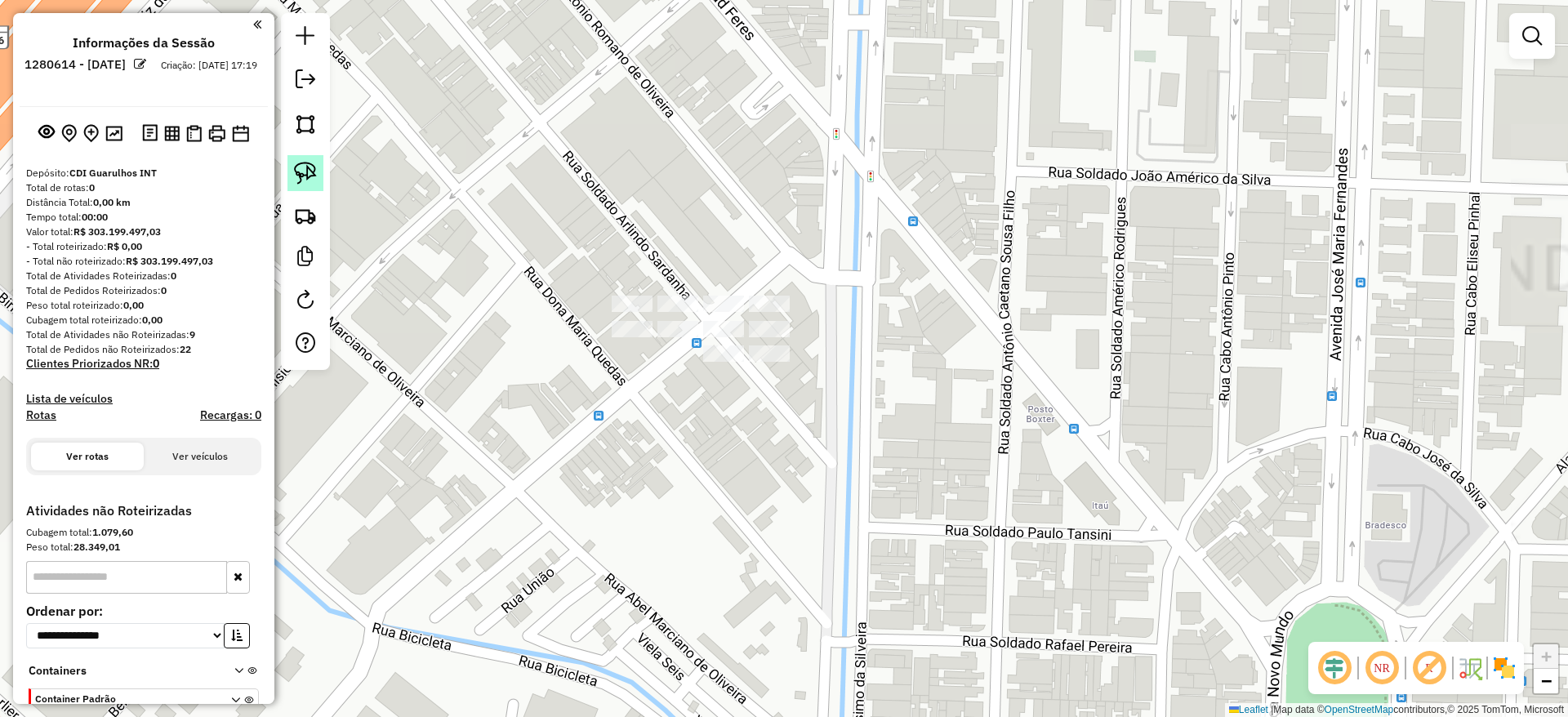
click at [310, 166] on img at bounding box center [305, 172] width 23 height 23
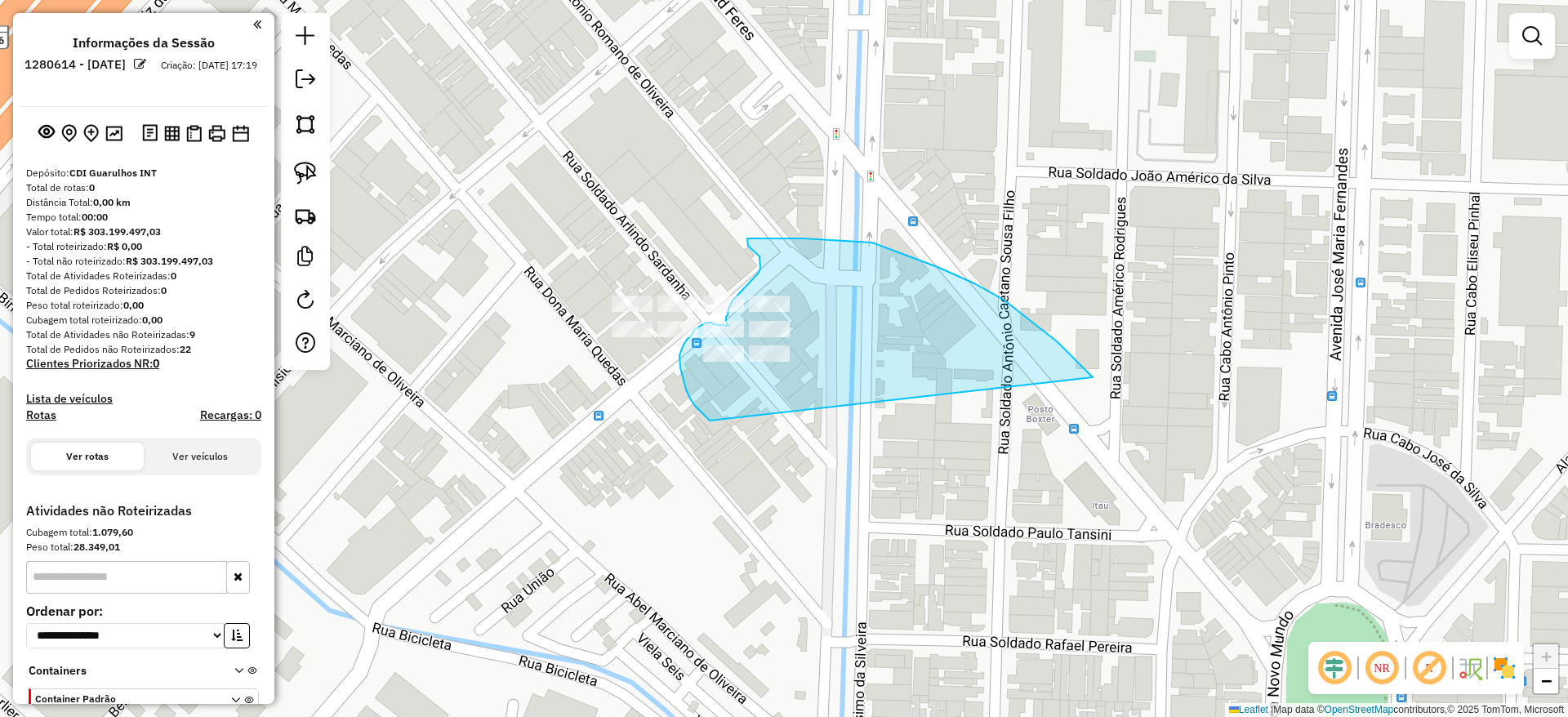
drag, startPoint x: 917, startPoint y: 259, endPoint x: 725, endPoint y: 428, distance: 255.8
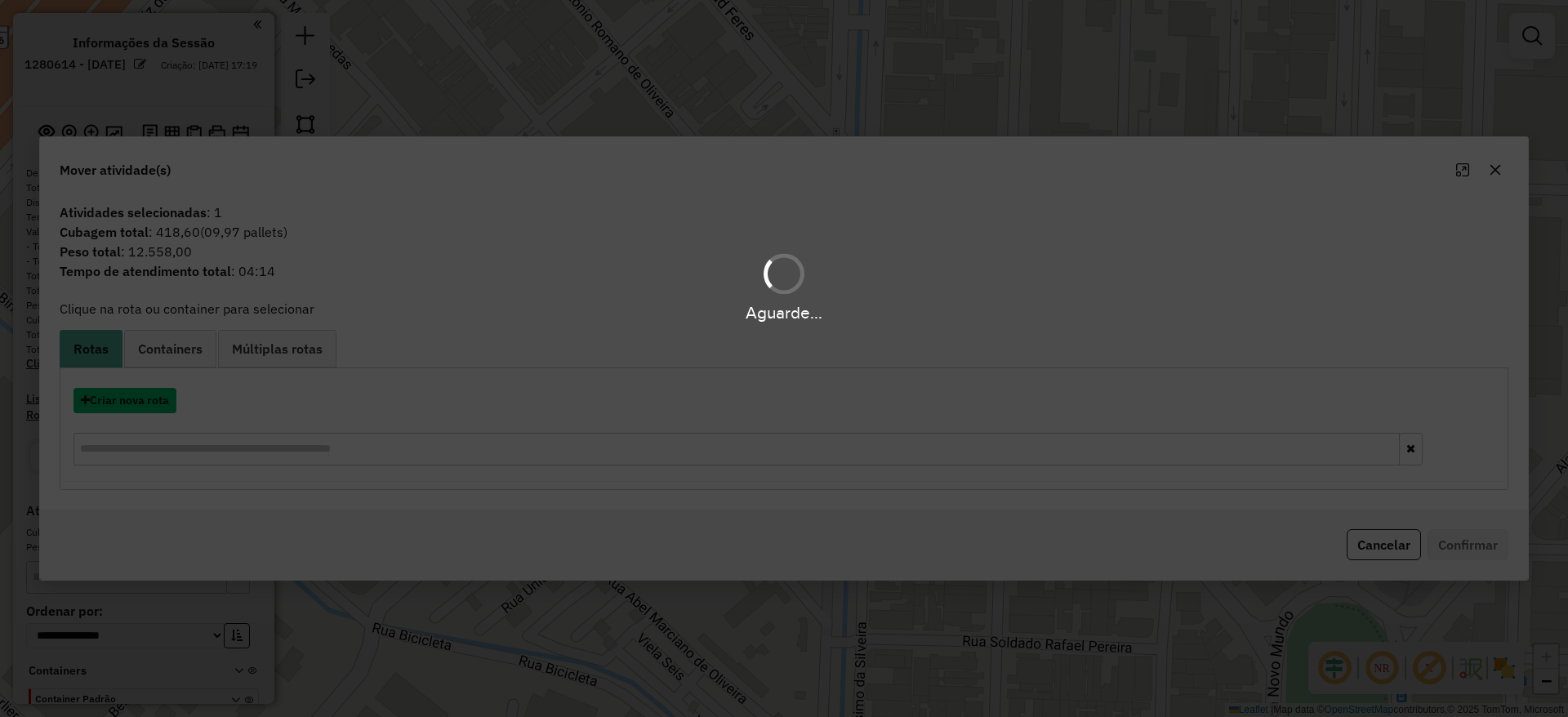
click at [123, 412] on button "Criar nova rota" at bounding box center [125, 400] width 102 height 26
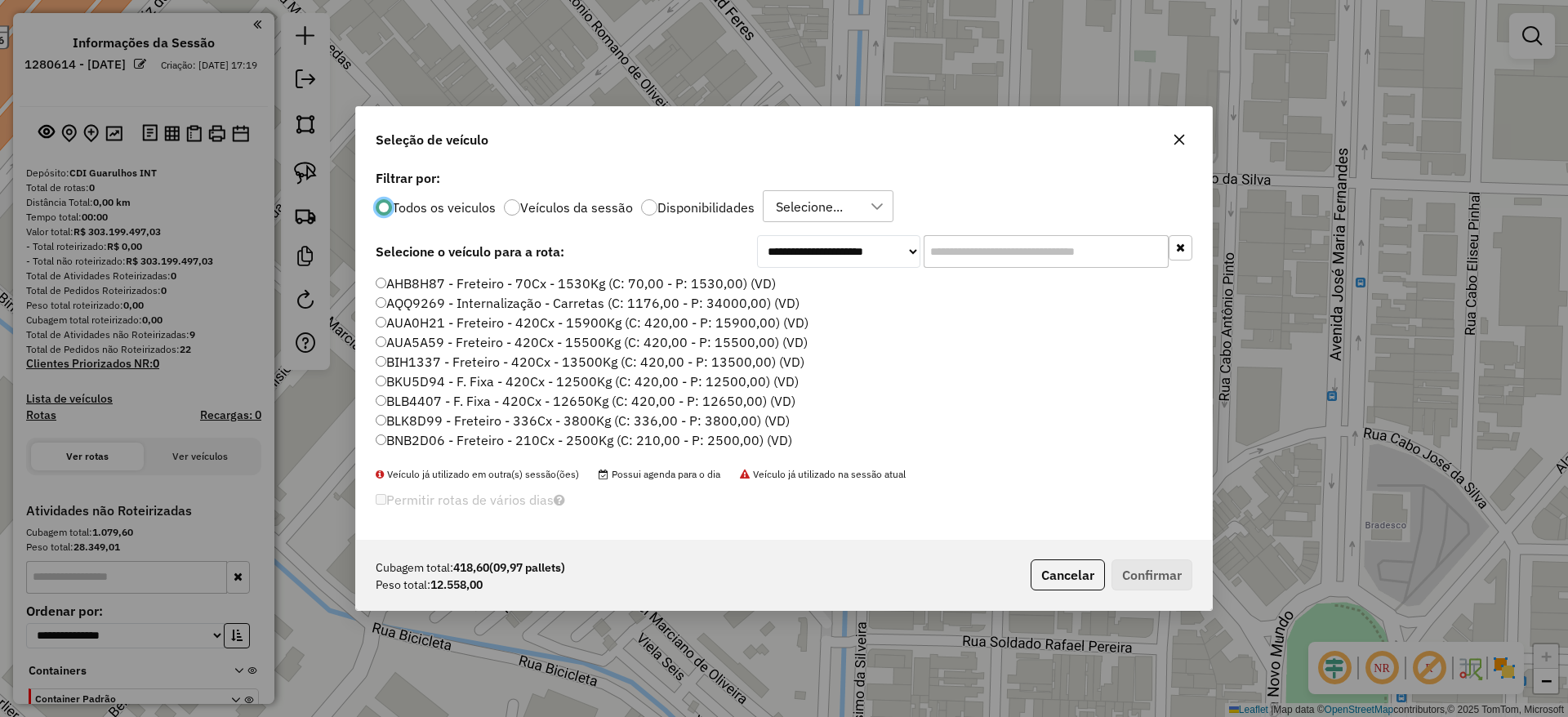
scroll to position [9, 5]
drag, startPoint x: 1006, startPoint y: 261, endPoint x: 974, endPoint y: 268, distance: 32.8
click at [1005, 261] on input "text" at bounding box center [1046, 251] width 245 height 32
paste input "*******"
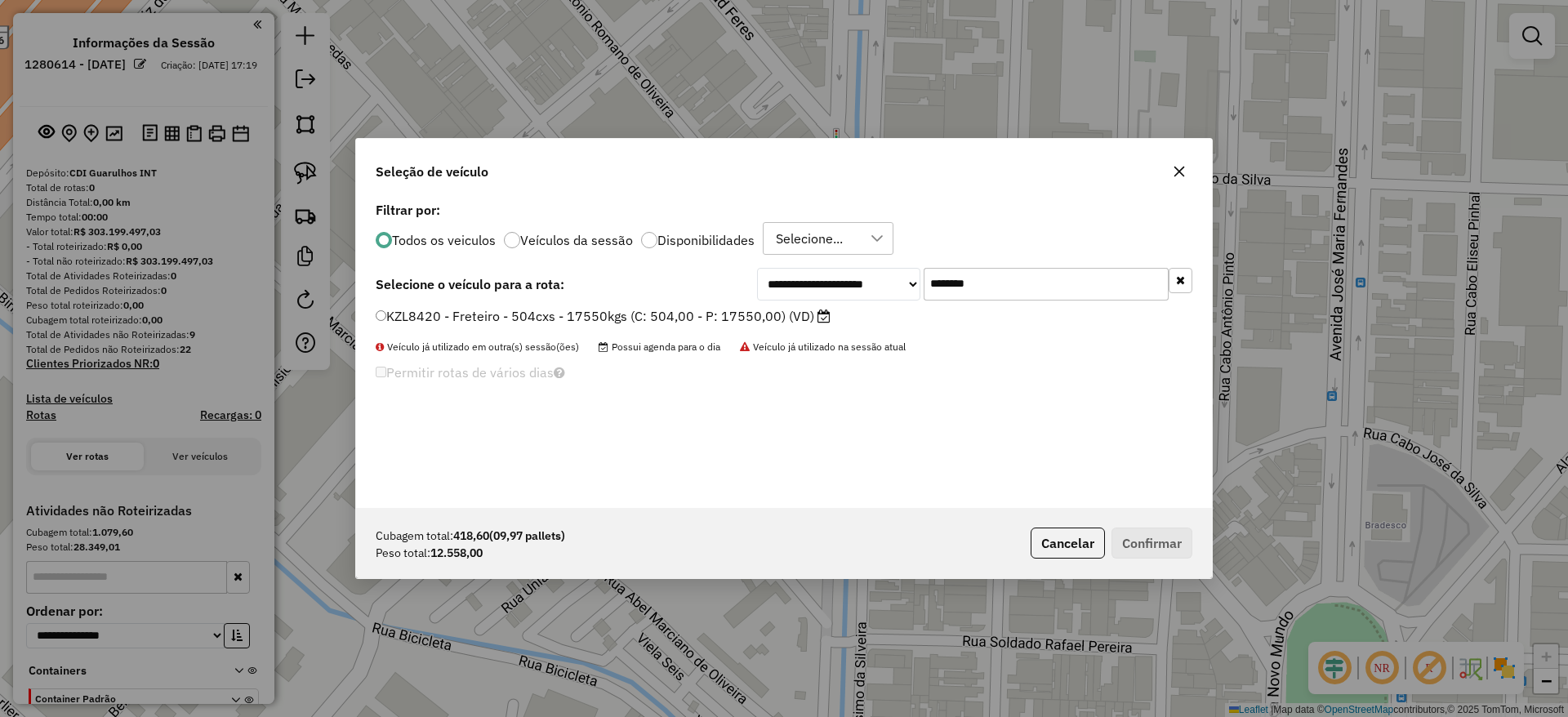
type input "*******"
drag, startPoint x: 576, startPoint y: 316, endPoint x: 598, endPoint y: 326, distance: 24.2
click at [576, 317] on label "KZL8420 - Freteiro - 504cxs - 17550kgs (C: 504,00 - P: 17550,00) (VD)" at bounding box center [603, 316] width 455 height 20
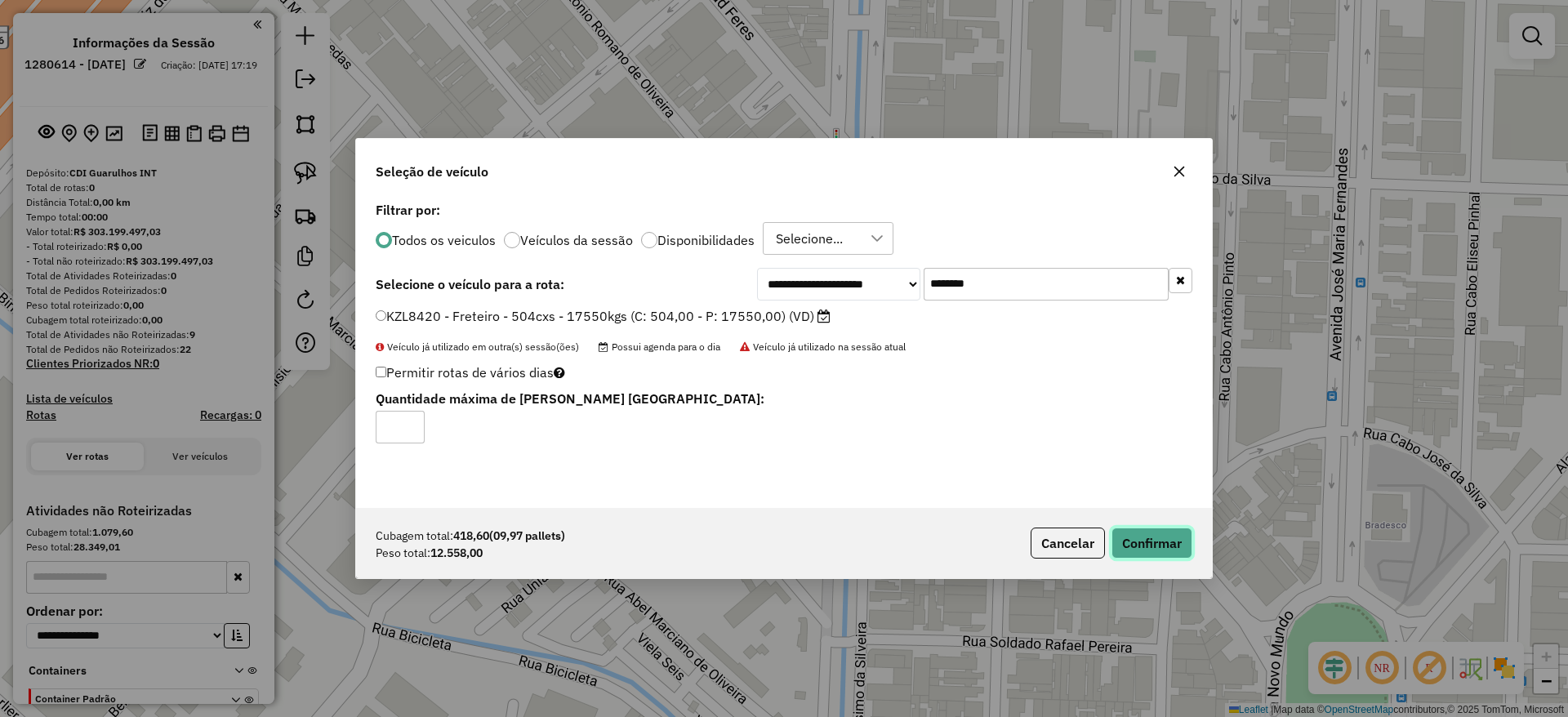
click at [1142, 539] on button "Confirmar" at bounding box center [1152, 543] width 81 height 31
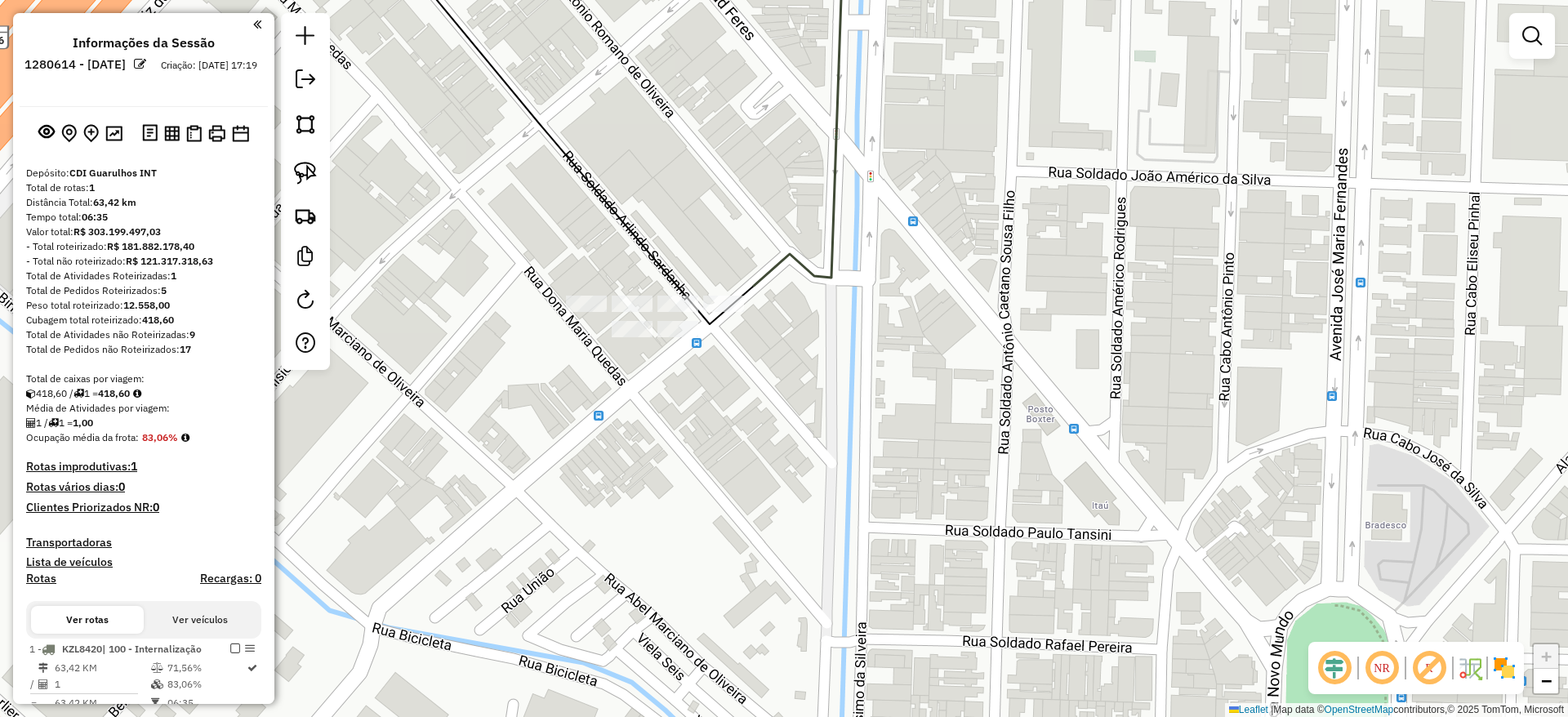
drag, startPoint x: 290, startPoint y: 180, endPoint x: 517, endPoint y: 229, distance: 232.2
click at [290, 178] on link at bounding box center [306, 173] width 36 height 36
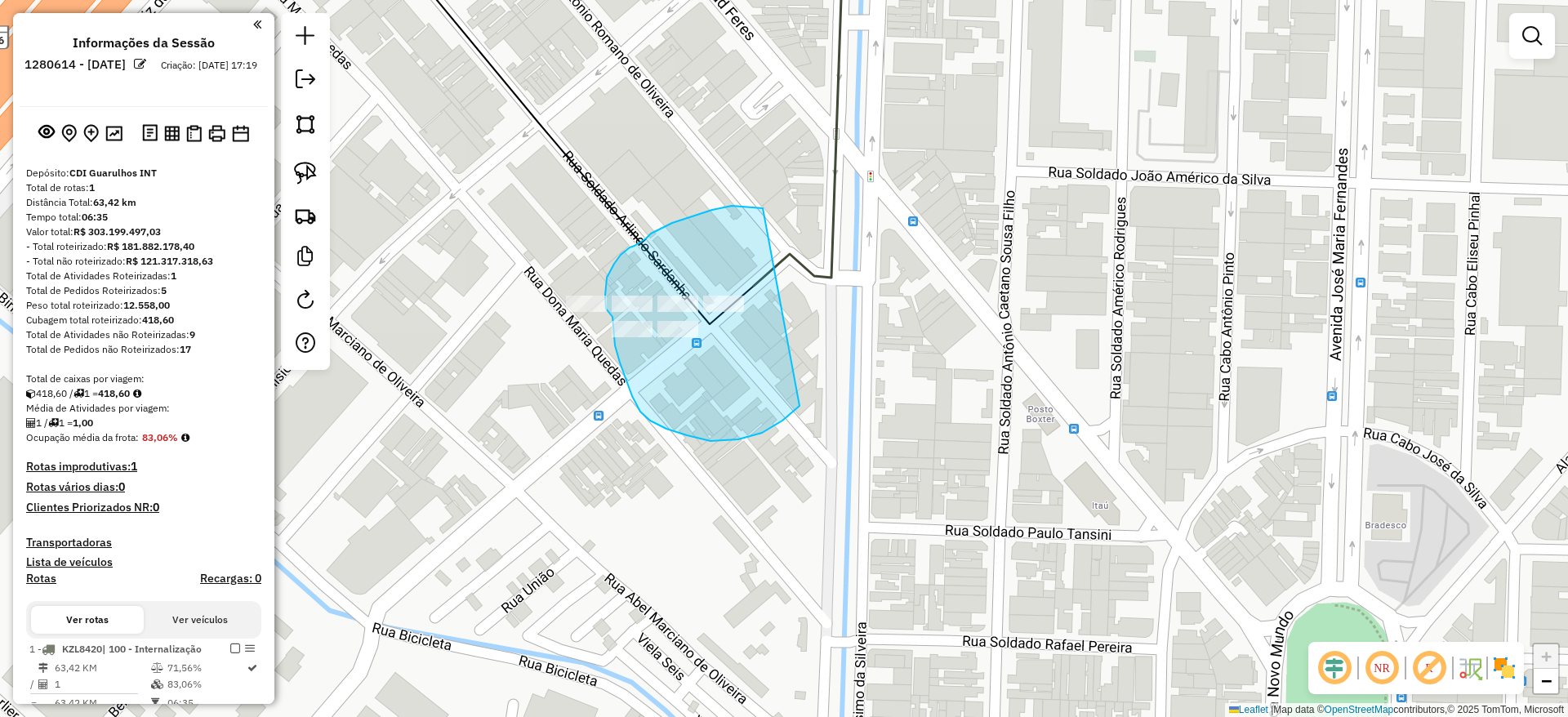
drag, startPoint x: 659, startPoint y: 230, endPoint x: 822, endPoint y: 376, distance: 218.8
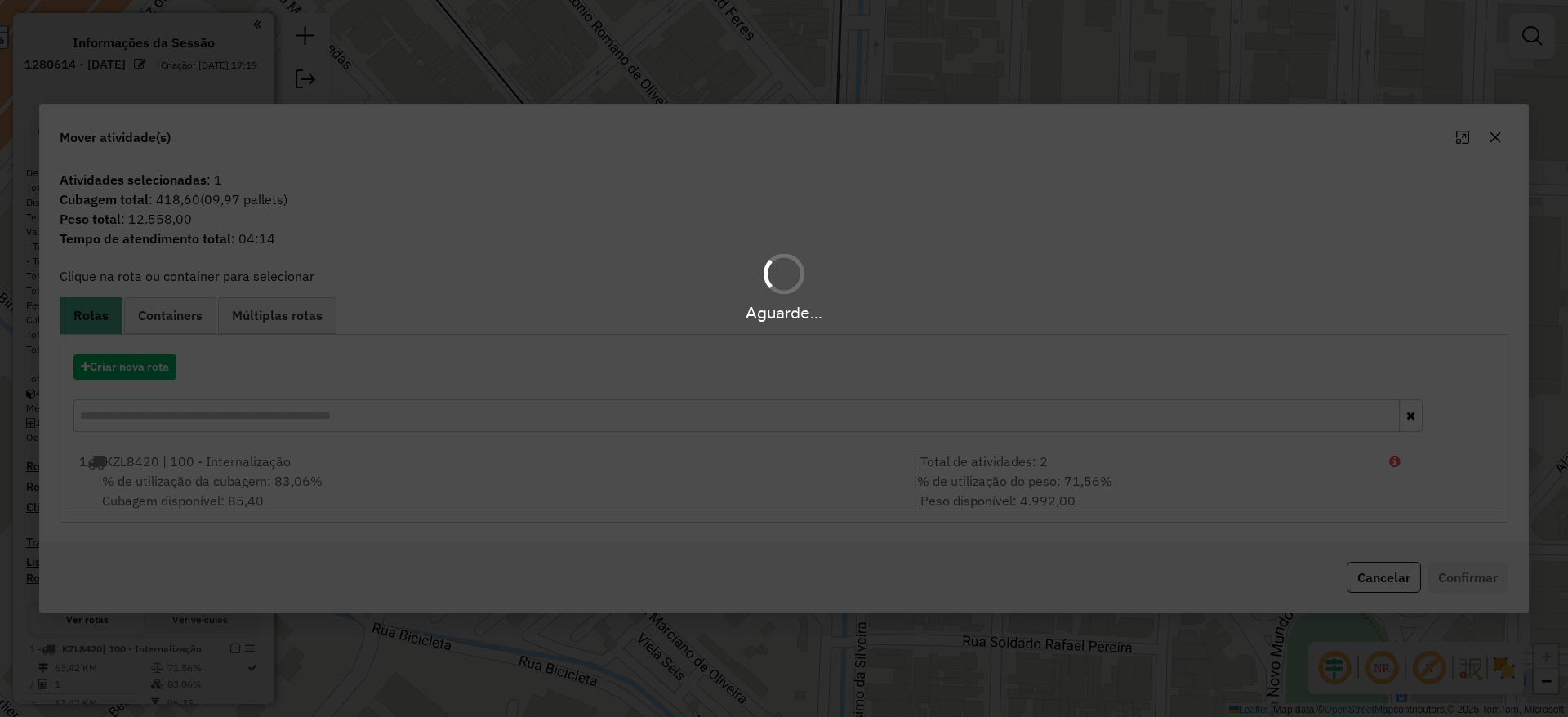
click at [115, 369] on hb-app "Aguarde... Pop-up bloqueado! Seu navegador bloqueou automáticamente a abertura …" at bounding box center [784, 358] width 1568 height 717
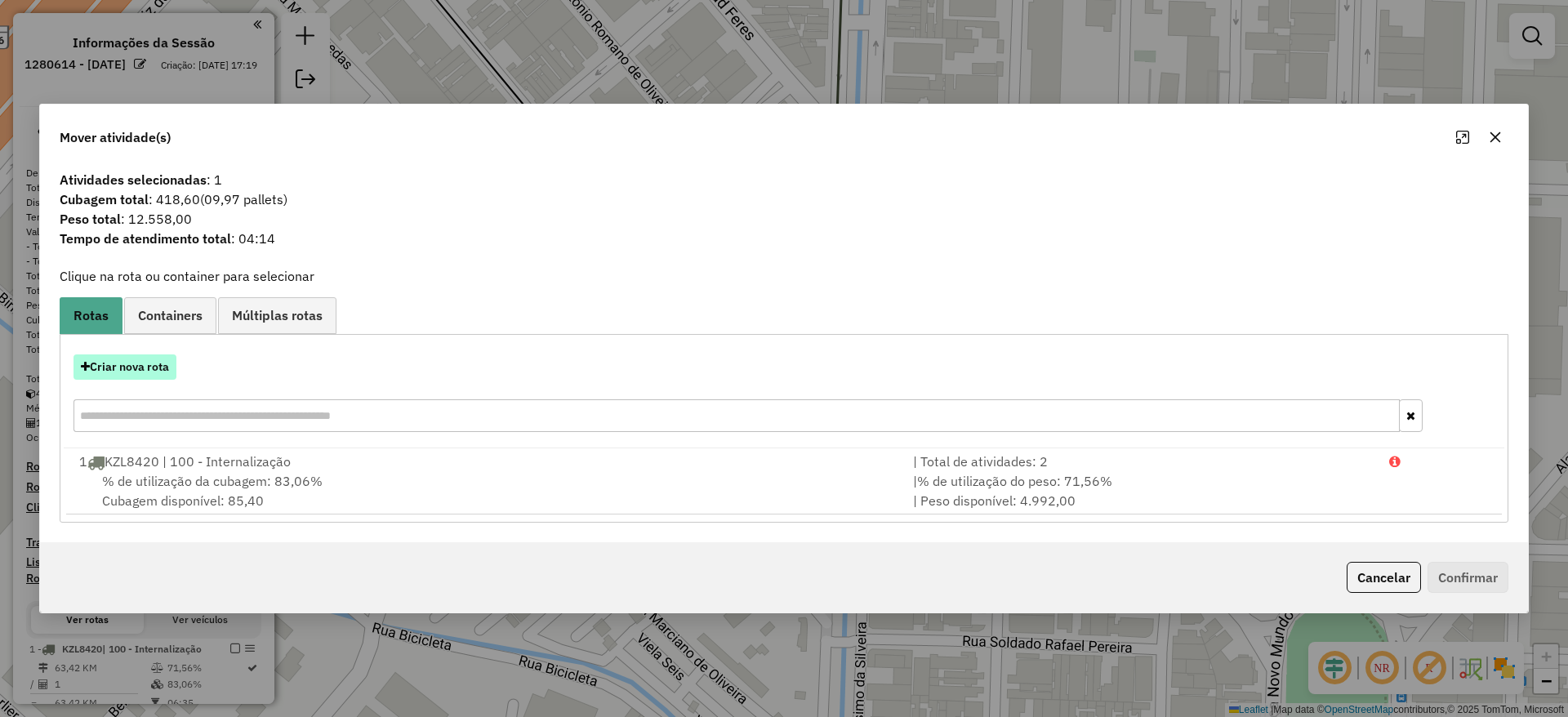
click at [115, 368] on button "Criar nova rota" at bounding box center [125, 367] width 102 height 26
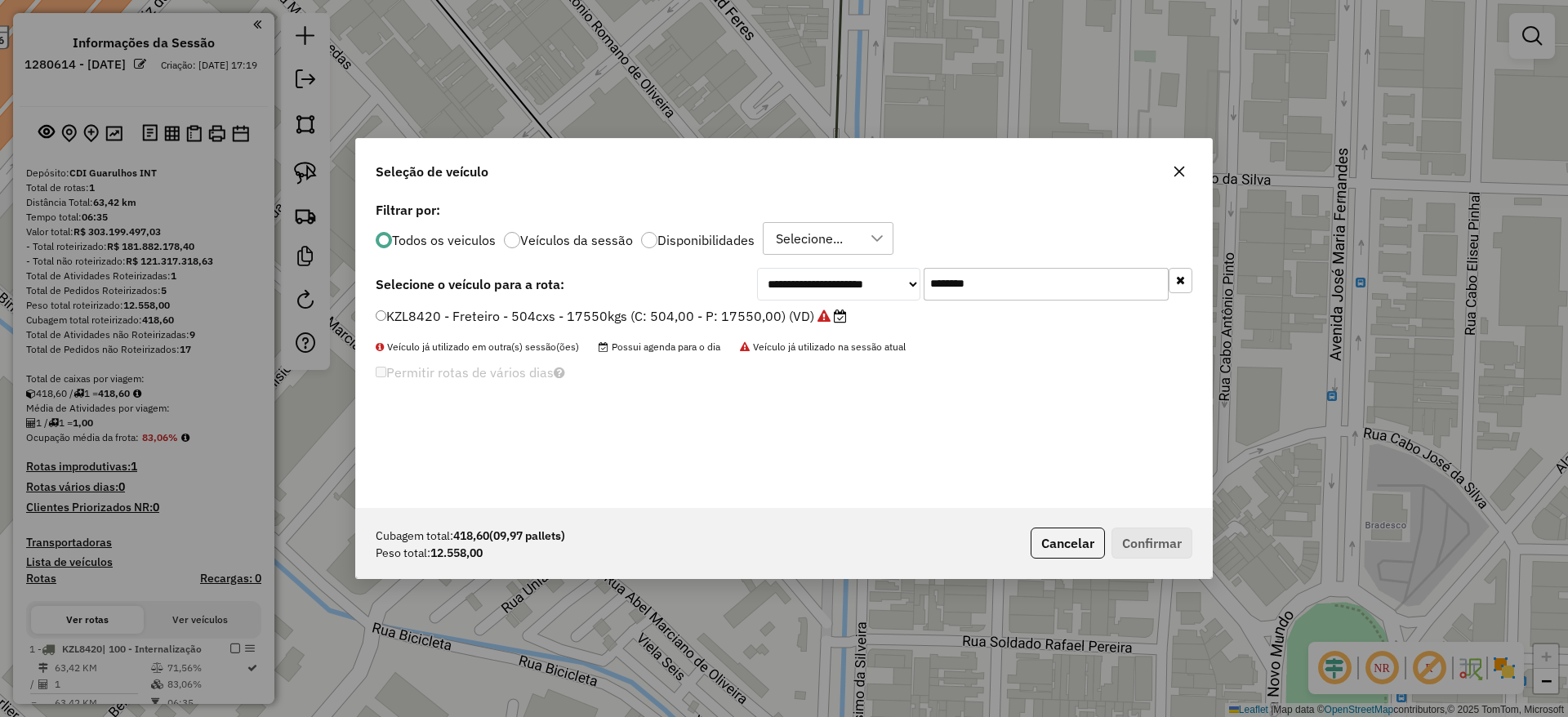
drag, startPoint x: 1014, startPoint y: 295, endPoint x: 781, endPoint y: 294, distance: 233.0
click at [813, 300] on div "**********" at bounding box center [974, 284] width 436 height 32
paste input "text"
type input "*******"
click at [728, 312] on label "KZK7H44 - Freteiro - 504cxs - 17550kgs (C: 504,00 - P: 17550,00) (VD)" at bounding box center [605, 316] width 458 height 20
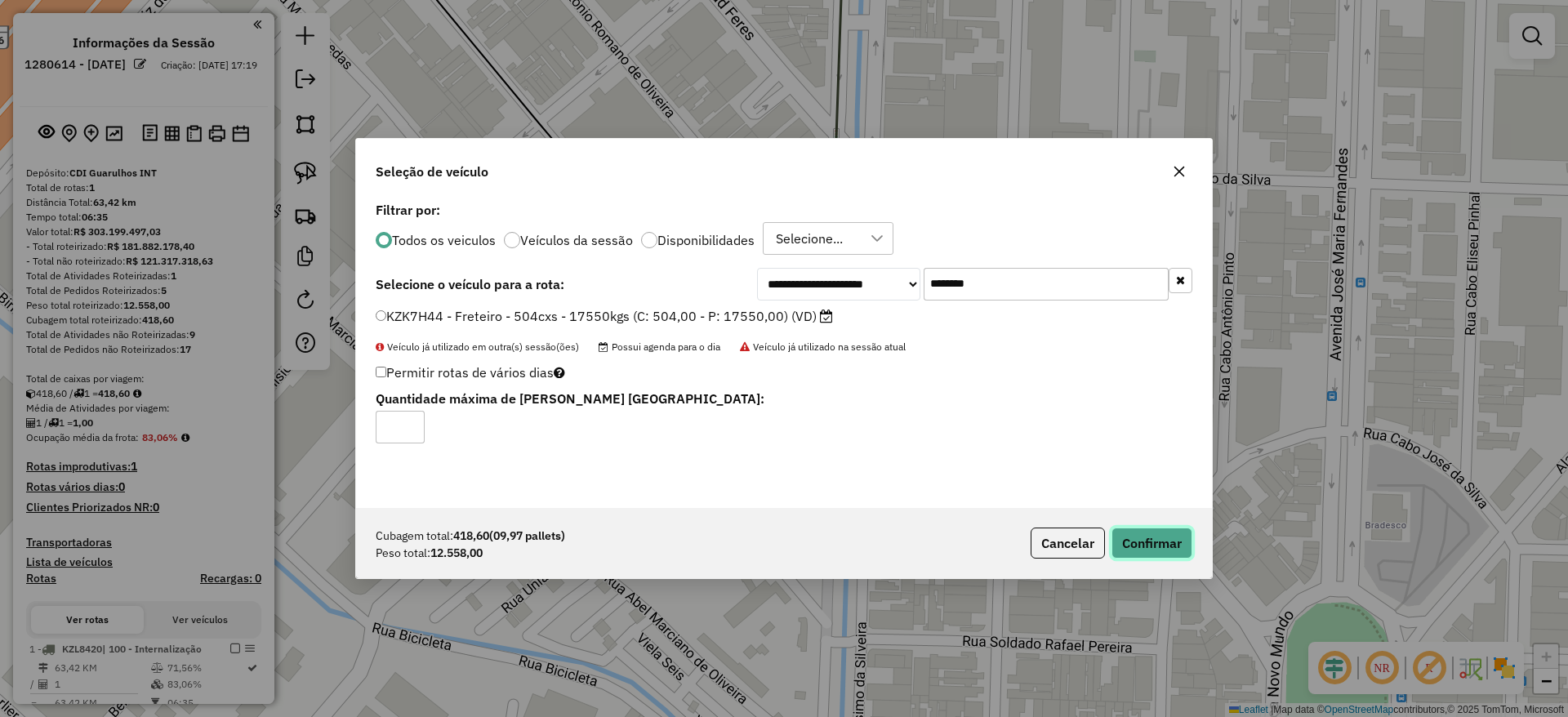
click at [1163, 531] on button "Confirmar" at bounding box center [1152, 543] width 81 height 31
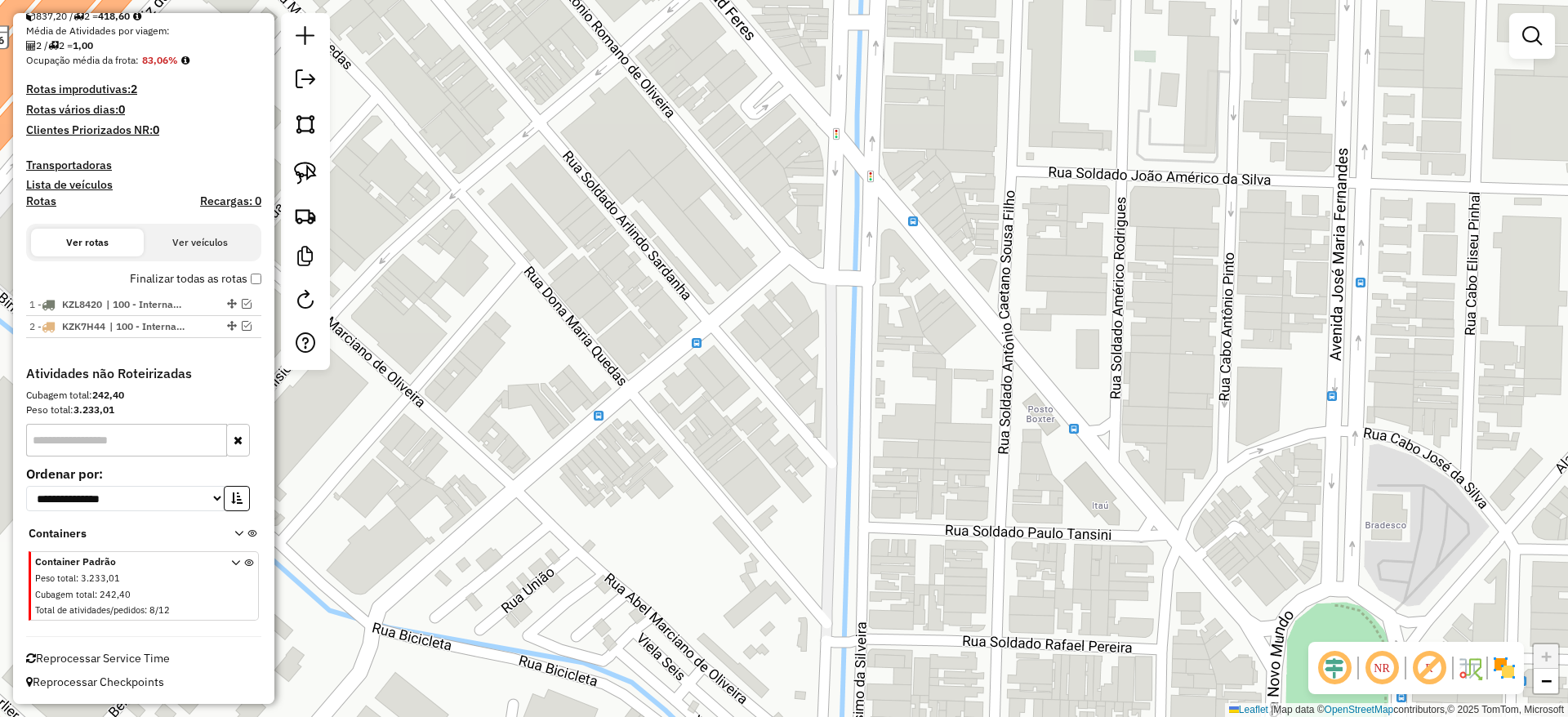
scroll to position [377, 0]
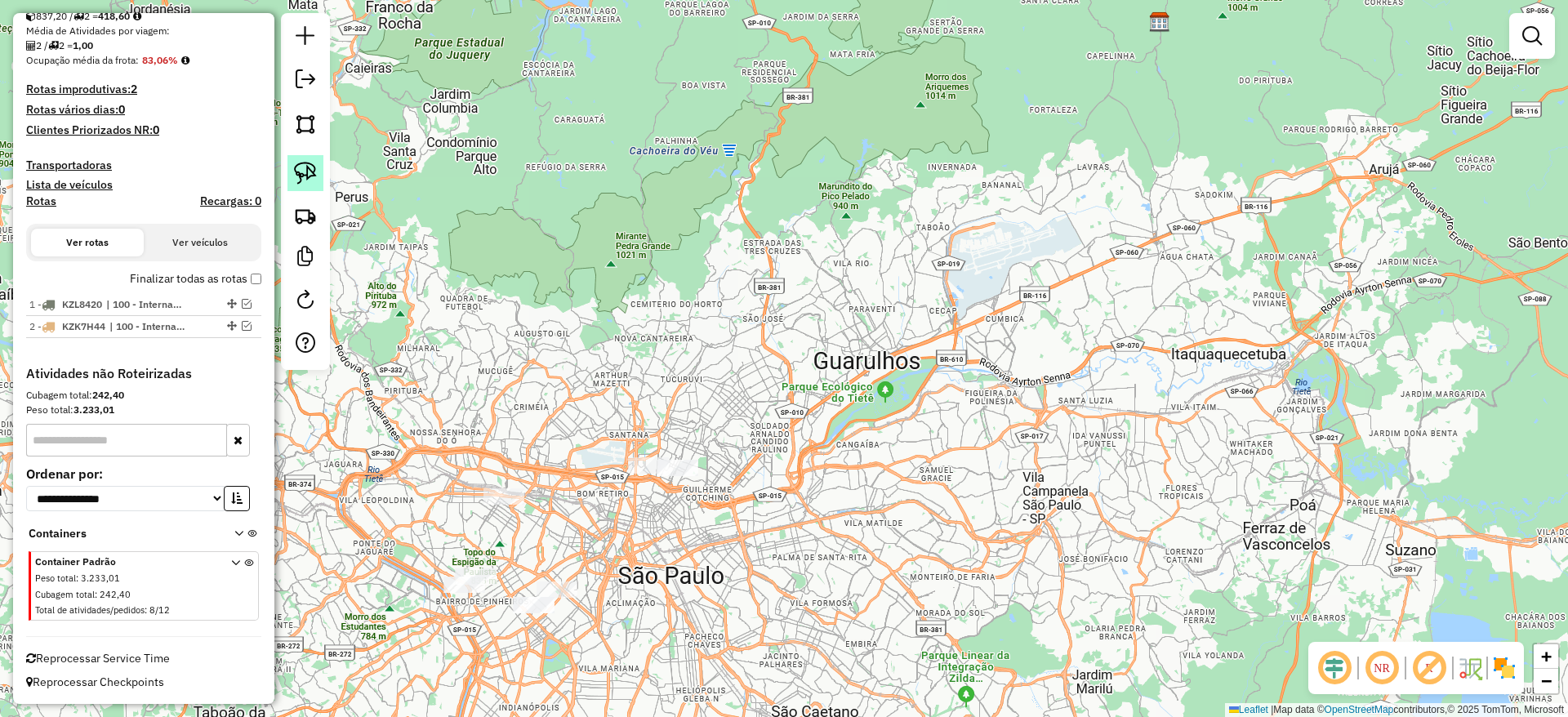
click at [308, 182] on img at bounding box center [305, 172] width 23 height 23
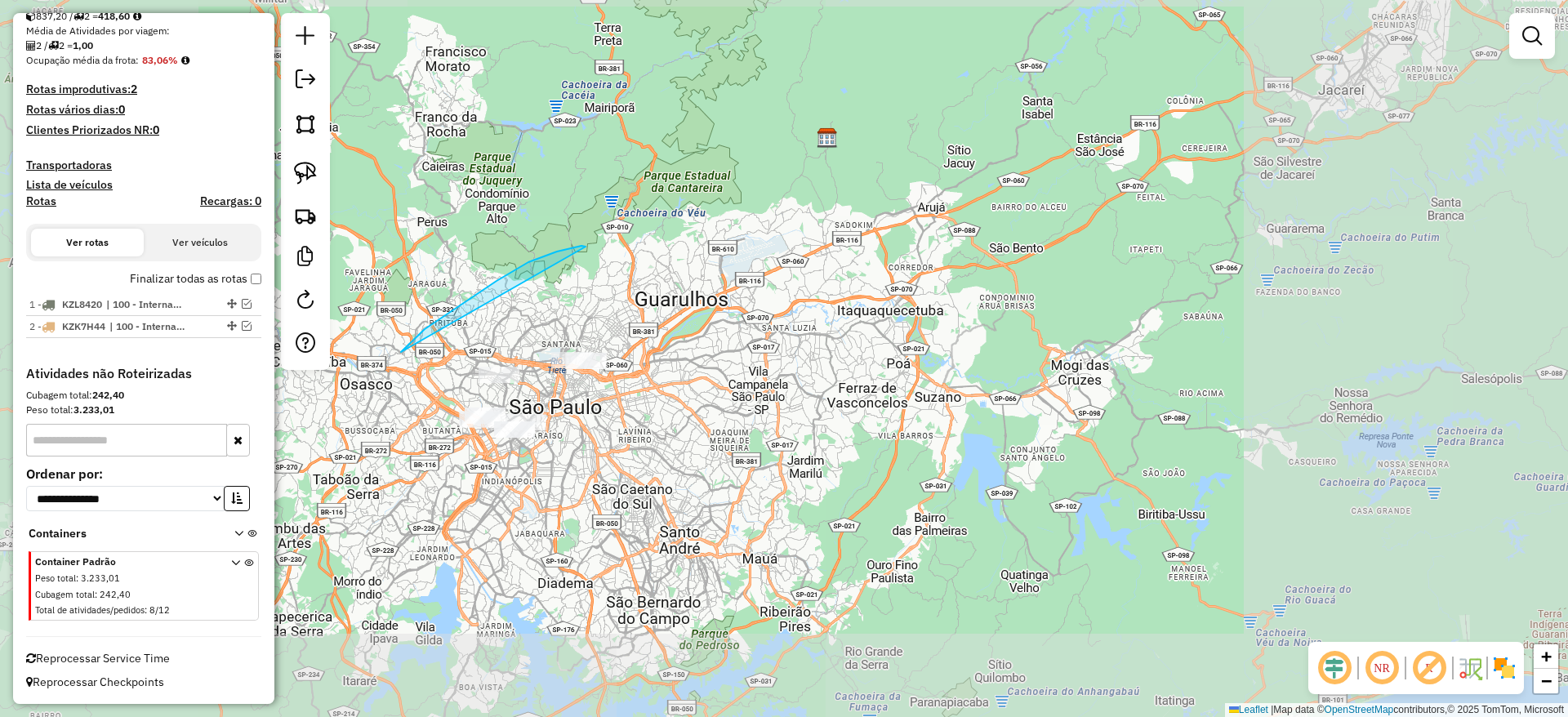
drag, startPoint x: 585, startPoint y: 247, endPoint x: 779, endPoint y: 476, distance: 300.1
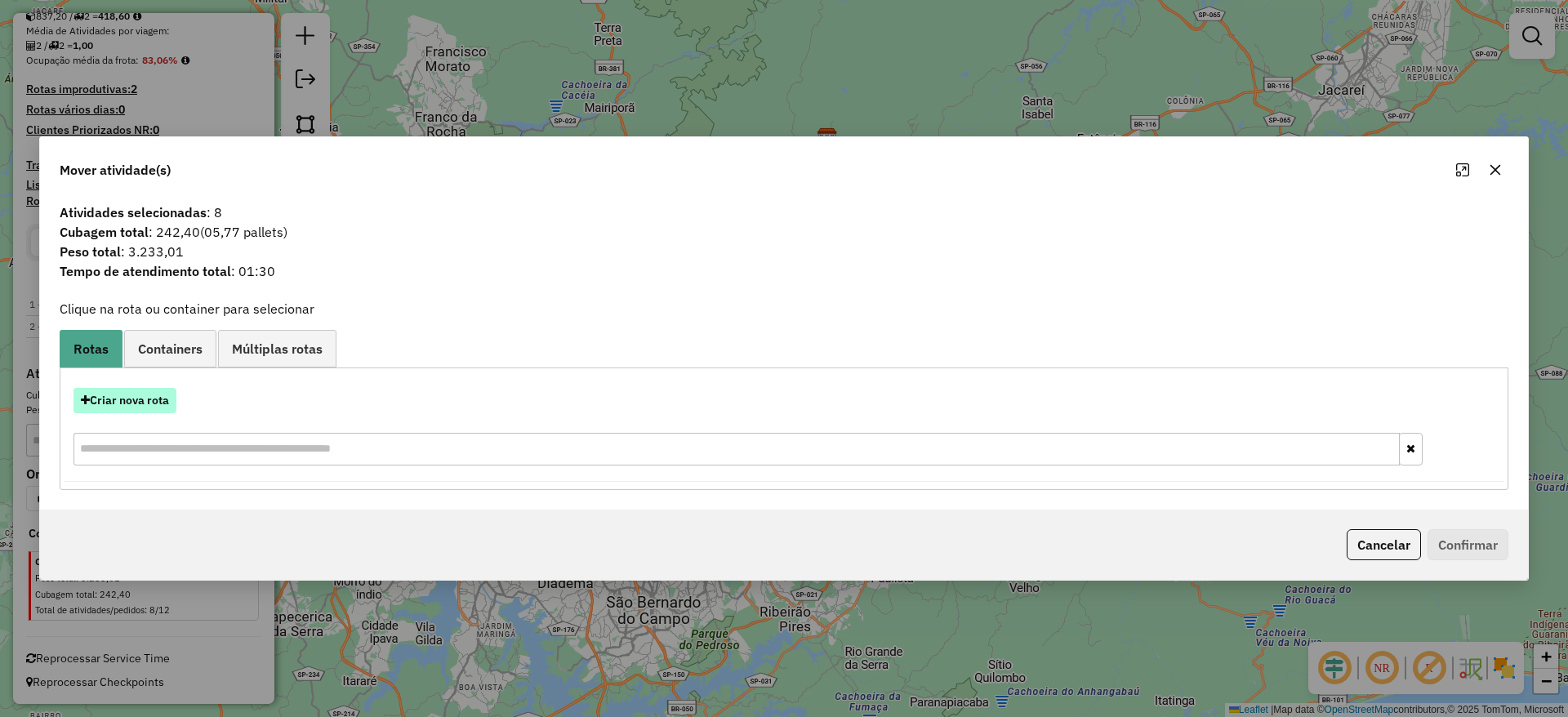
click at [135, 407] on button "Criar nova rota" at bounding box center [125, 400] width 102 height 26
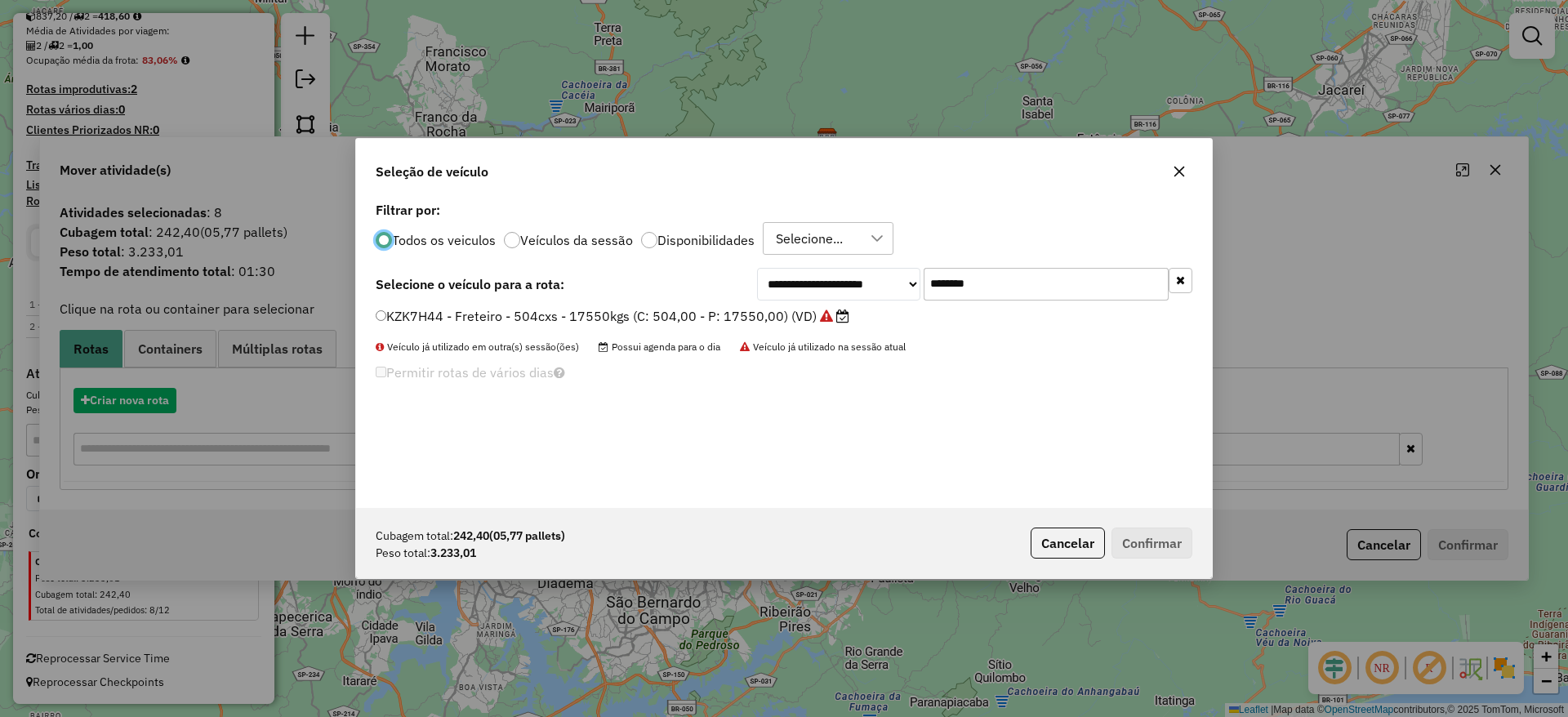
scroll to position [9, 5]
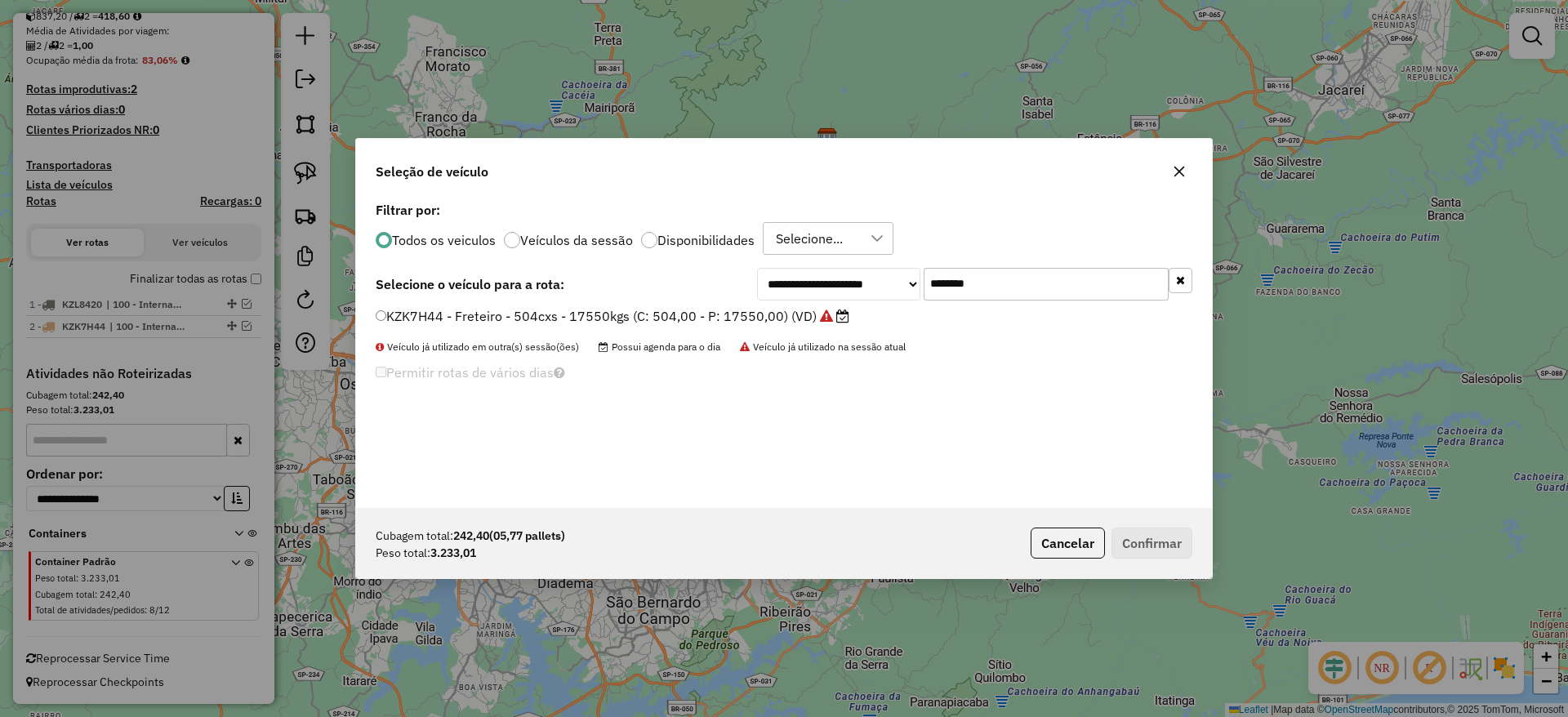
drag, startPoint x: 989, startPoint y: 294, endPoint x: 697, endPoint y: 323, distance: 293.4
click at [705, 323] on div "**********" at bounding box center [784, 352] width 856 height 310
paste input "text"
type input "*******"
click at [676, 318] on label "EOE1G82 - Freteiro - 210Cx - 3300Kg (C: 210,00 - P: 3300,00) (VD)" at bounding box center [591, 316] width 431 height 20
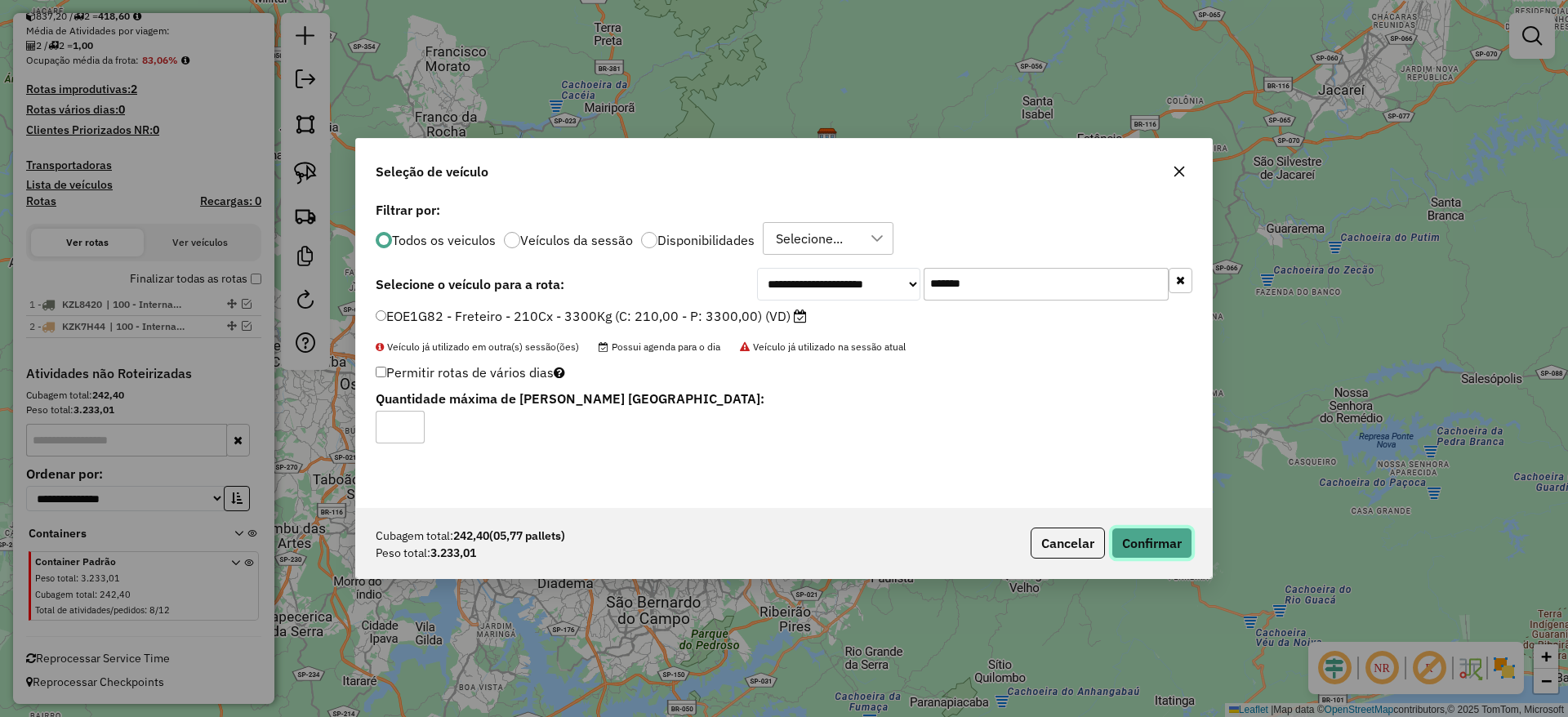
click at [1145, 551] on button "Confirmar" at bounding box center [1152, 543] width 81 height 31
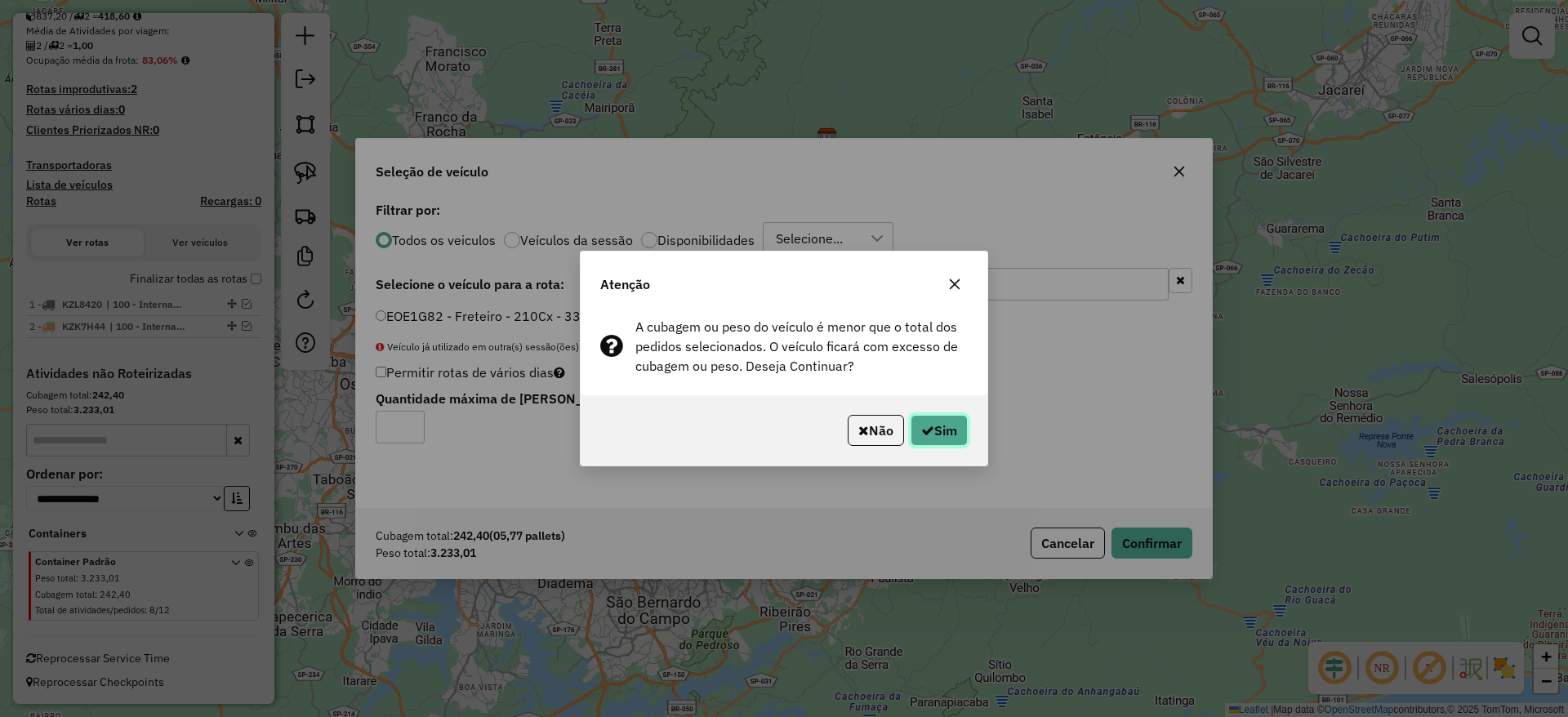
click at [943, 423] on button "Sim" at bounding box center [939, 430] width 57 height 31
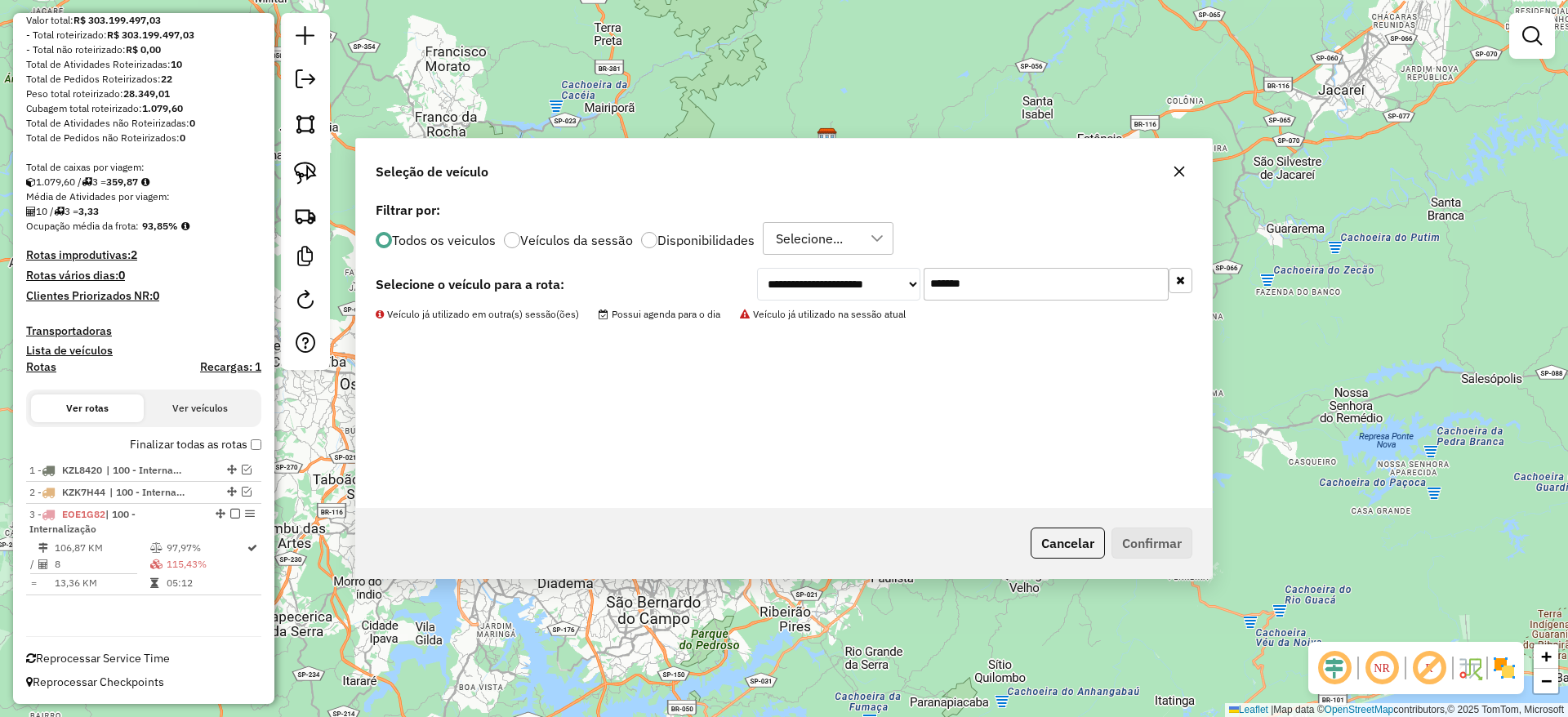
scroll to position [212, 0]
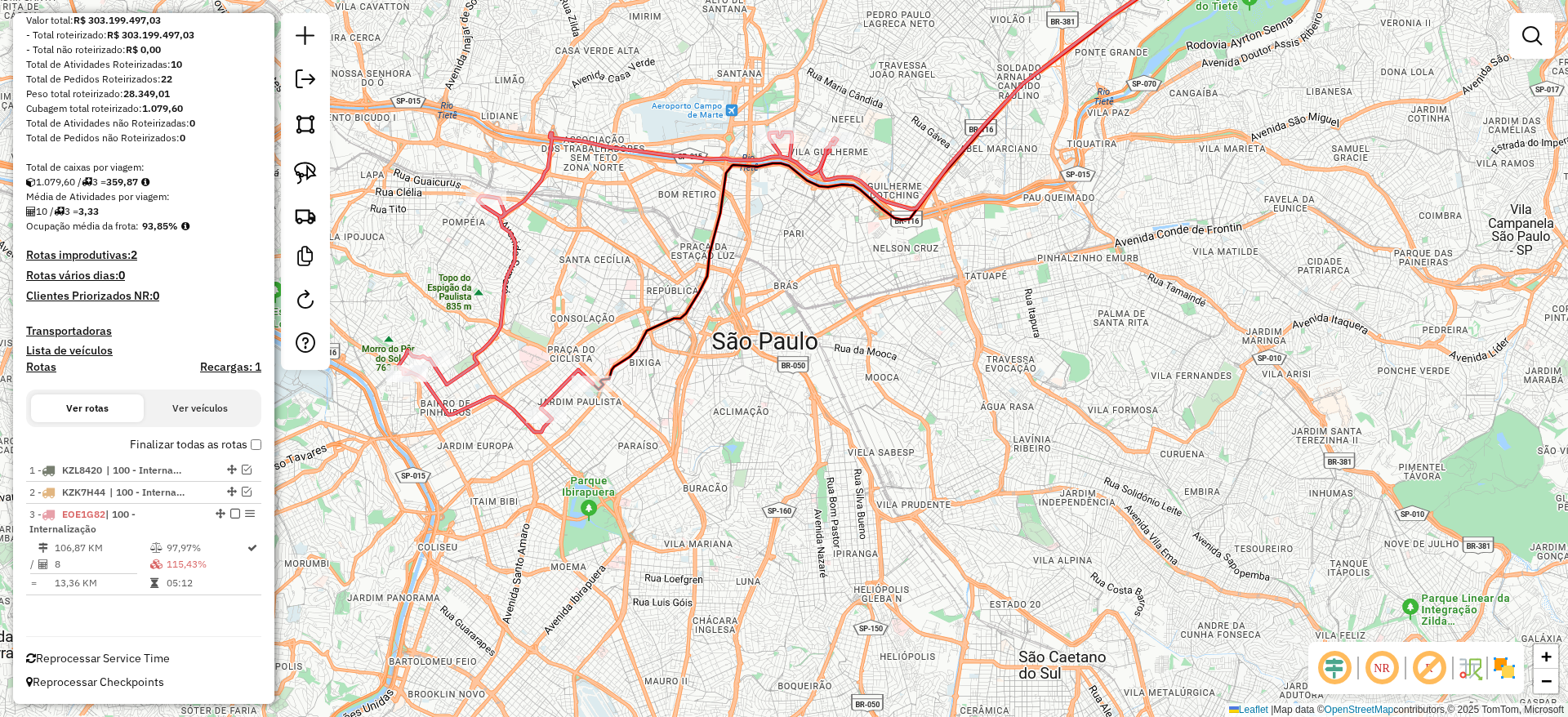
click at [484, 321] on div "Janela de atendimento Grade de atendimento Capacidade Transportadoras Veículos …" at bounding box center [784, 358] width 1568 height 717
click at [496, 327] on icon at bounding box center [618, 282] width 439 height 300
select select "**********"
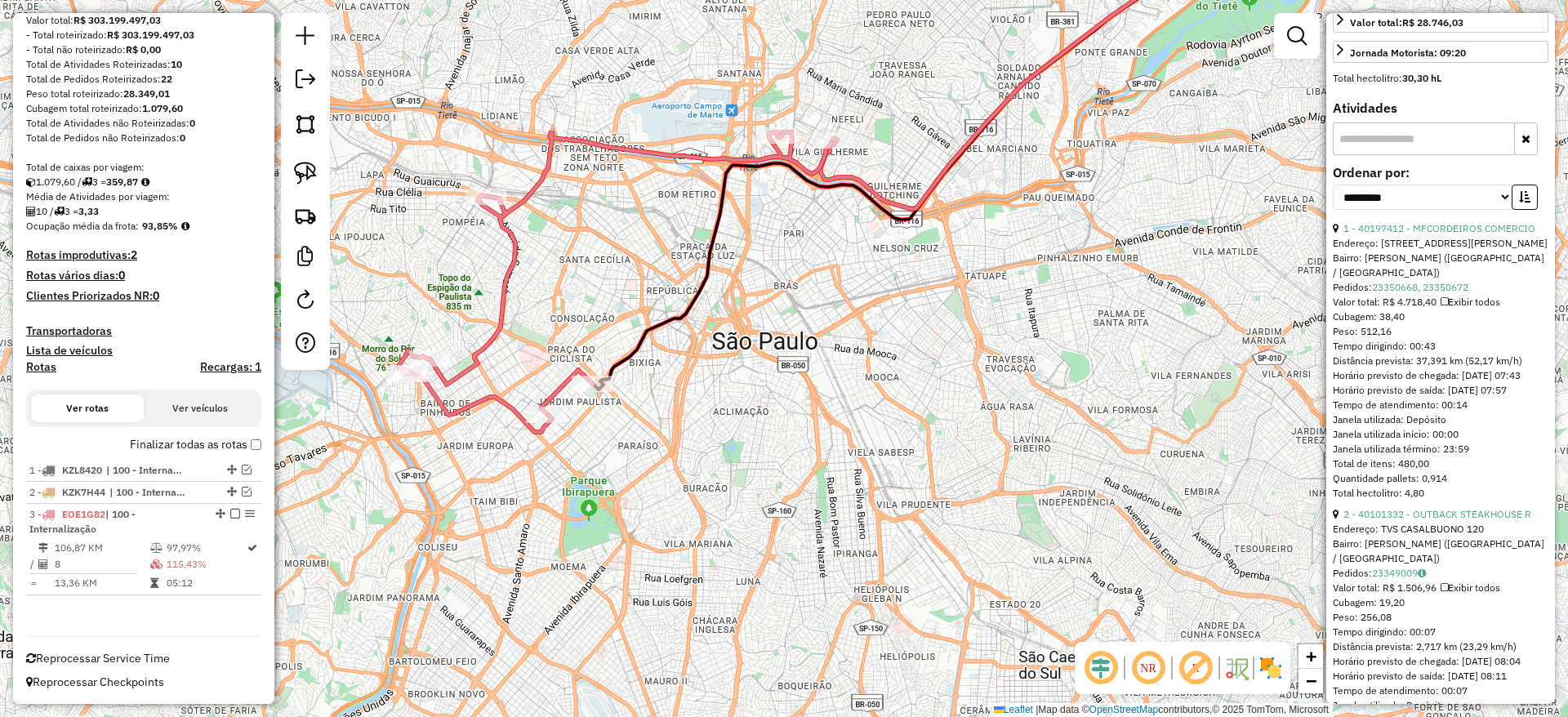
scroll to position [612, 0]
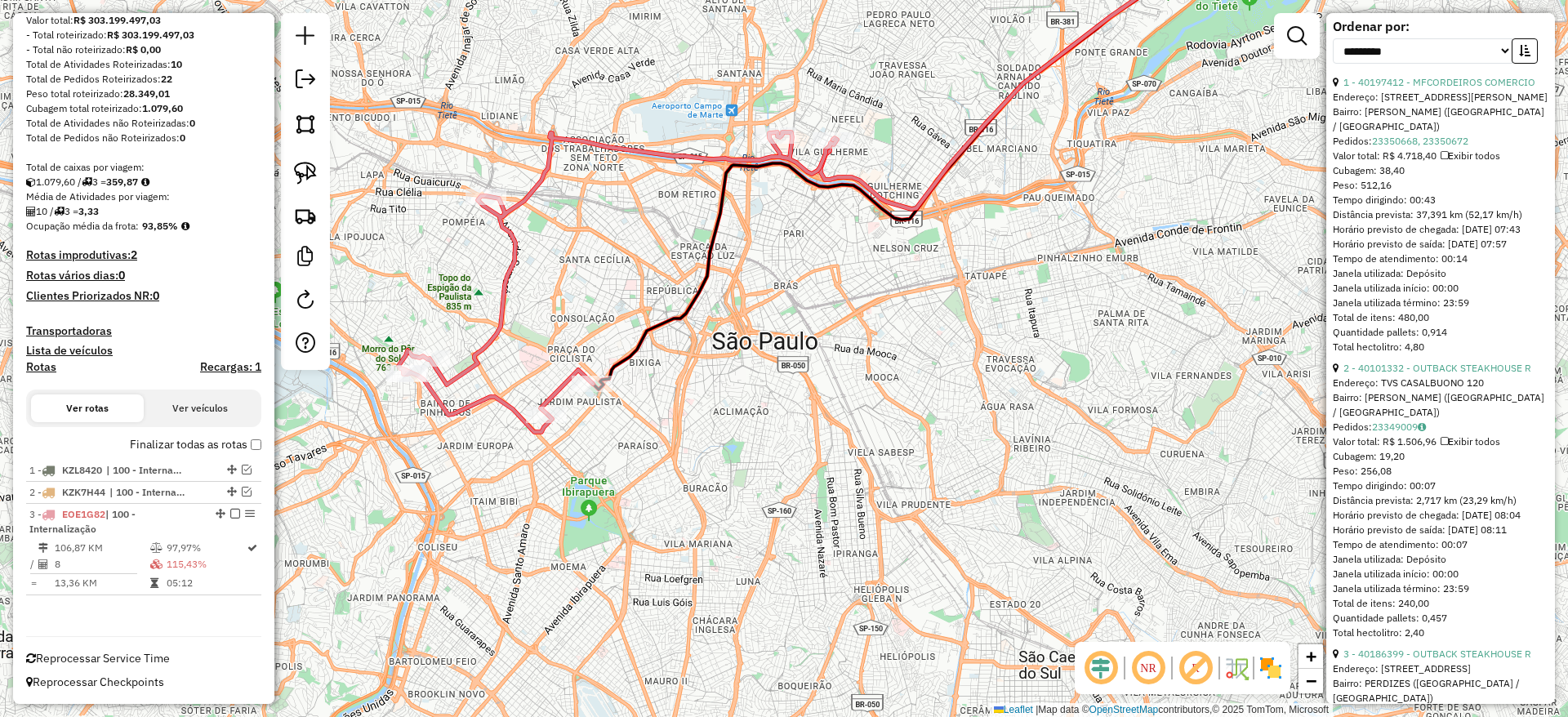
click at [738, 571] on div "Janela de atendimento Grade de atendimento Capacidade Transportadoras Veículos …" at bounding box center [784, 358] width 1568 height 717
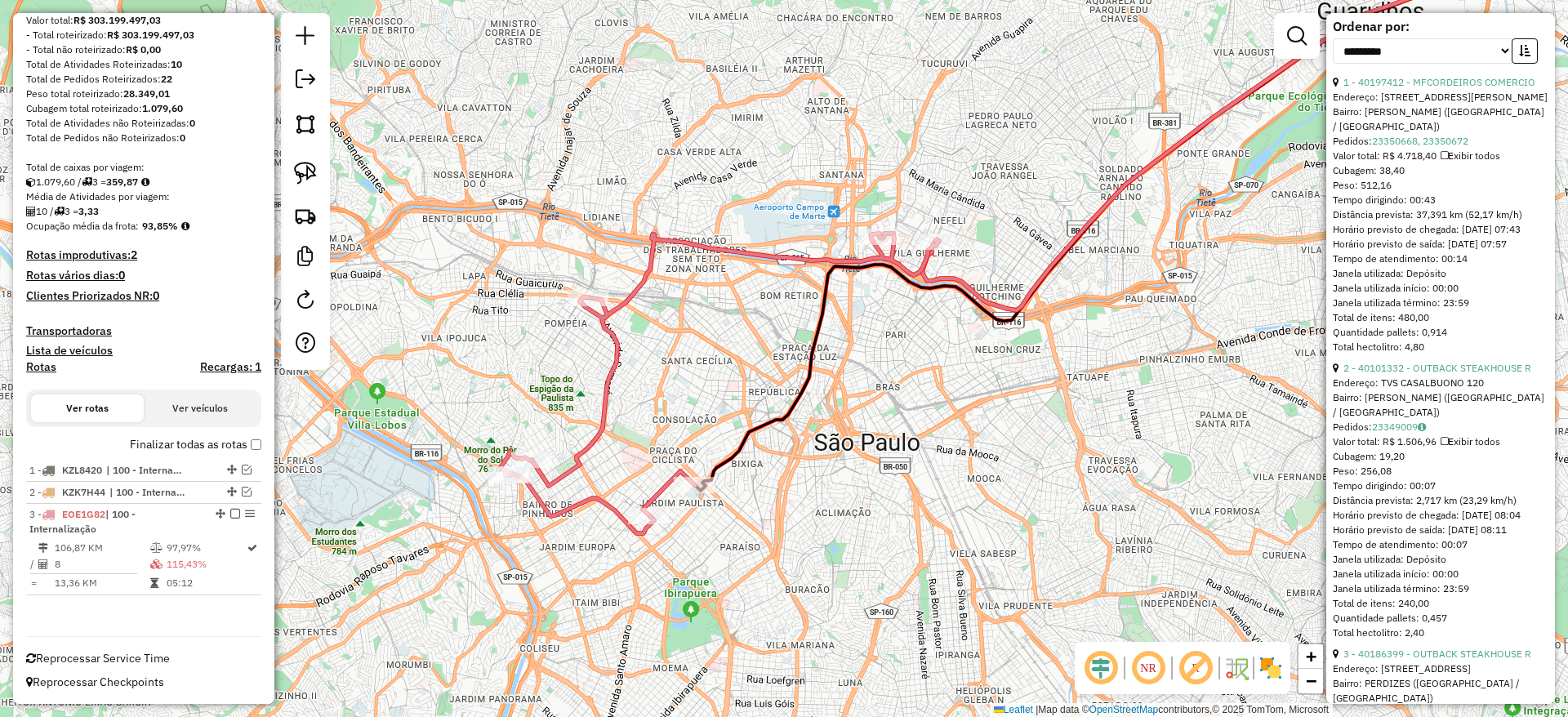
drag, startPoint x: 299, startPoint y: 178, endPoint x: 510, endPoint y: 178, distance: 211.0
click at [299, 178] on img at bounding box center [305, 172] width 23 height 23
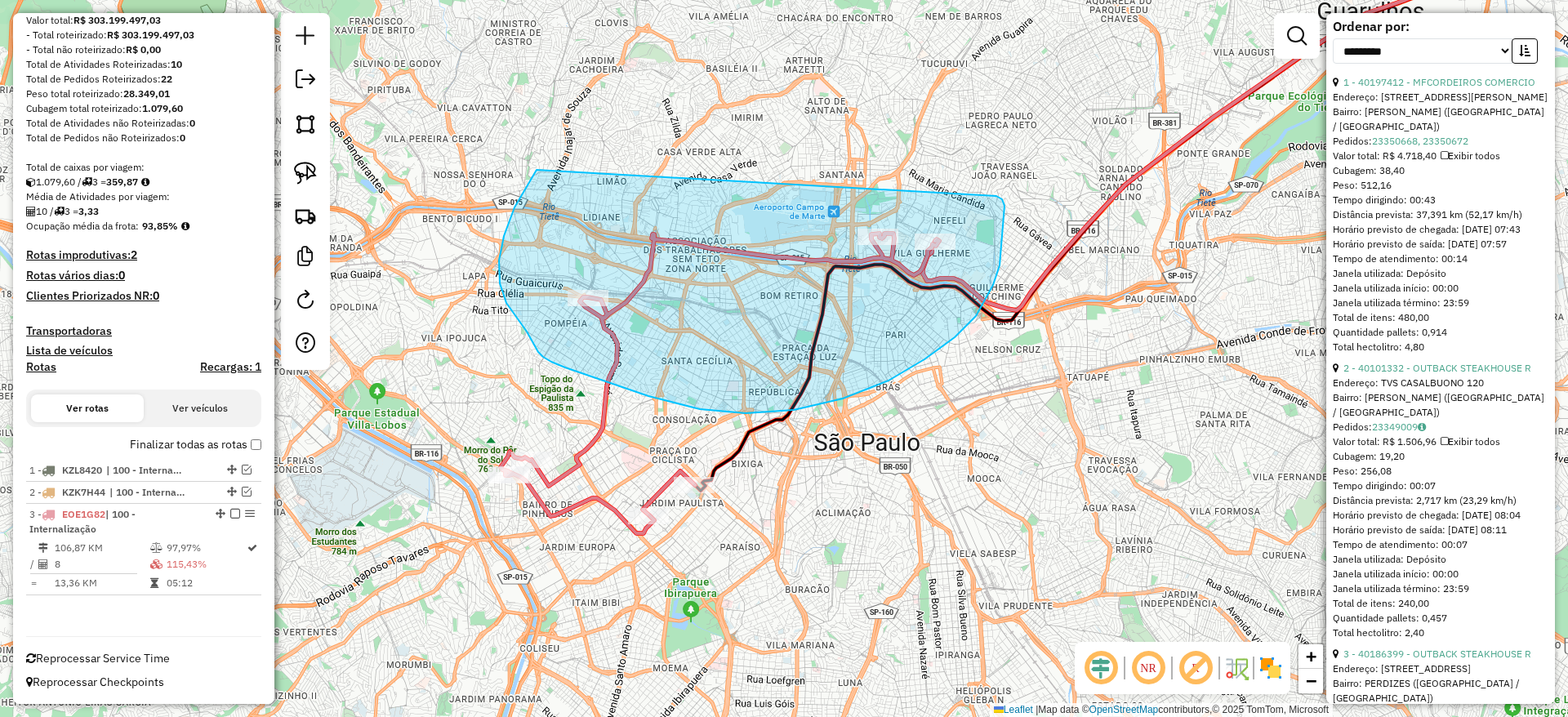
drag, startPoint x: 536, startPoint y: 171, endPoint x: 997, endPoint y: 196, distance: 461.7
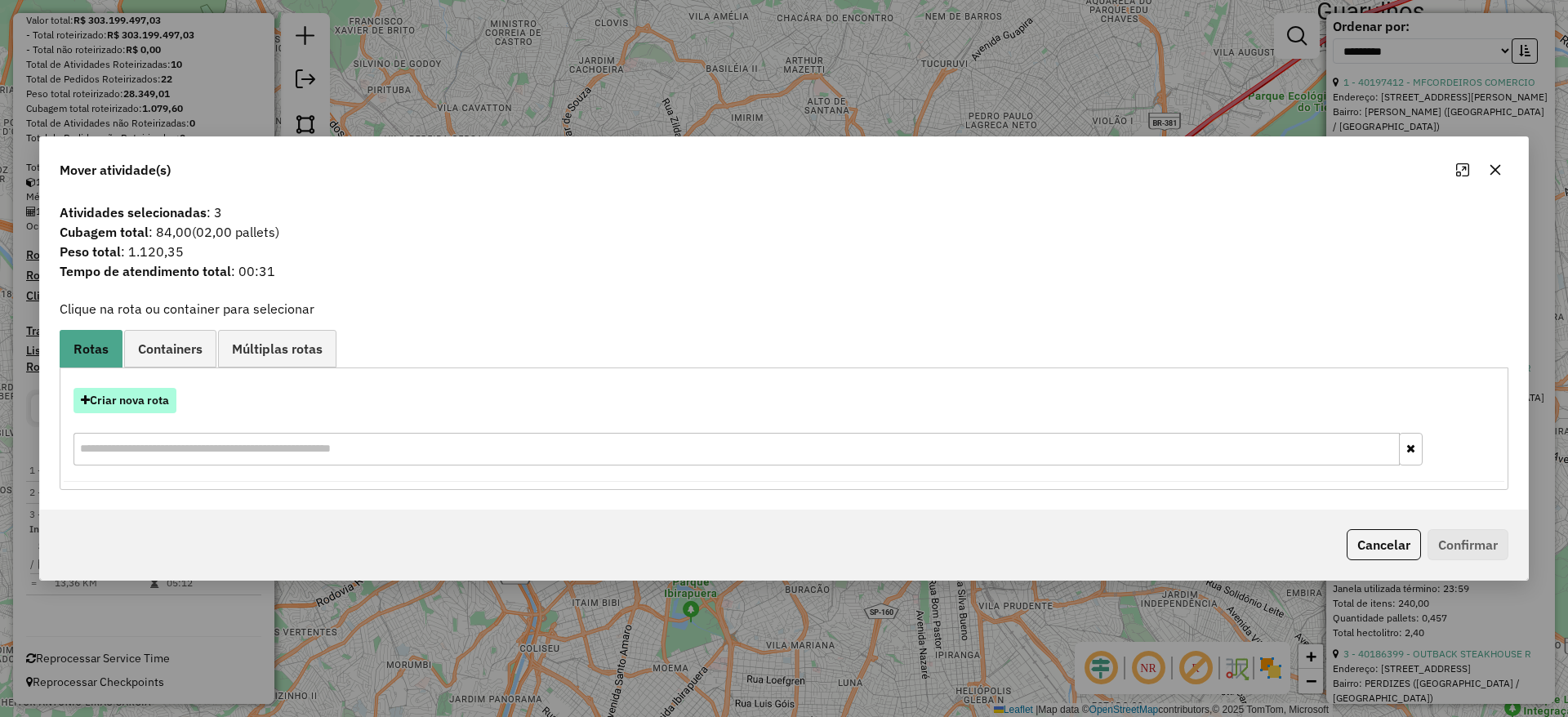
click at [154, 388] on button "Criar nova rota" at bounding box center [125, 400] width 102 height 26
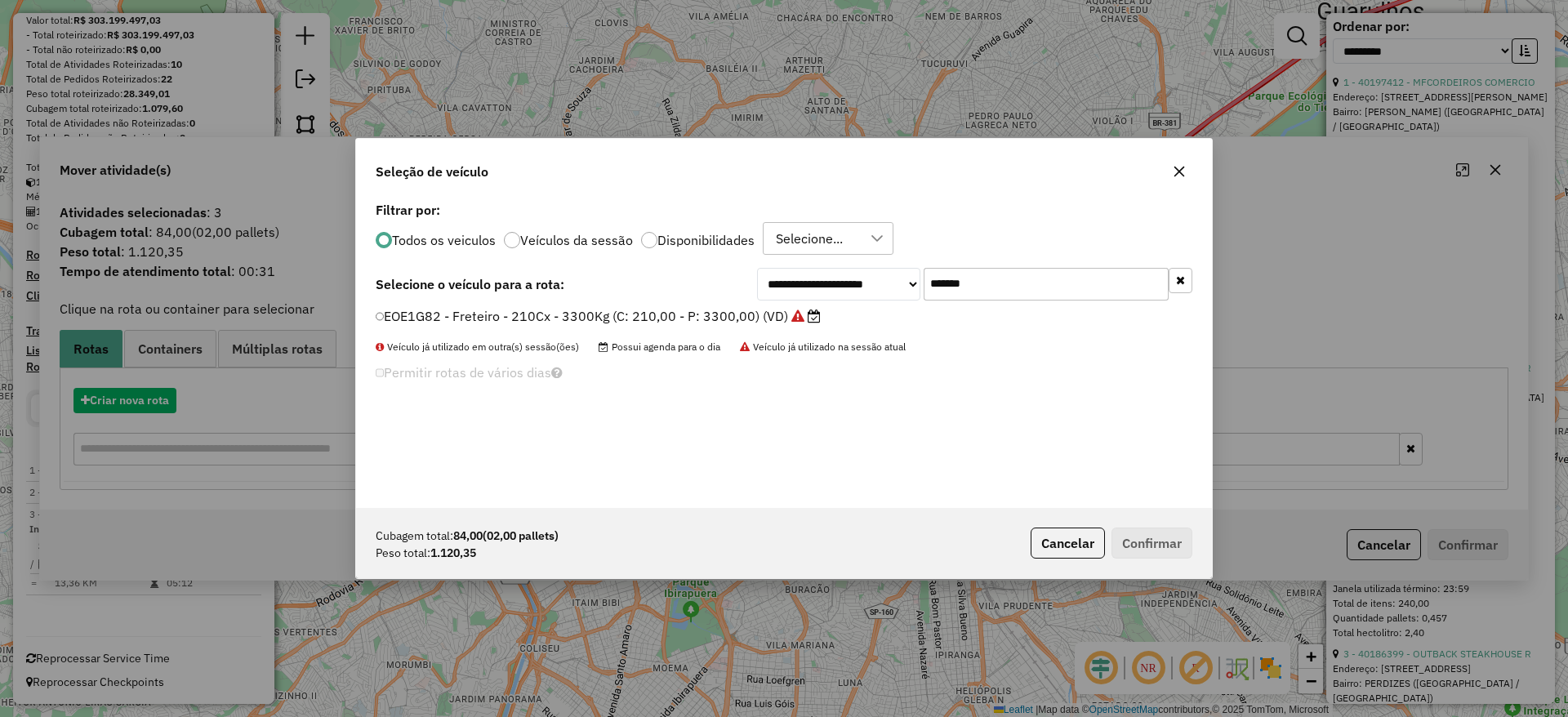
scroll to position [9, 5]
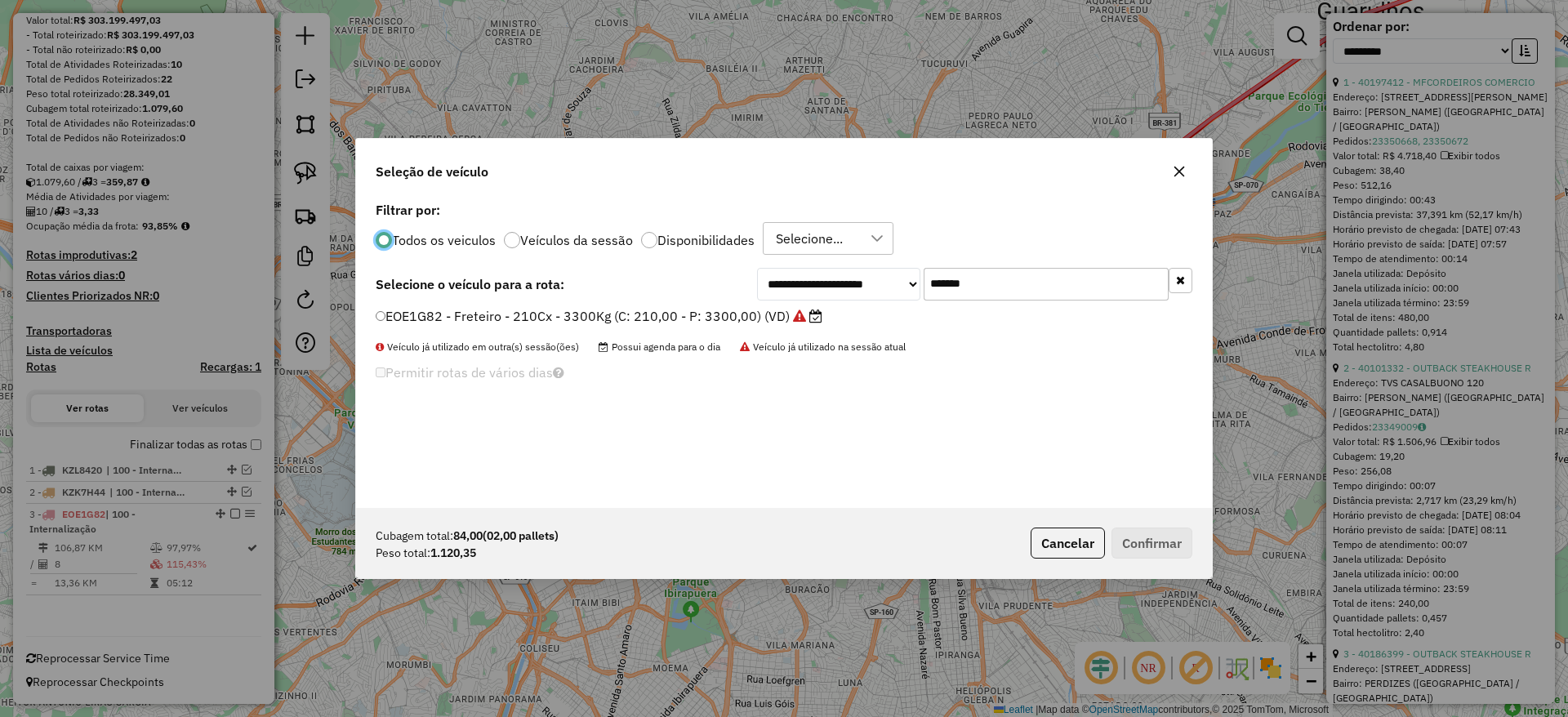
drag, startPoint x: 1003, startPoint y: 277, endPoint x: 758, endPoint y: 299, distance: 246.0
click at [770, 293] on div "**********" at bounding box center [974, 284] width 436 height 32
paste input "text"
type input "*******"
click at [689, 323] on label "CVP8G49 - Freteiro - 210Cx - 3200Kg (C: 210,00 - P: 3200,00) (VD)" at bounding box center [592, 316] width 432 height 20
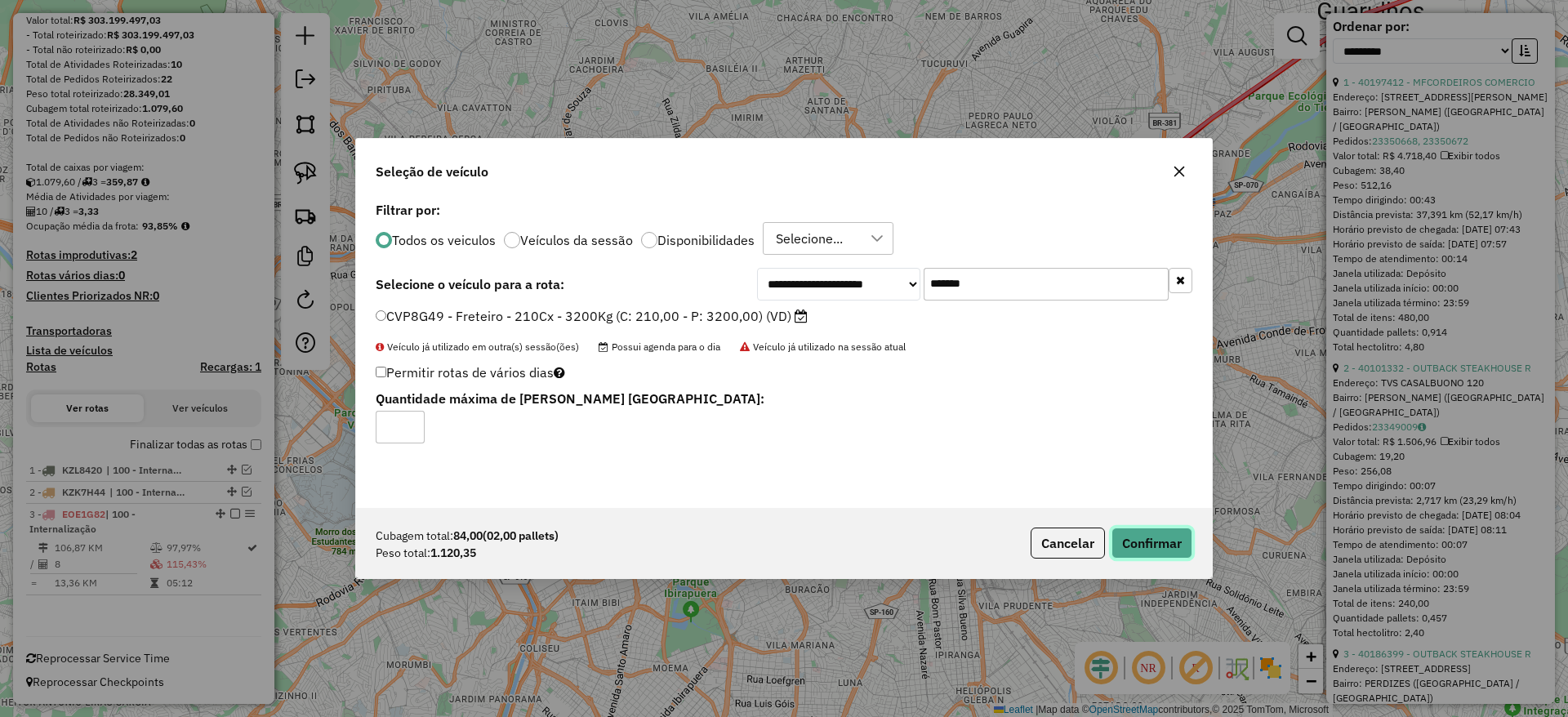
click at [1154, 541] on button "Confirmar" at bounding box center [1152, 543] width 81 height 31
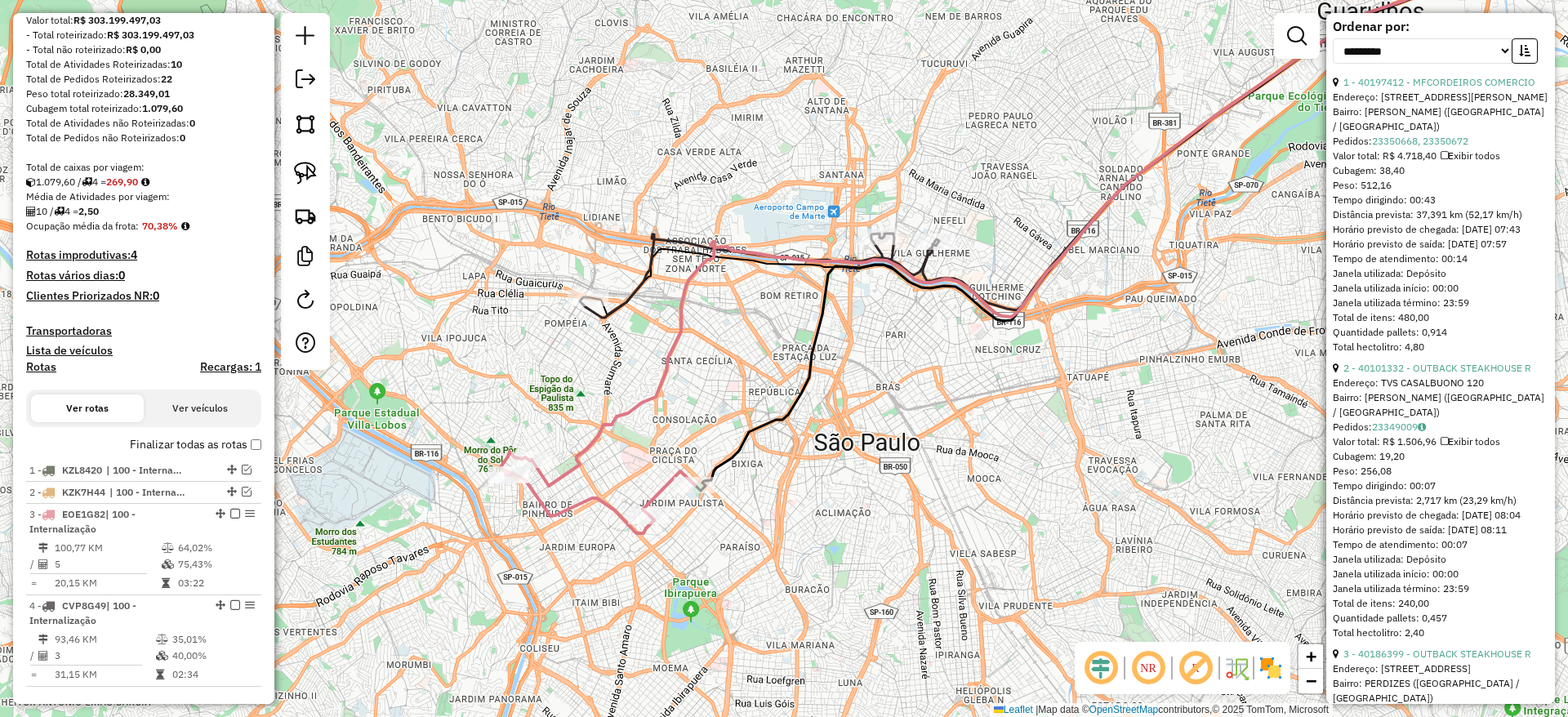
scroll to position [598, 0]
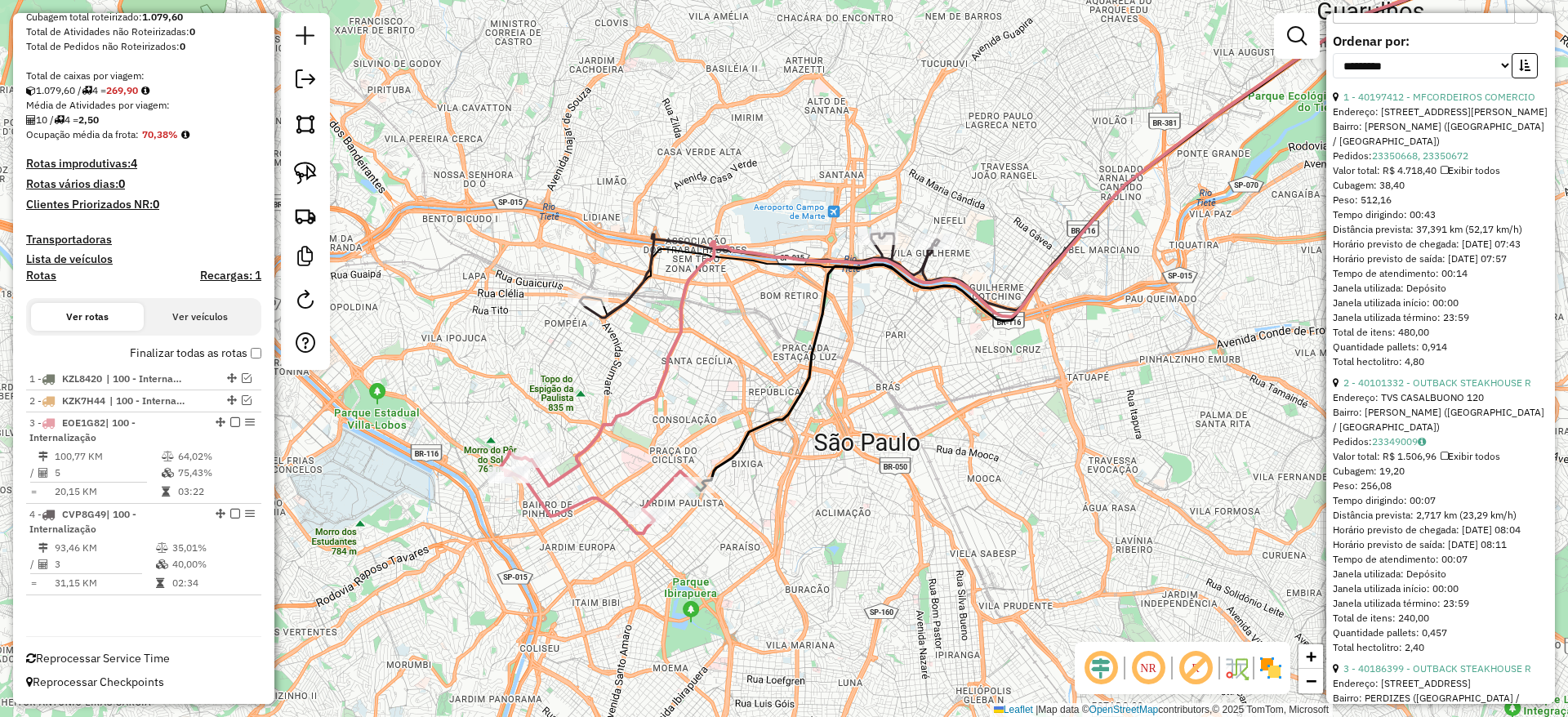
click at [651, 272] on icon at bounding box center [759, 276] width 360 height 84
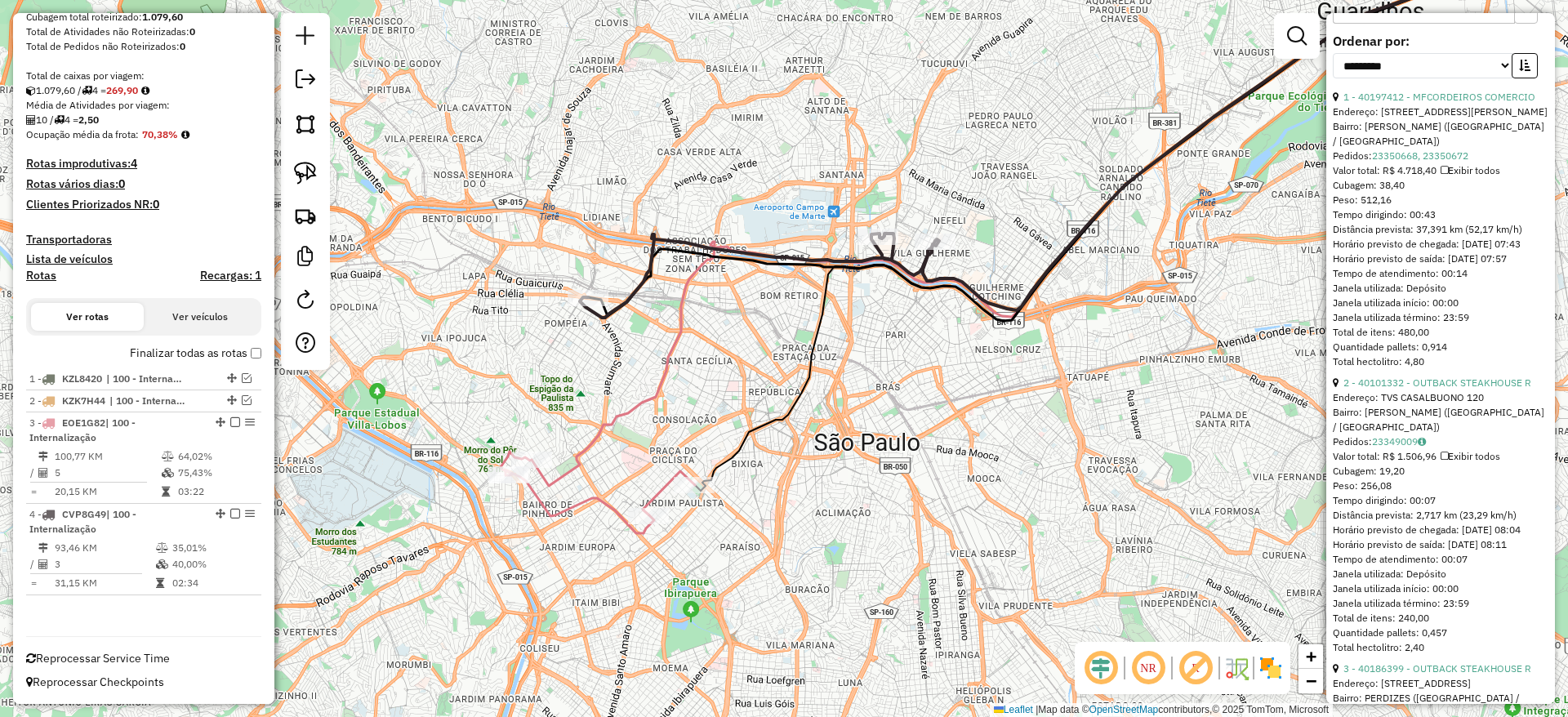
scroll to position [0, 0]
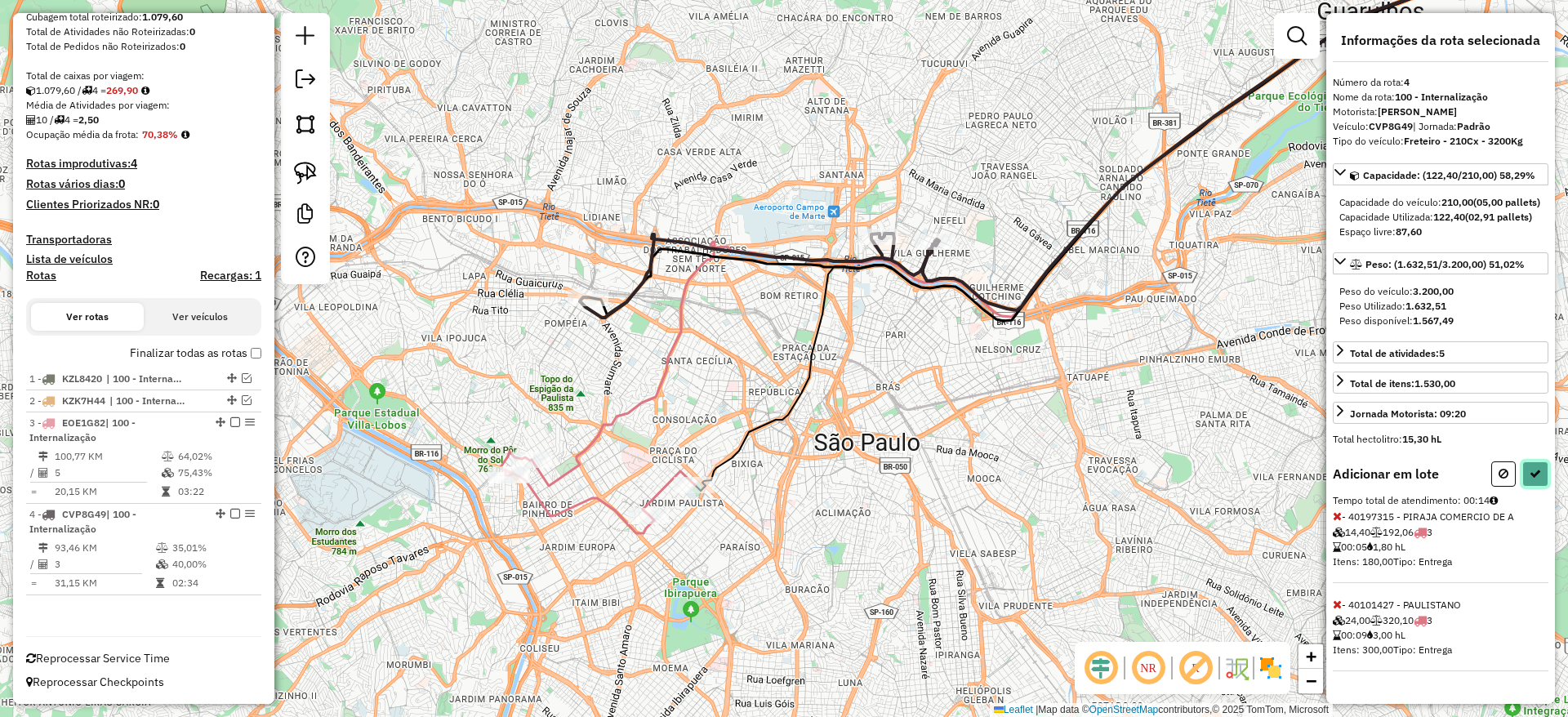
click at [1542, 487] on button at bounding box center [1536, 474] width 26 height 26
select select "**********"
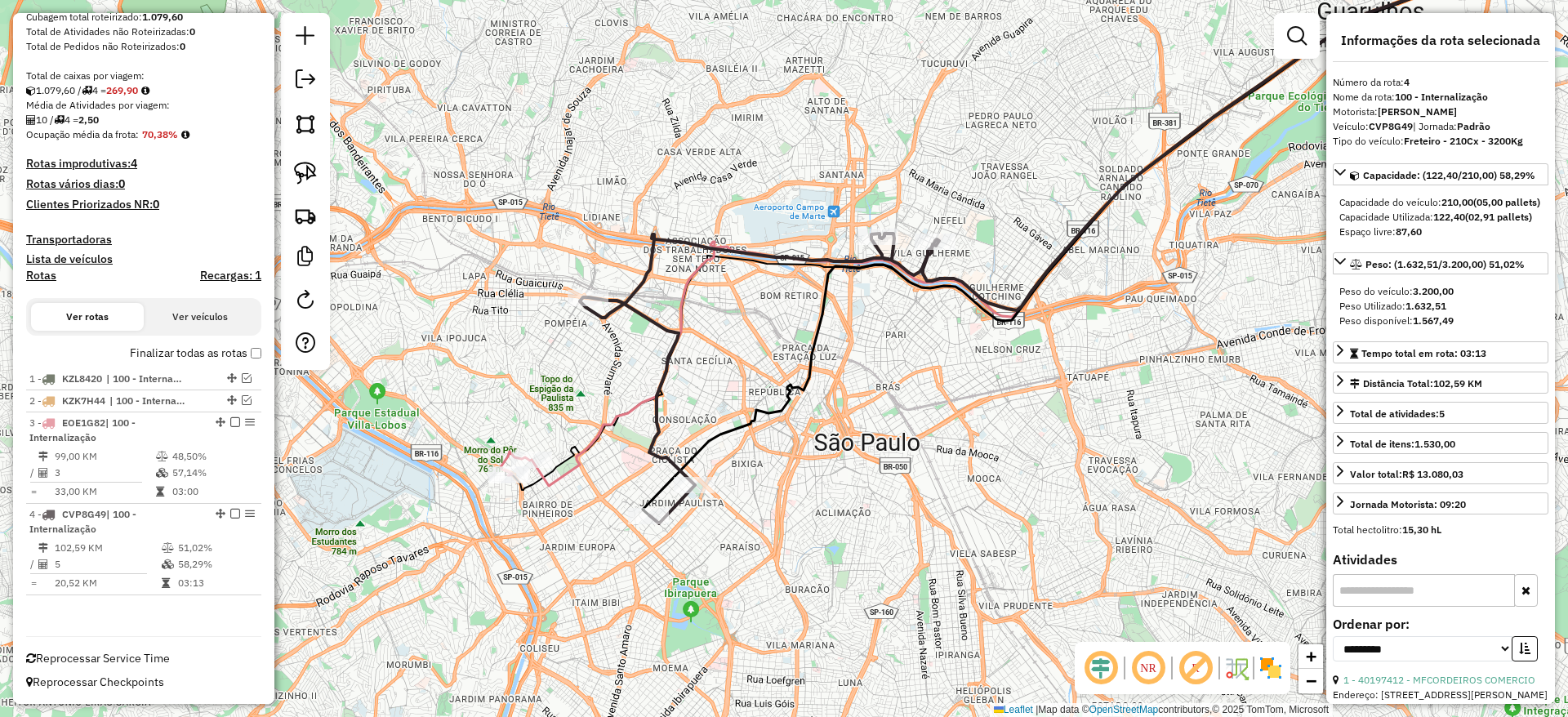
scroll to position [164, 0]
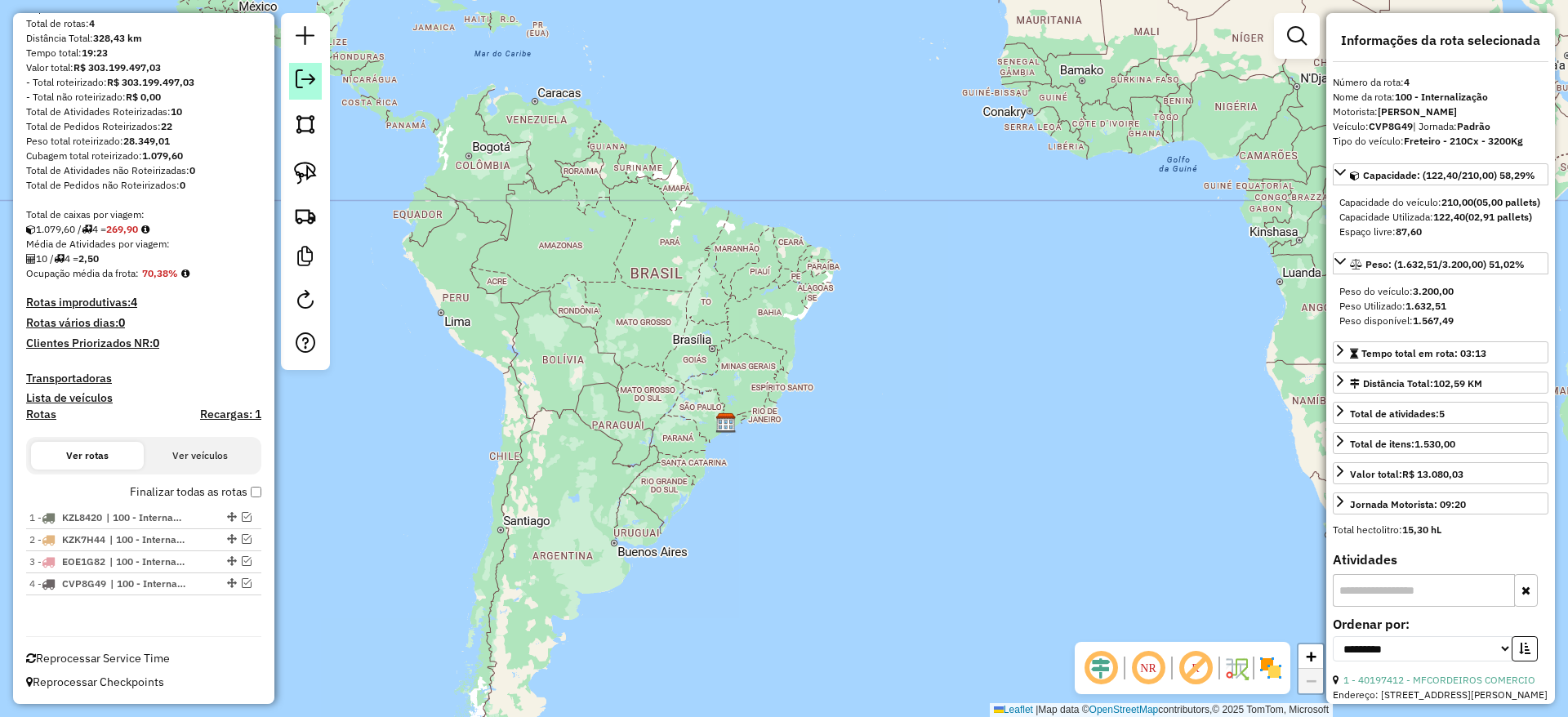
click at [299, 85] on em at bounding box center [305, 79] width 20 height 20
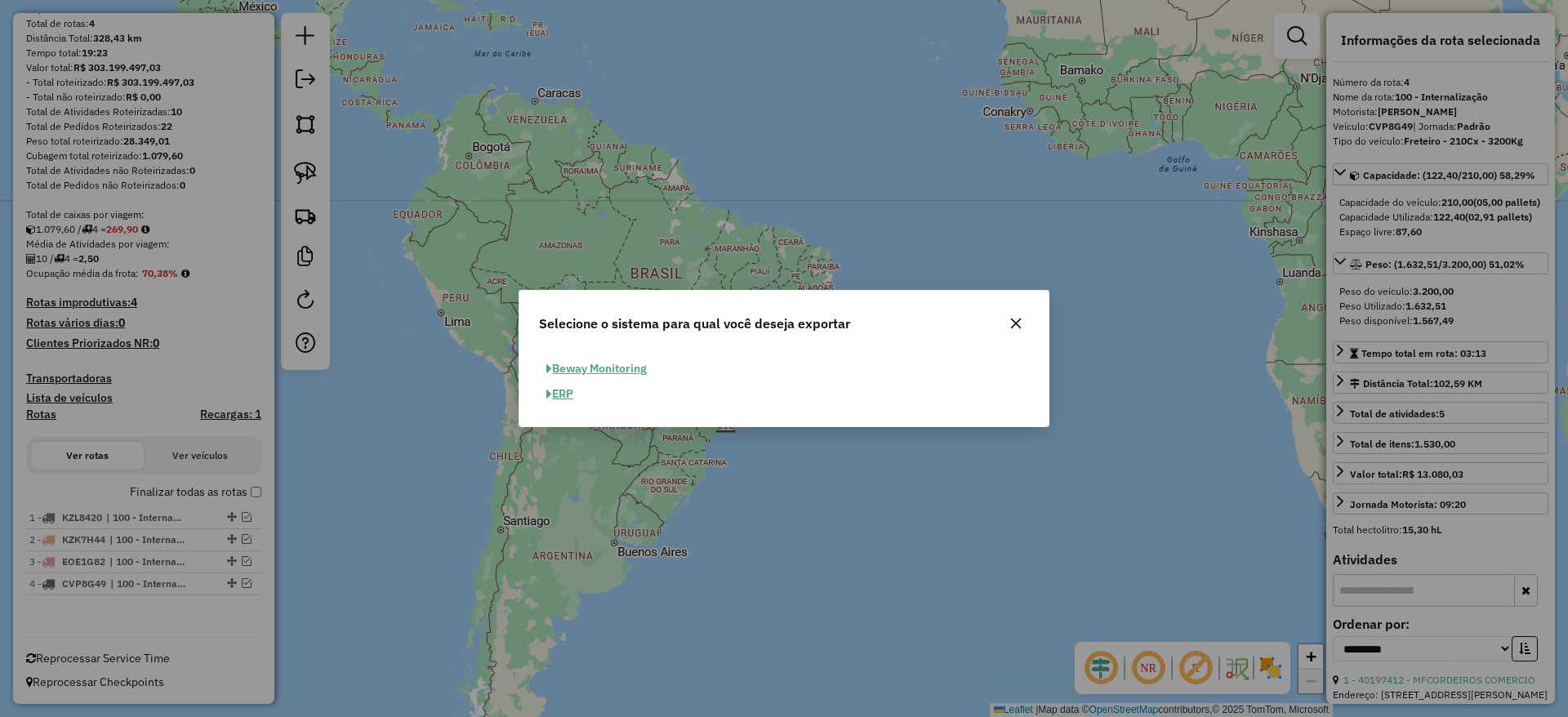
click at [579, 394] on button "ERP" at bounding box center [559, 394] width 42 height 26
select select "**"
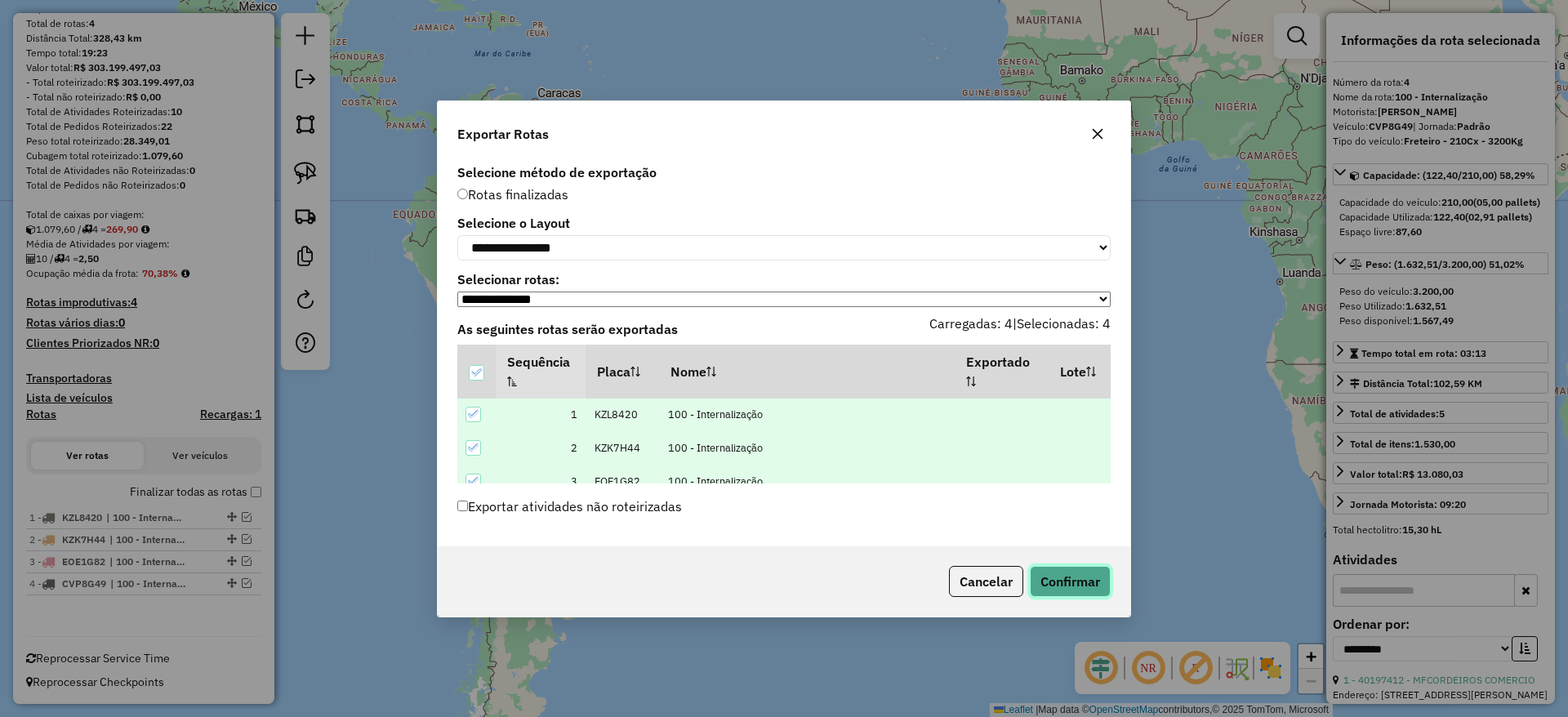
click at [1058, 575] on button "Confirmar" at bounding box center [1070, 581] width 81 height 31
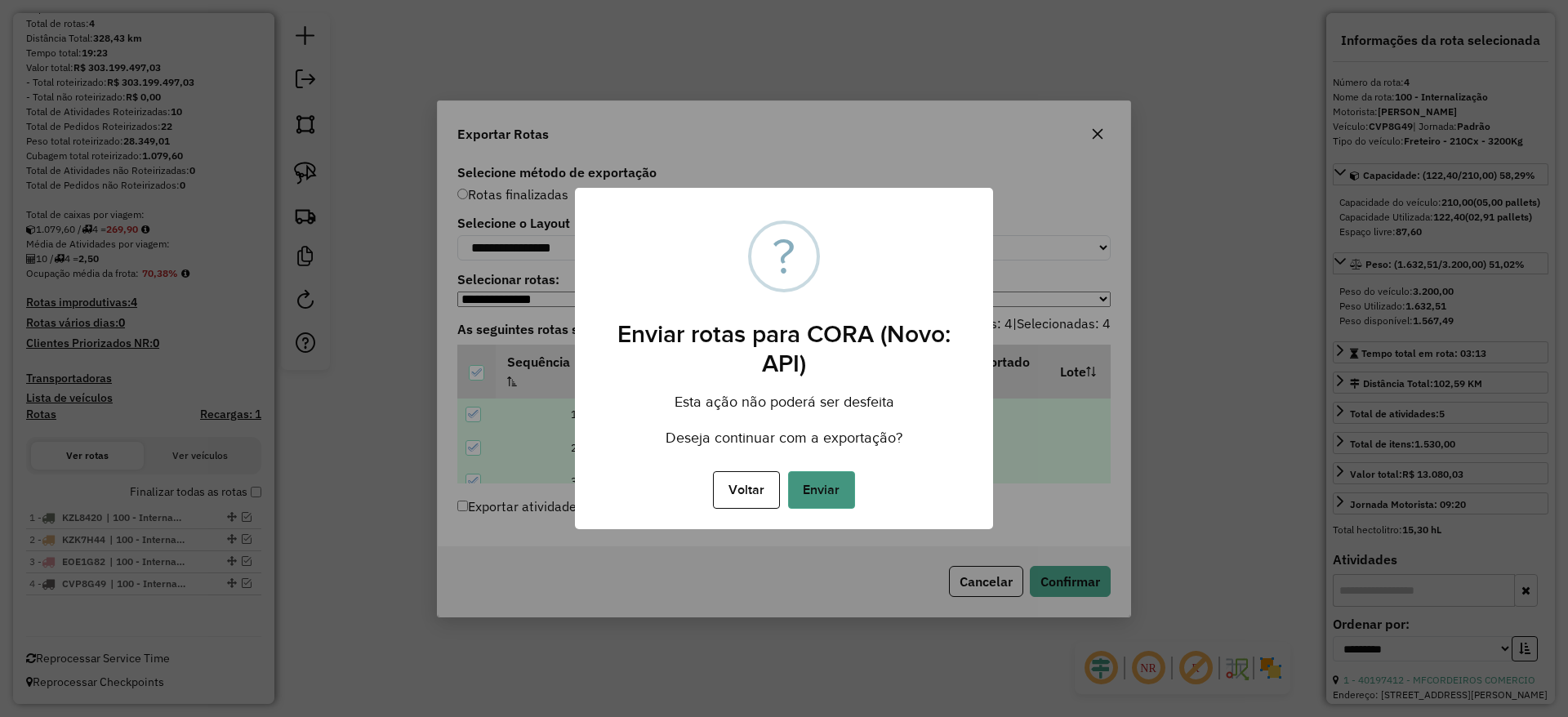
click at [832, 472] on button "Enviar" at bounding box center [822, 490] width 67 height 38
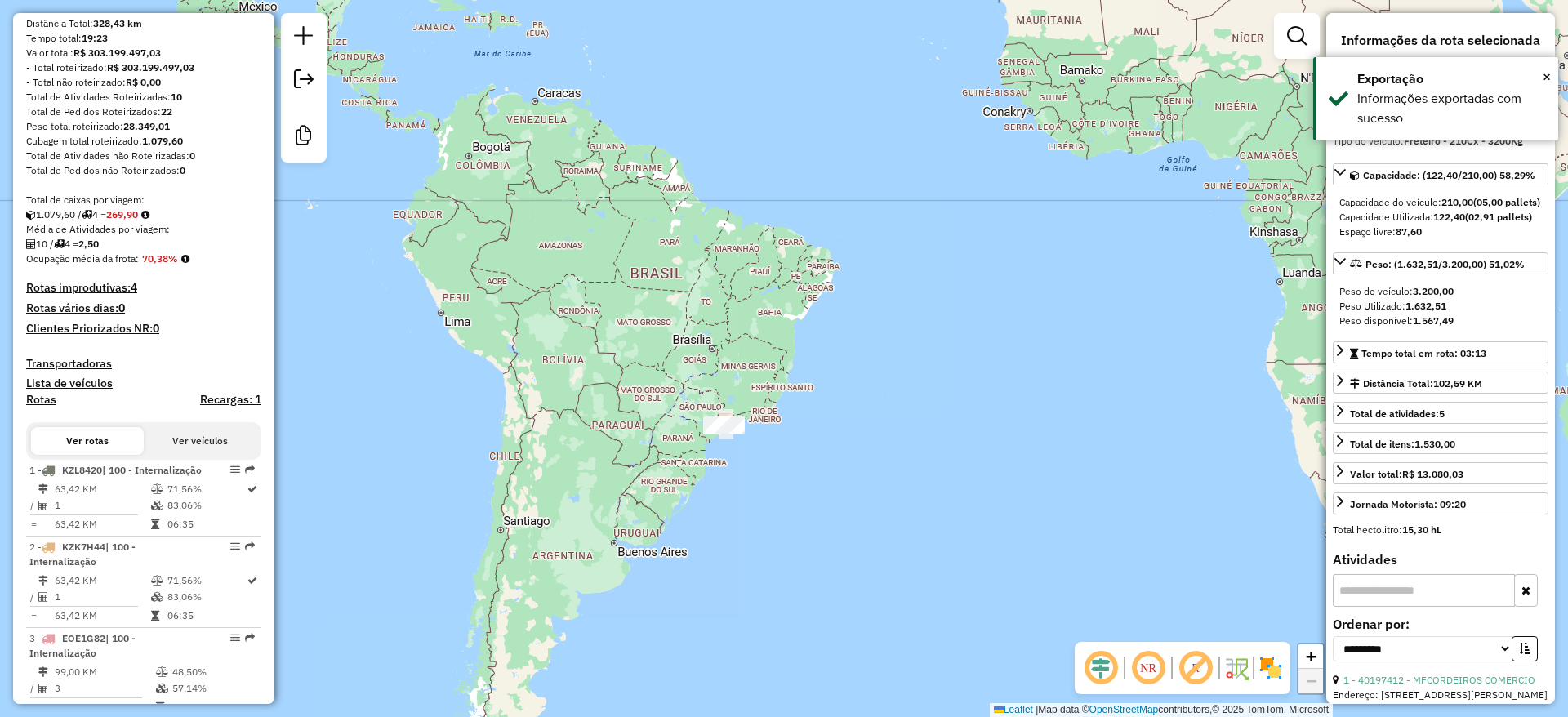
scroll to position [372, 0]
